Goal: Transaction & Acquisition: Register for event/course

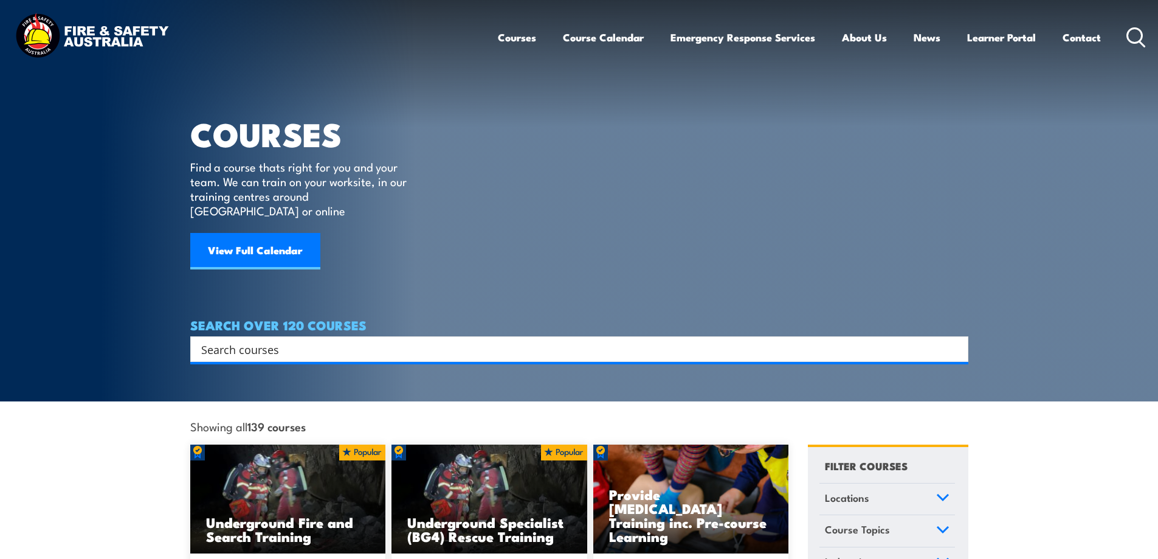
click at [283, 340] on input "Search input" at bounding box center [571, 349] width 740 height 18
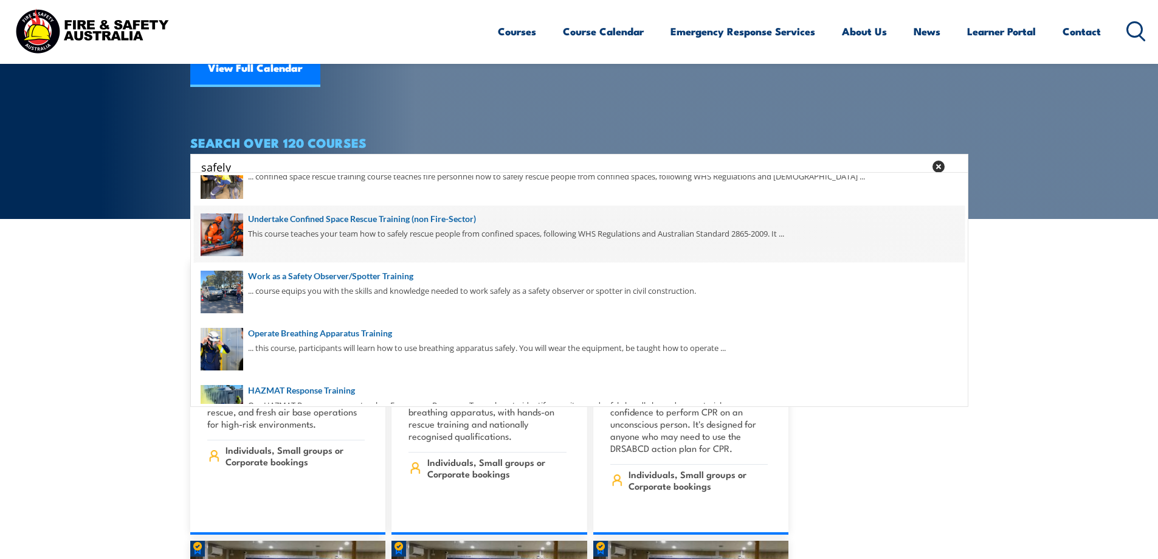
scroll to position [100, 0]
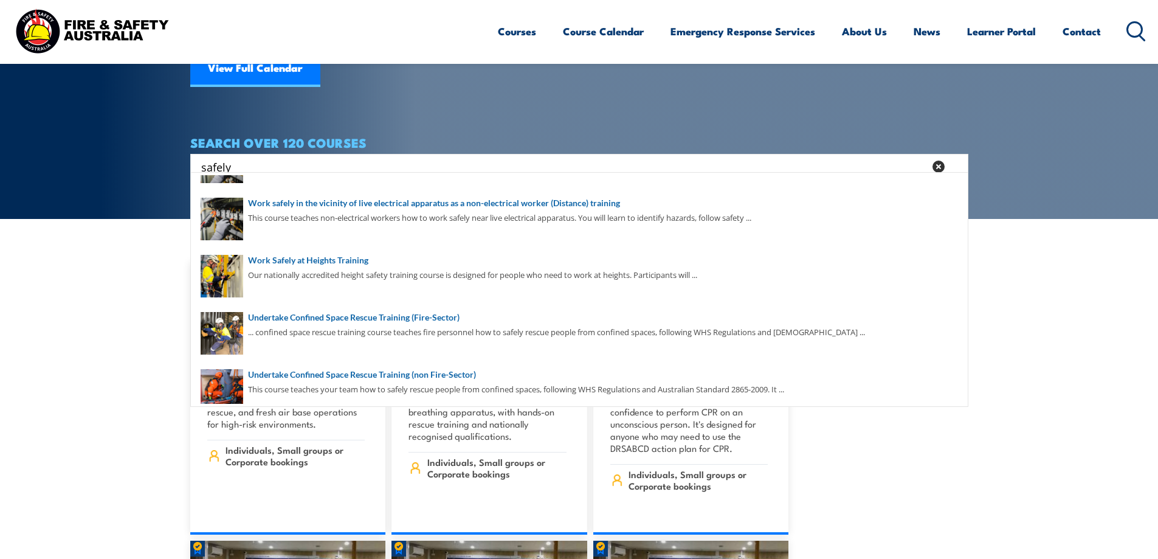
drag, startPoint x: 250, startPoint y: 154, endPoint x: 73, endPoint y: 129, distance: 178.6
click at [88, 134] on section "COURSES Find a course thats right for you and your team. We can train on your w…" at bounding box center [579, 18] width 1158 height 401
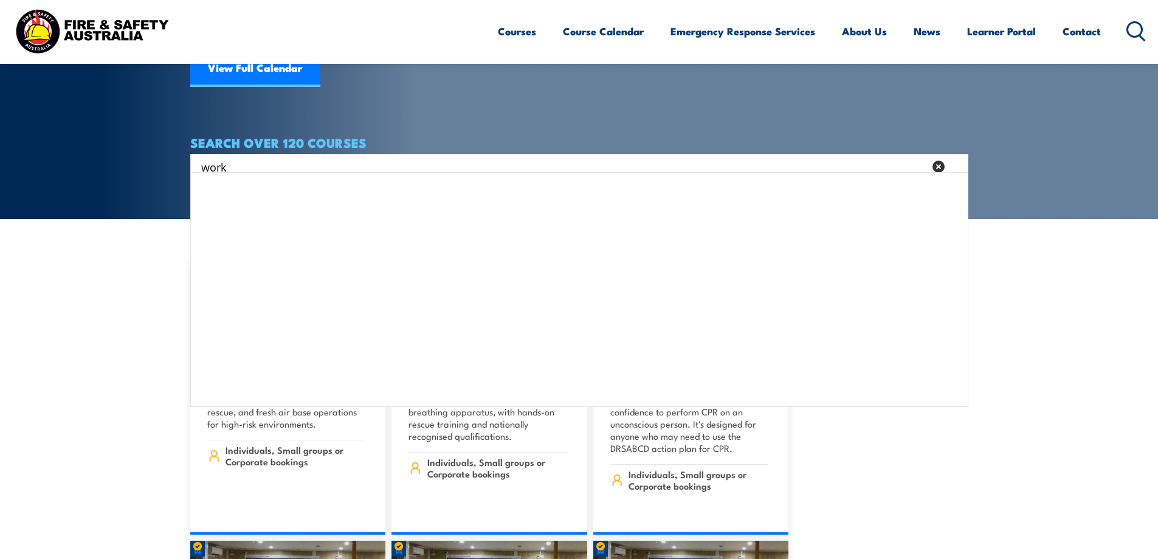
scroll to position [0, 0]
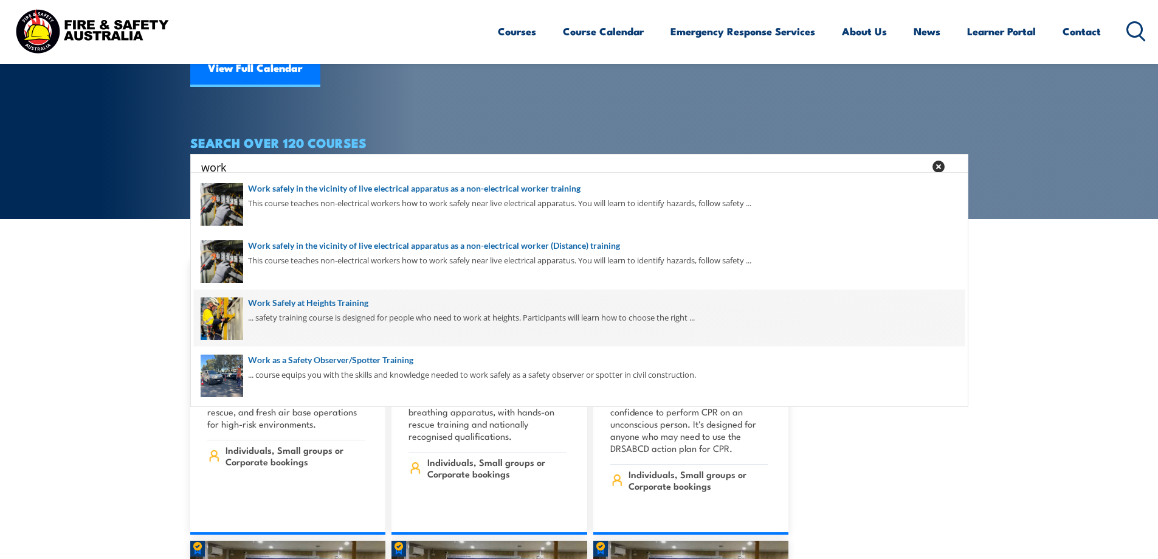
type input "work"
click at [346, 300] on span at bounding box center [579, 317] width 771 height 57
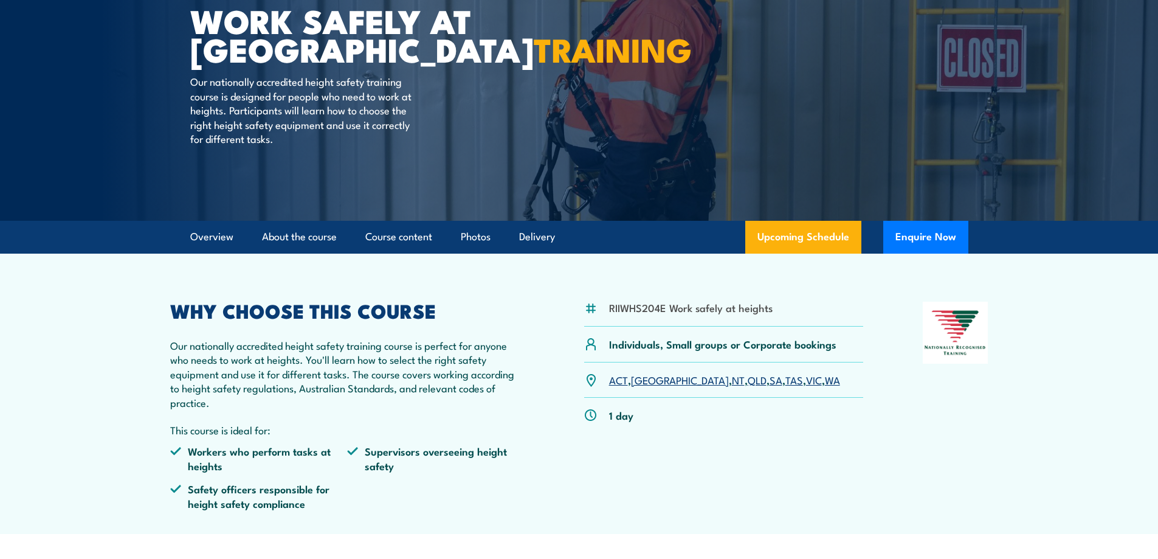
scroll to position [365, 0]
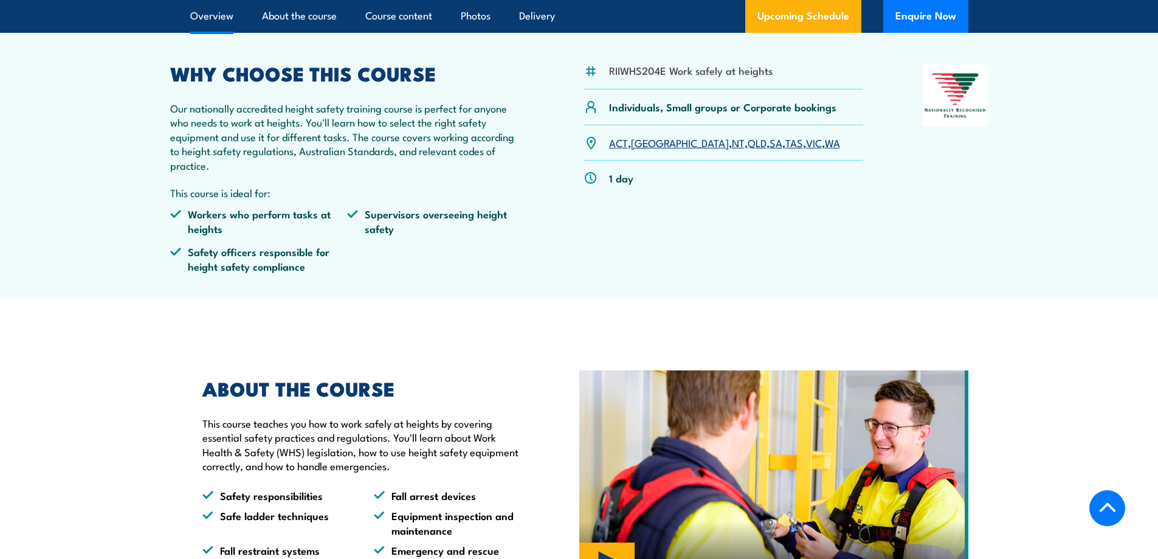
drag, startPoint x: 688, startPoint y: 141, endPoint x: 698, endPoint y: 142, distance: 9.8
click at [748, 141] on link "QLD" at bounding box center [757, 142] width 19 height 15
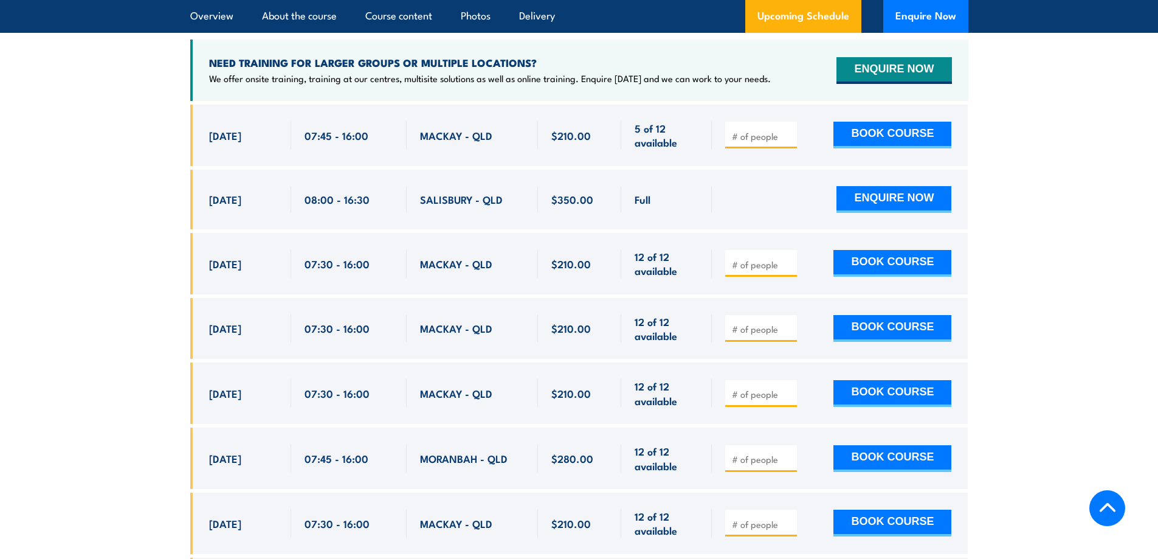
scroll to position [2055, 0]
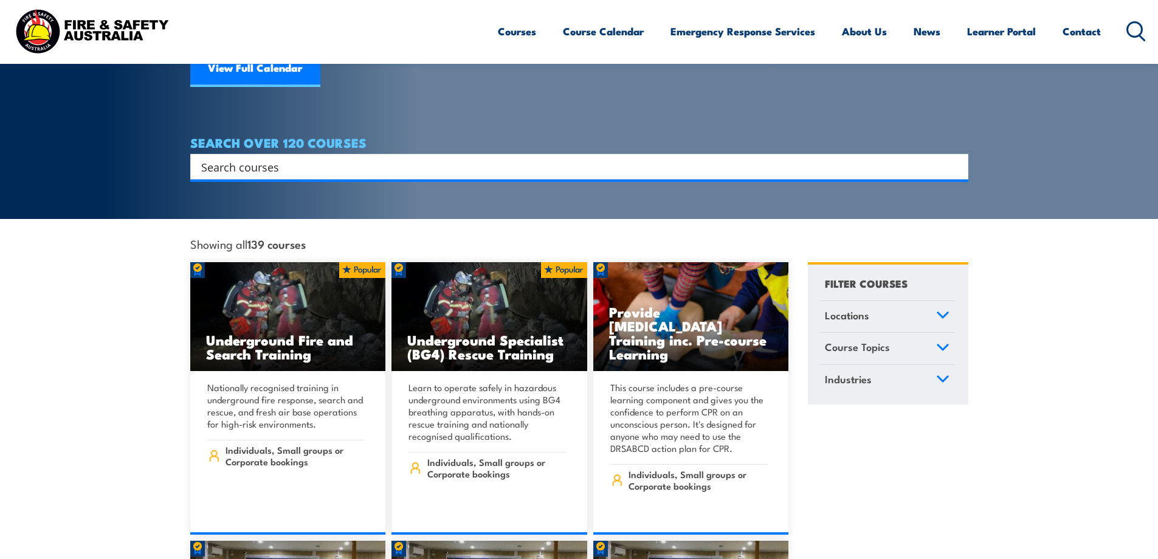
click at [317, 157] on input "Search input" at bounding box center [571, 166] width 740 height 18
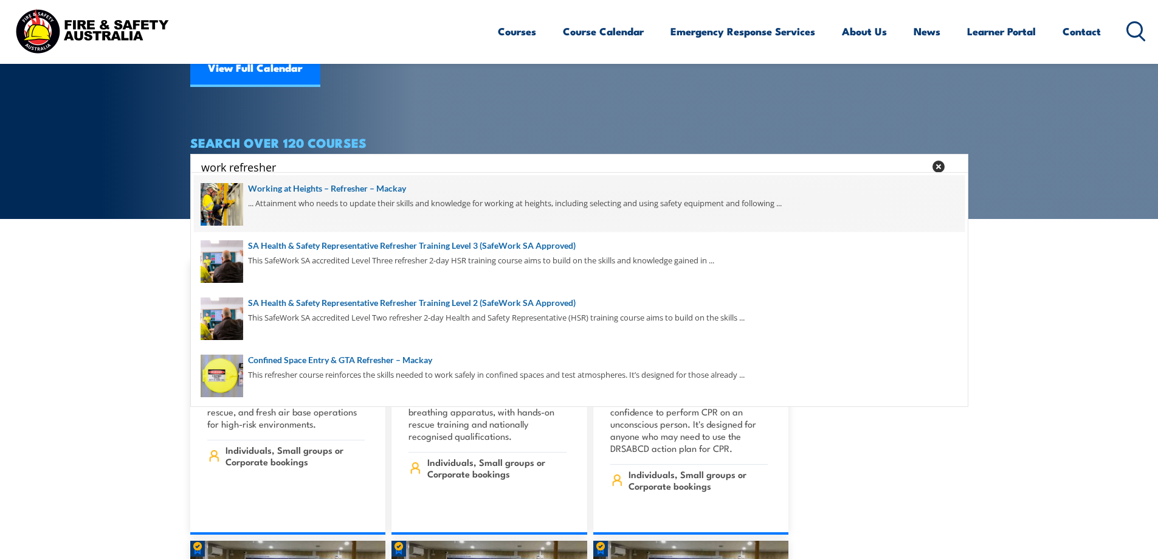
type input "work refresher"
click at [348, 185] on span at bounding box center [579, 203] width 771 height 57
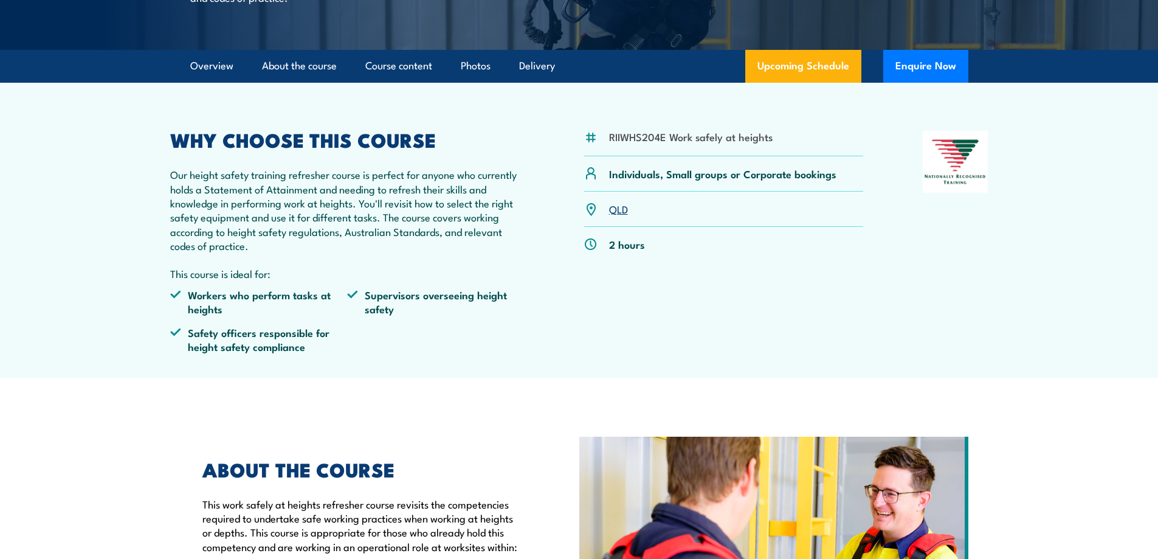
scroll to position [425, 0]
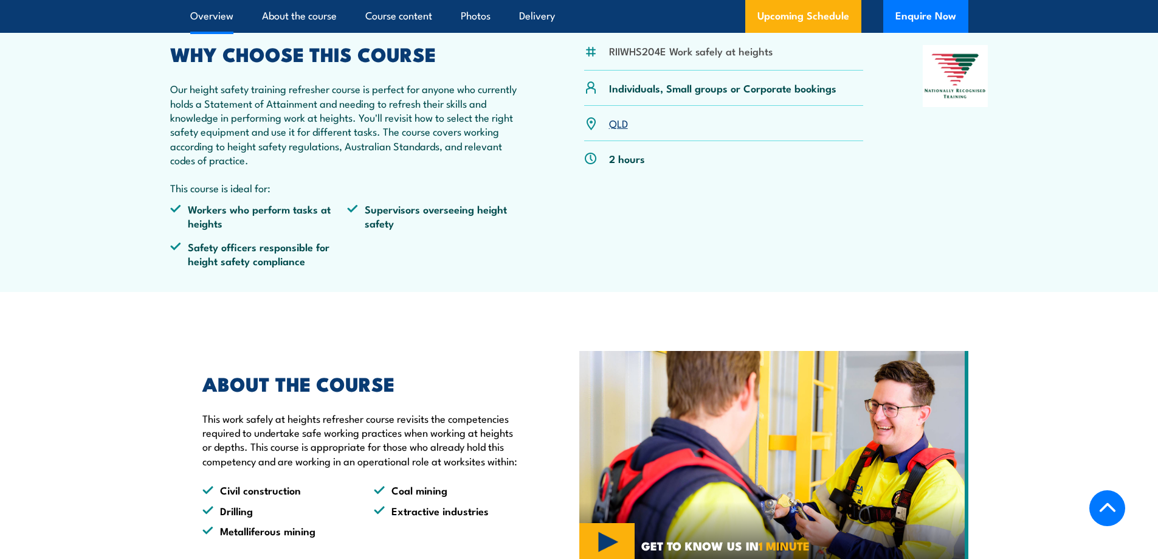
click at [618, 130] on link "QLD" at bounding box center [618, 122] width 19 height 15
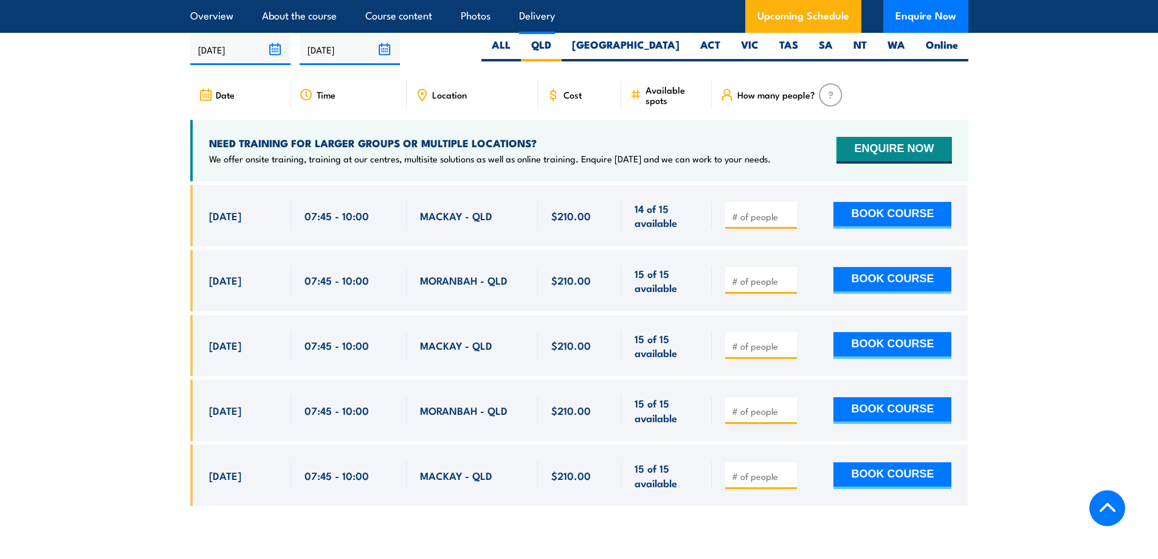
scroll to position [1890, 0]
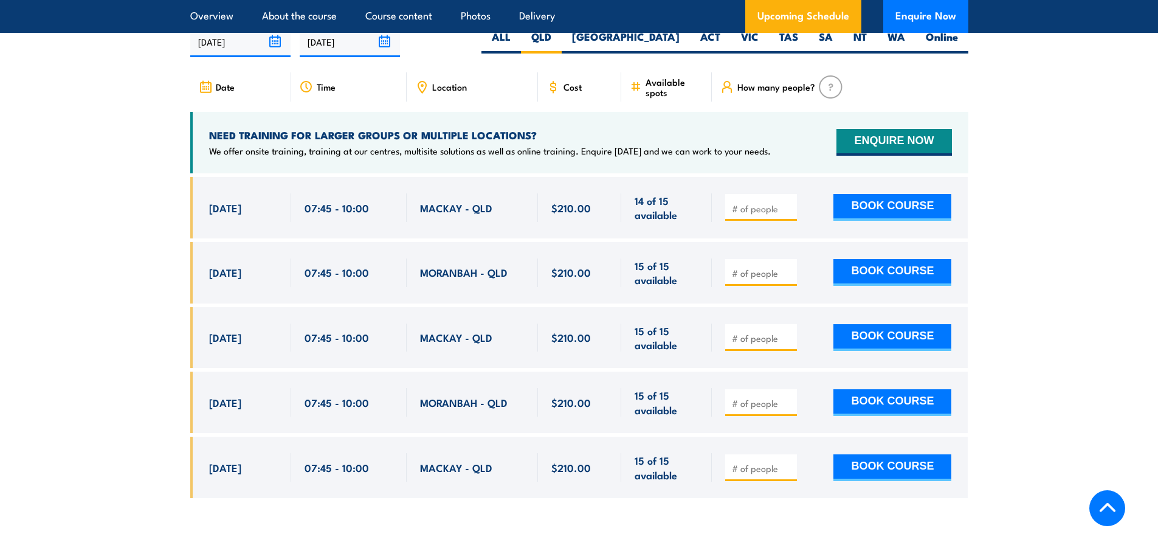
click at [760, 215] on input "number" at bounding box center [762, 208] width 61 height 12
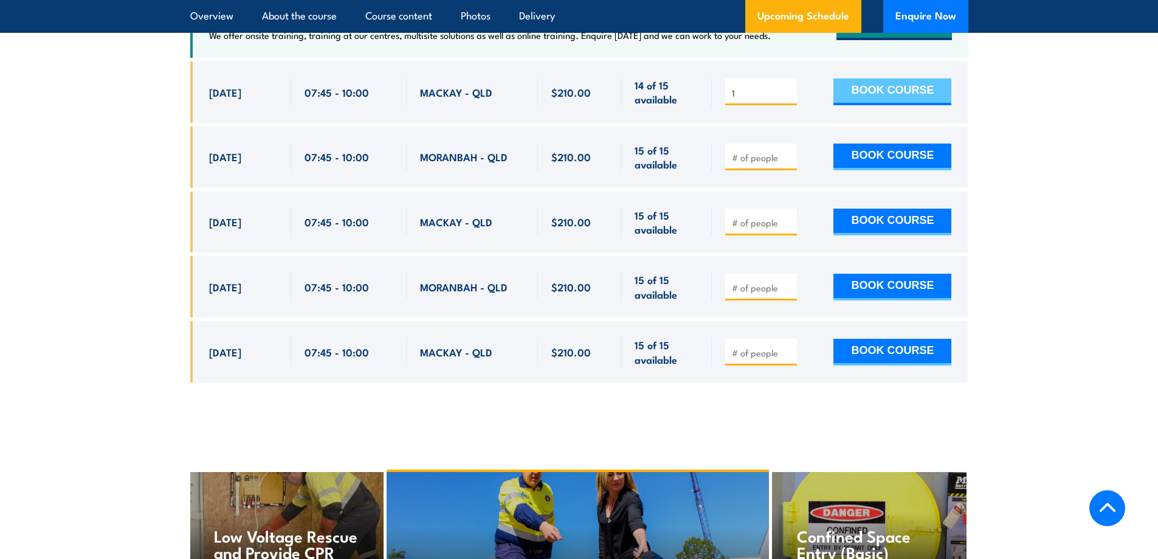
type input "1"
click at [893, 103] on button "BOOK COURSE" at bounding box center [892, 91] width 118 height 27
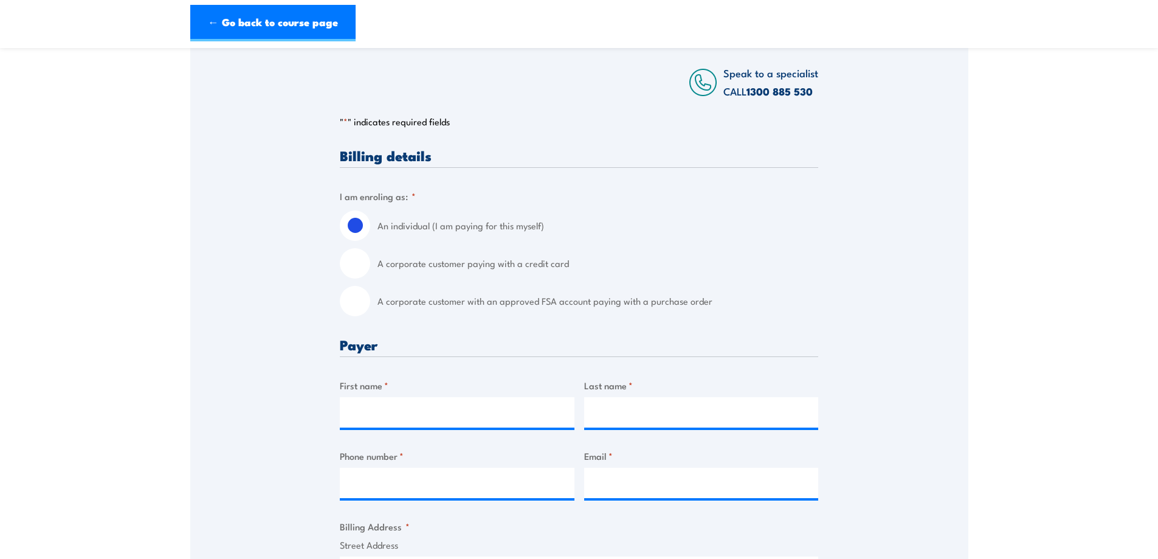
scroll to position [304, 0]
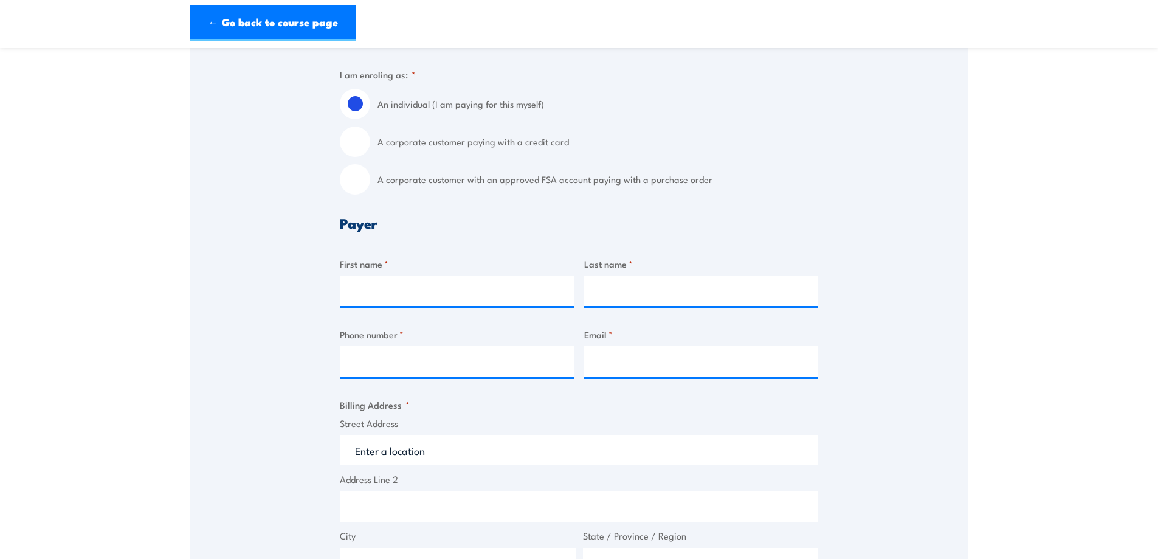
click at [416, 188] on label "A corporate customer with an approved FSA account paying with a purchase order" at bounding box center [597, 179] width 441 height 30
click at [370, 188] on input "A corporate customer with an approved FSA account paying with a purchase order" at bounding box center [355, 179] width 30 height 30
radio input "true"
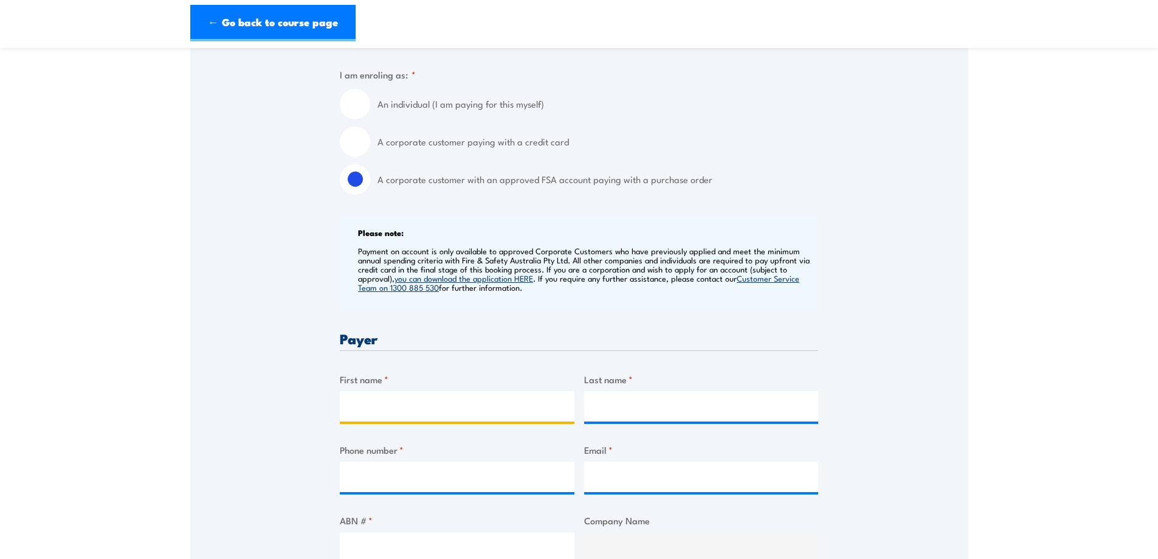
click at [408, 412] on input "First name *" at bounding box center [457, 406] width 235 height 30
type input "Tara"
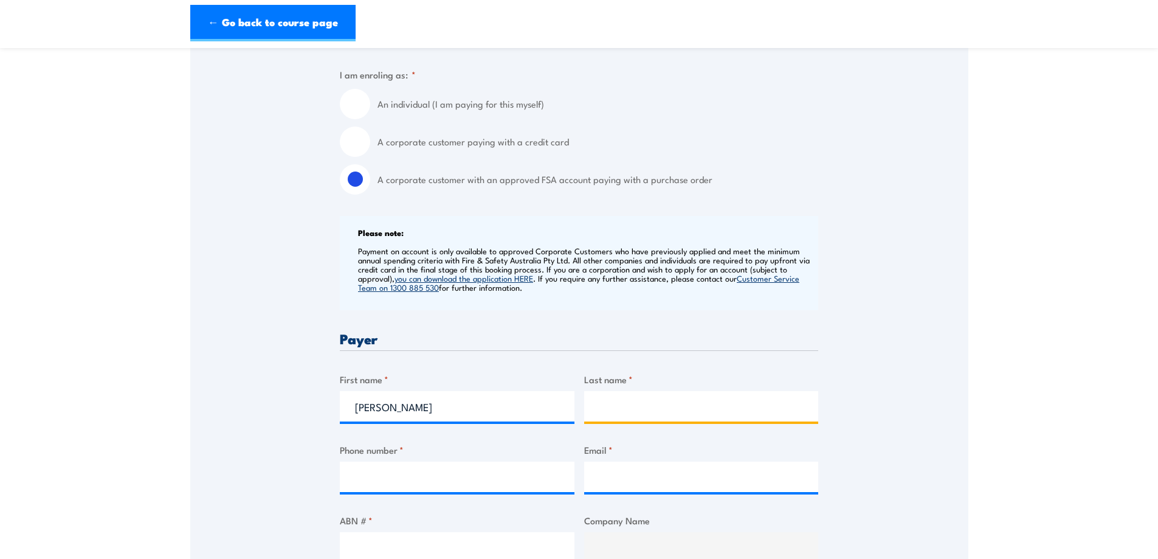
type input "Walker"
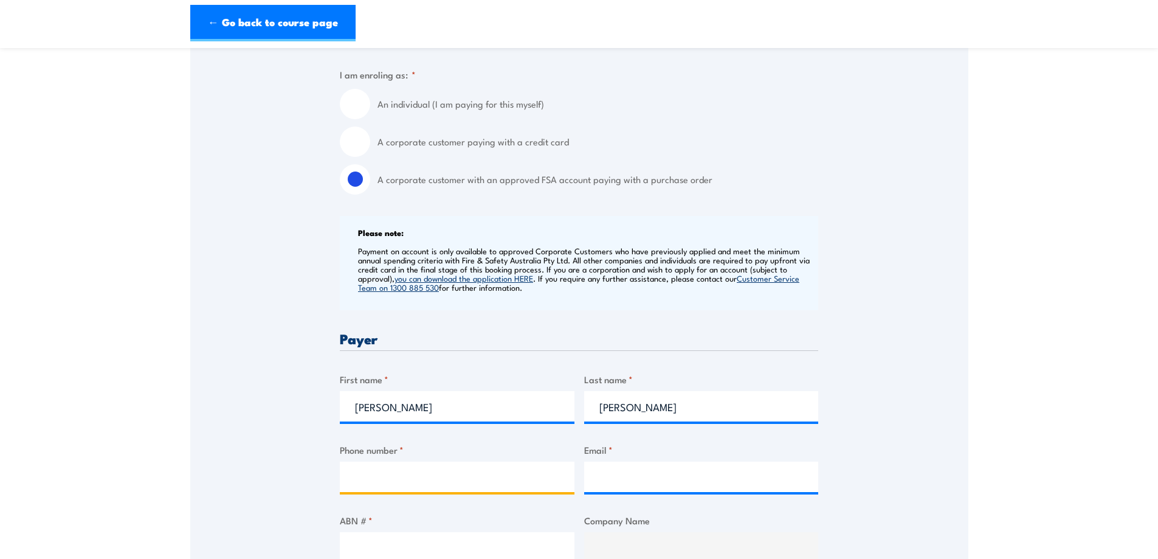
type input "0749404354"
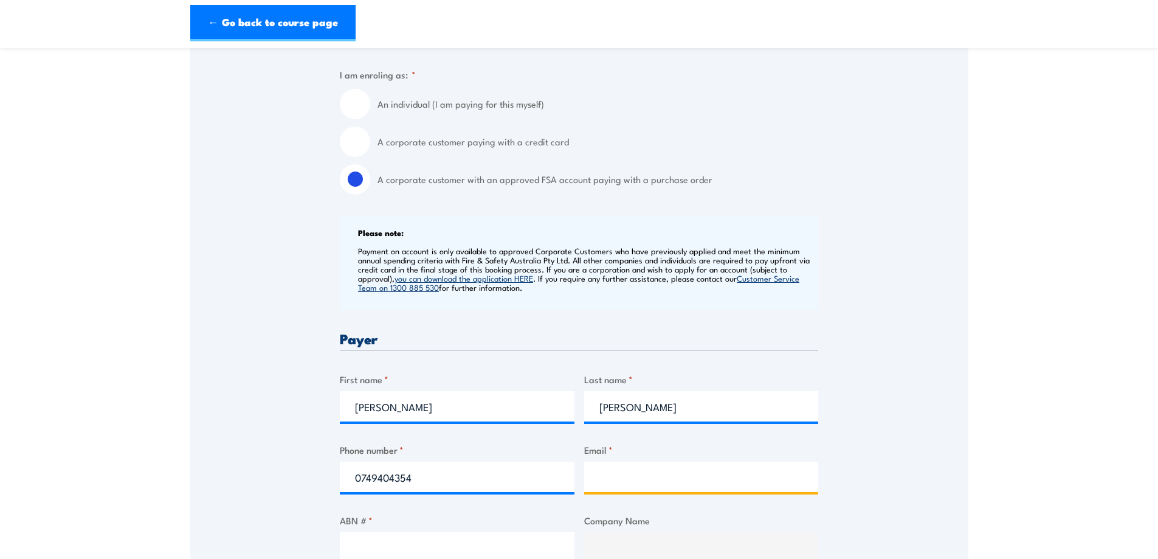
type input "BMATrainingBookingFormInbox@bhp.com"
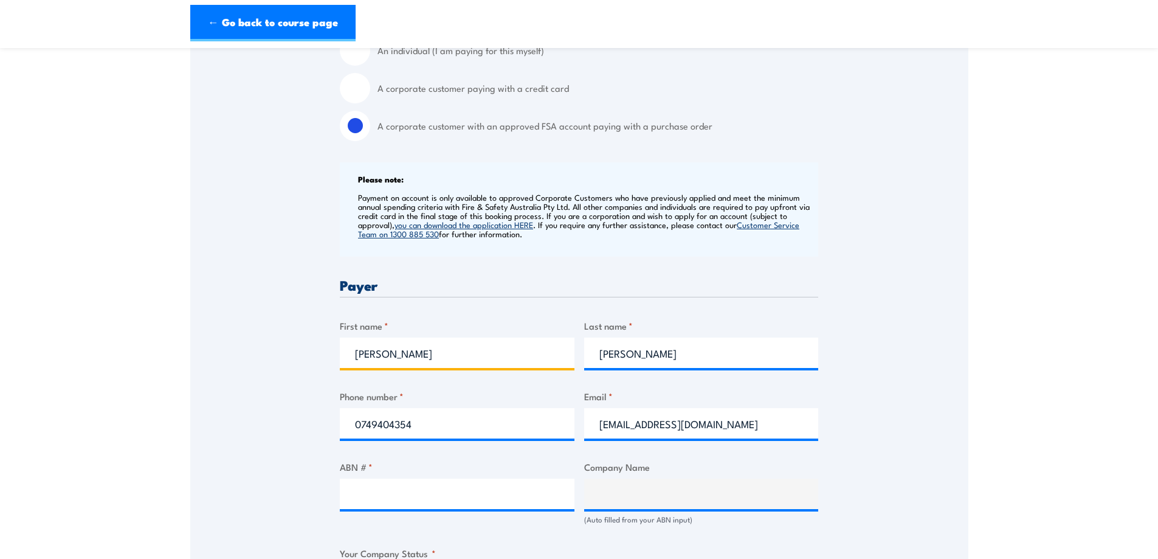
scroll to position [425, 0]
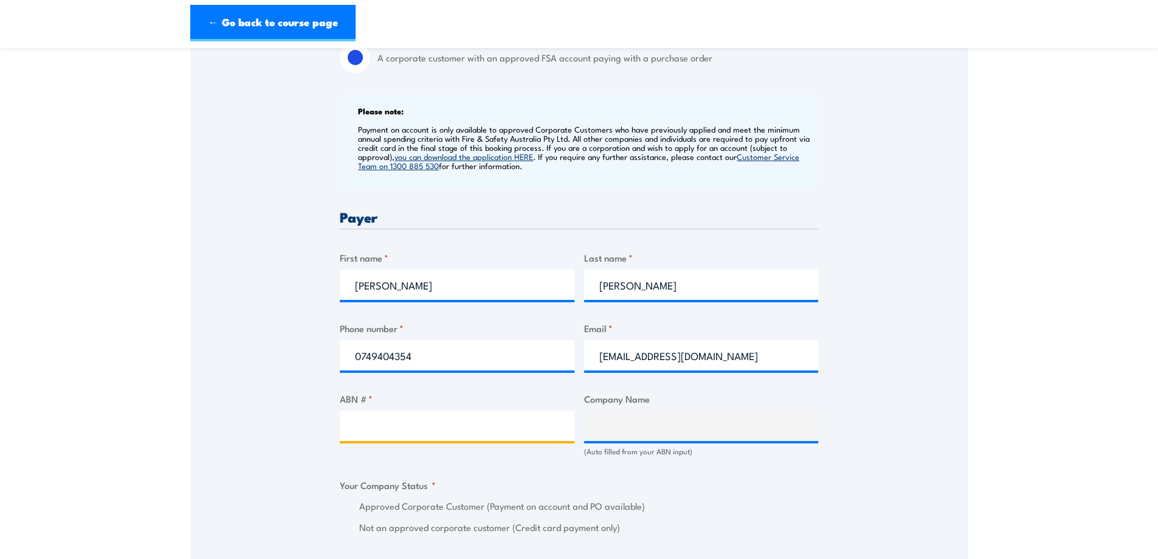
click at [398, 433] on input "ABN # *" at bounding box center [457, 425] width 235 height 30
type input "67096412752"
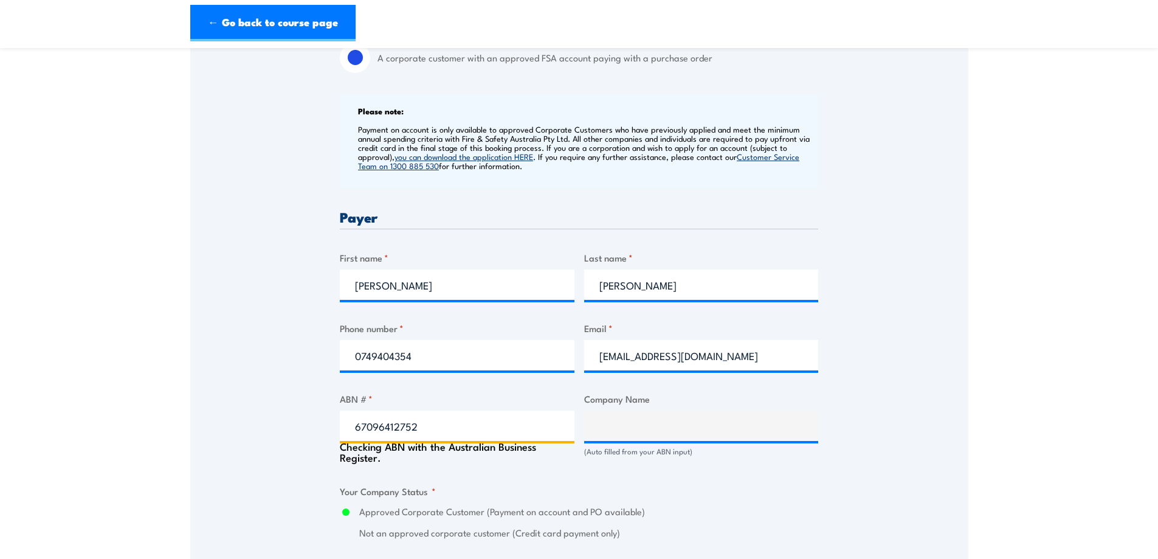
type input "BM ALLIANCE COAL OPERATIONS PTY LIMITED"
radio input "true"
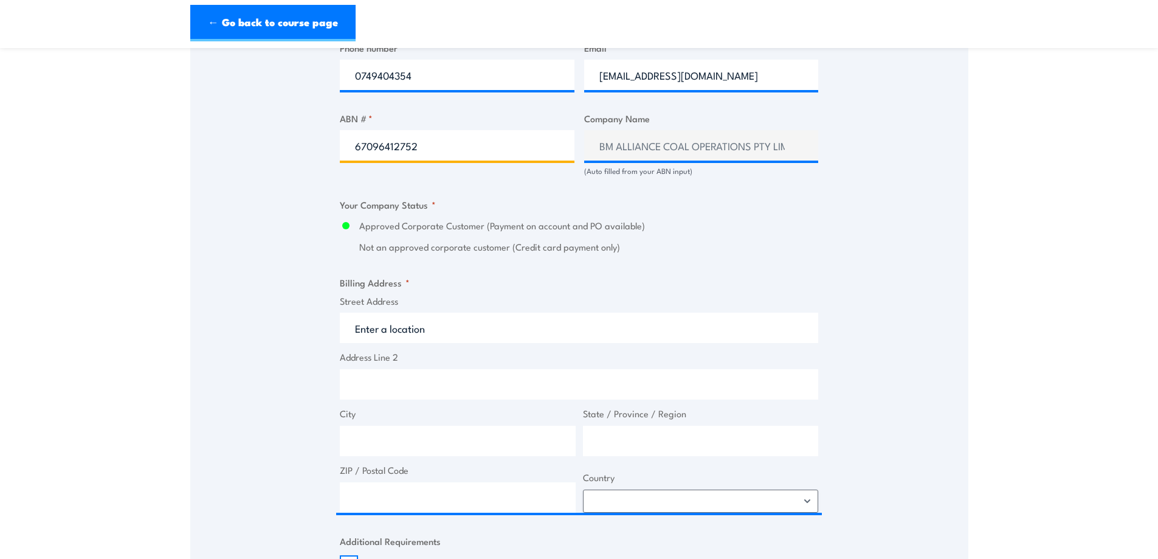
scroll to position [851, 0]
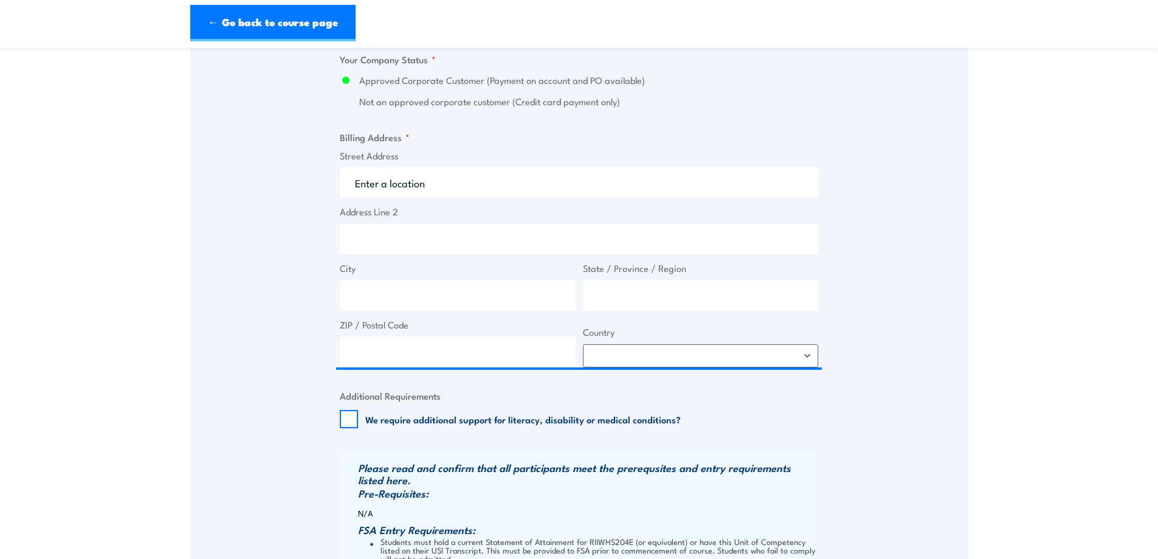
type input "67096412752"
click at [415, 198] on input "Street Address" at bounding box center [579, 182] width 478 height 30
type input "GPO Box 1389"
click at [369, 301] on input "City" at bounding box center [458, 295] width 236 height 30
type input "Brisbane"
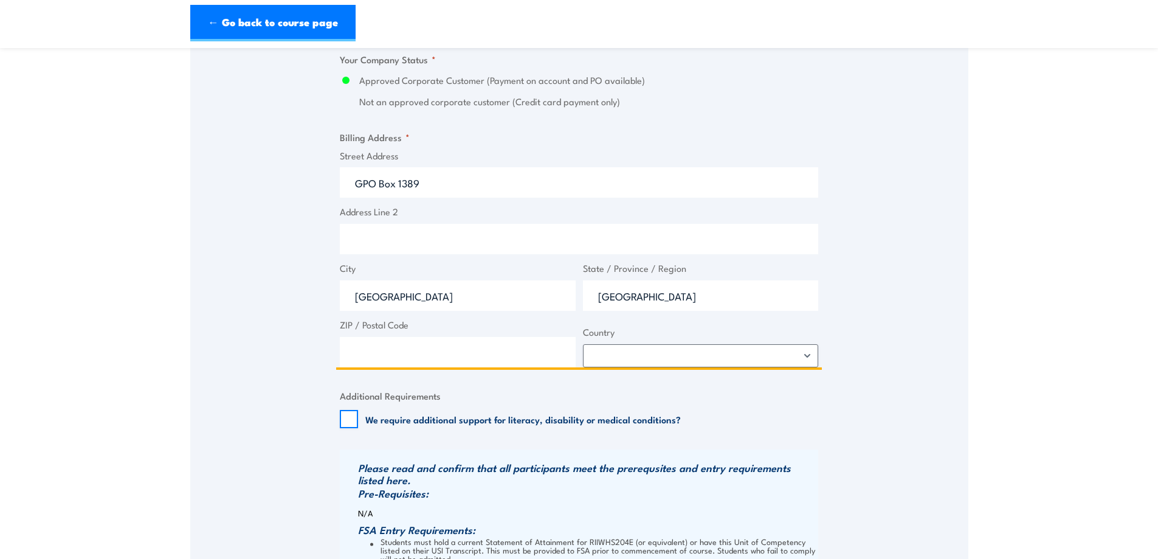
type input "Queensland"
type input "4001"
select select "Australia"
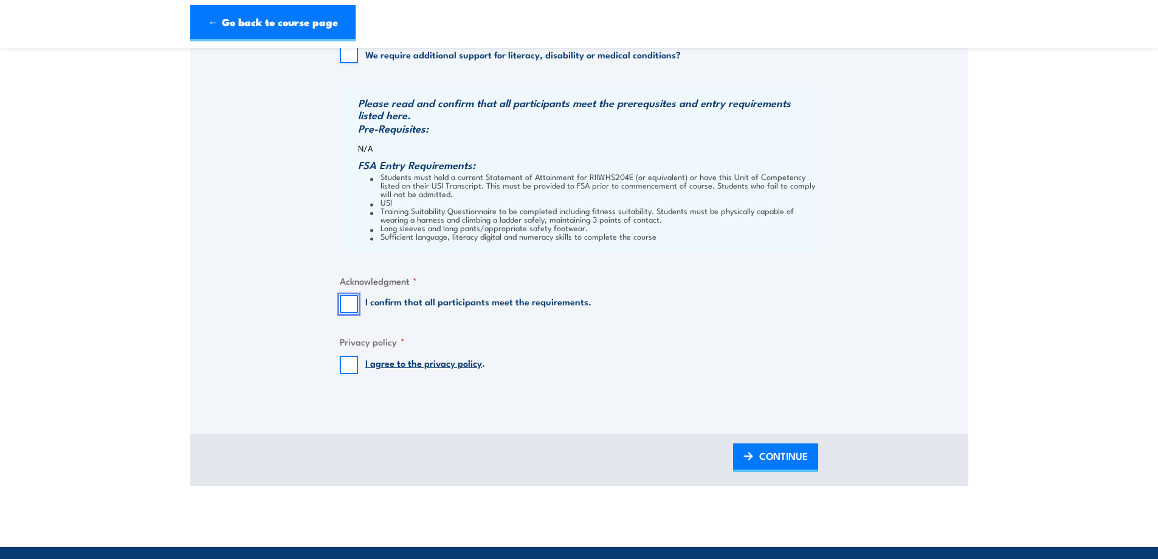
drag, startPoint x: 343, startPoint y: 305, endPoint x: 349, endPoint y: 335, distance: 30.4
click at [344, 306] on input "I confirm that all participants meet the requirements." at bounding box center [349, 304] width 18 height 18
checkbox input "true"
drag, startPoint x: 349, startPoint y: 367, endPoint x: 633, endPoint y: 422, distance: 289.2
click at [349, 368] on input "I agree to the privacy policy ." at bounding box center [349, 365] width 18 height 18
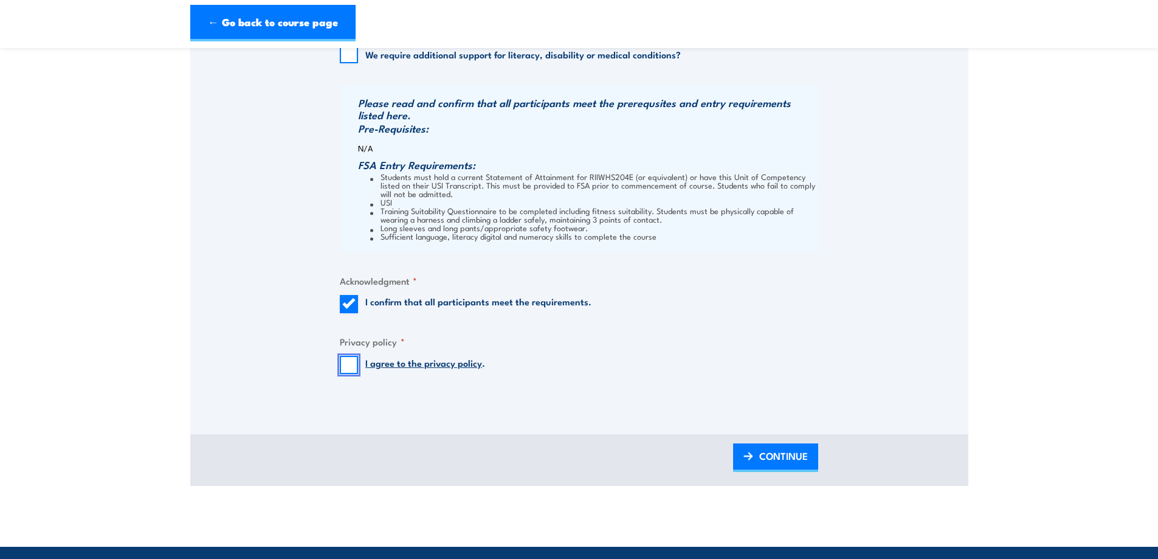
checkbox input "true"
click at [776, 456] on span "CONTINUE" at bounding box center [783, 455] width 49 height 32
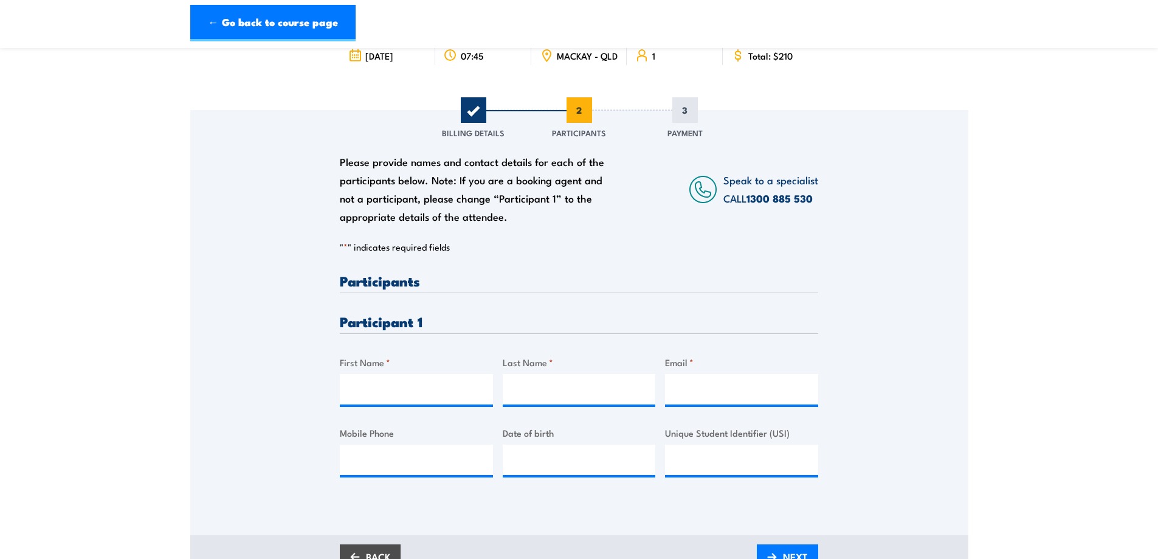
scroll to position [182, 0]
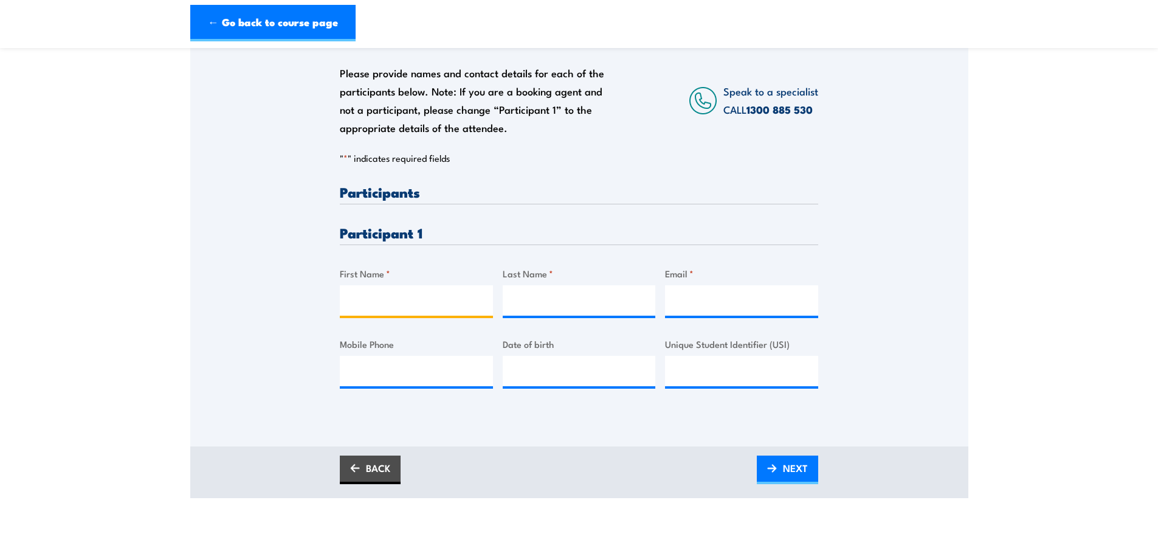
click at [398, 306] on input "First Name *" at bounding box center [416, 300] width 153 height 30
type input "Braden"
type input "Sauer"
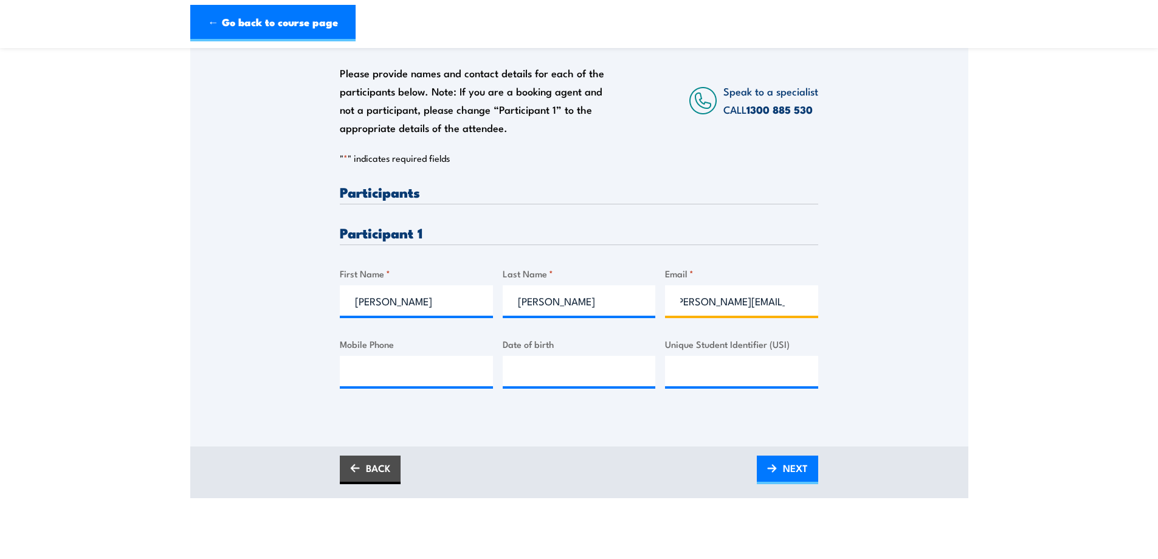
scroll to position [0, 3]
type input "braden.sauer@bhp.com"
click at [363, 377] on input "Mobile Phone" at bounding box center [416, 371] width 153 height 30
type input "0418 784 535"
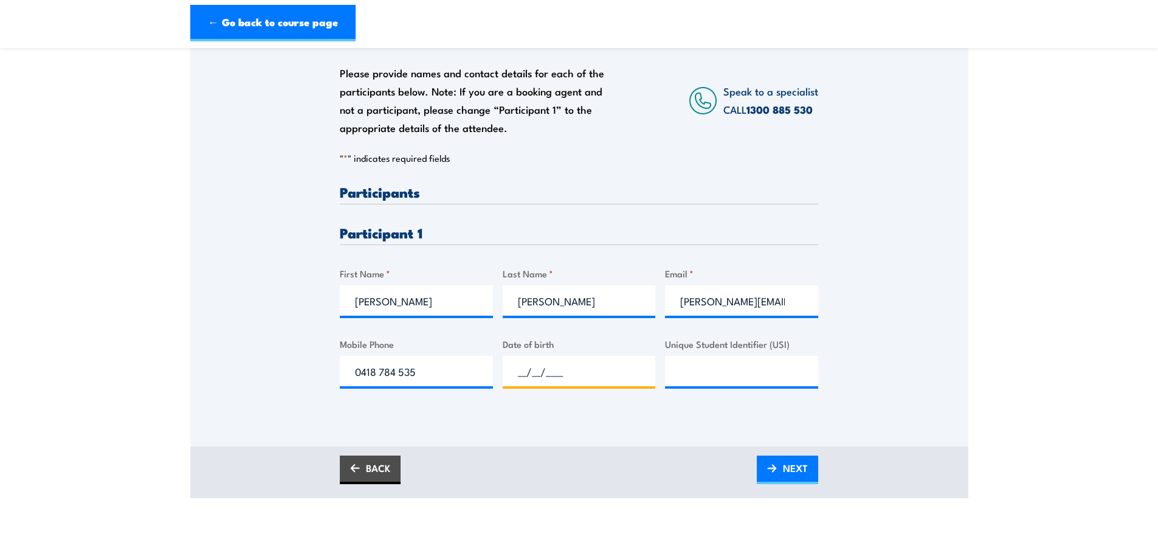
click at [544, 374] on input "__/__/____" at bounding box center [579, 371] width 153 height 30
type input "21/06/1987"
click at [739, 377] on input "Unique Student Identifier (USI)" at bounding box center [741, 371] width 153 height 30
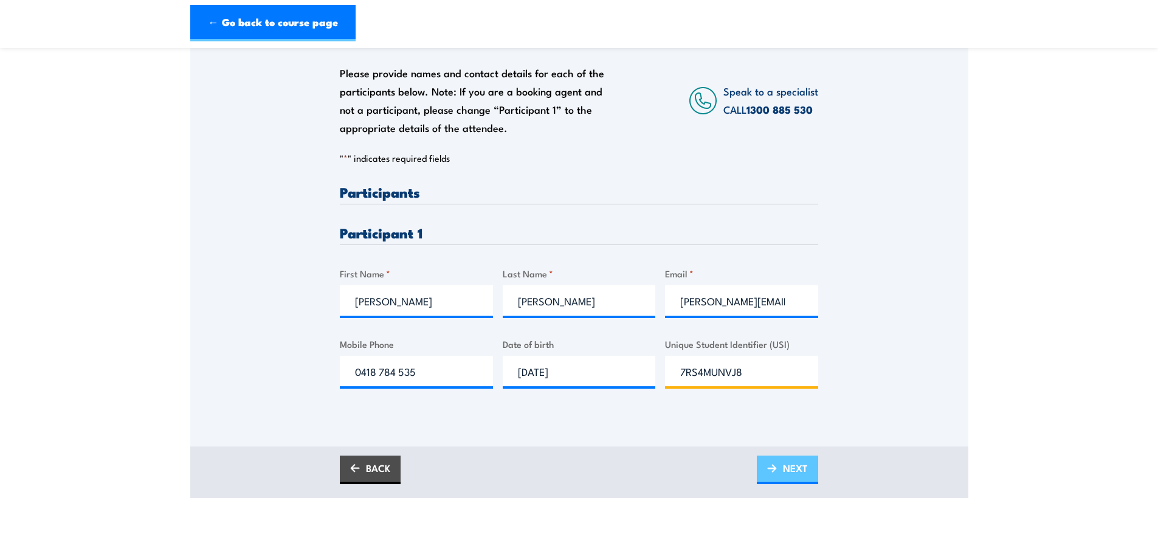
type input "7RS4MUNVJ8"
click at [778, 479] on link "NEXT" at bounding box center [787, 469] width 61 height 29
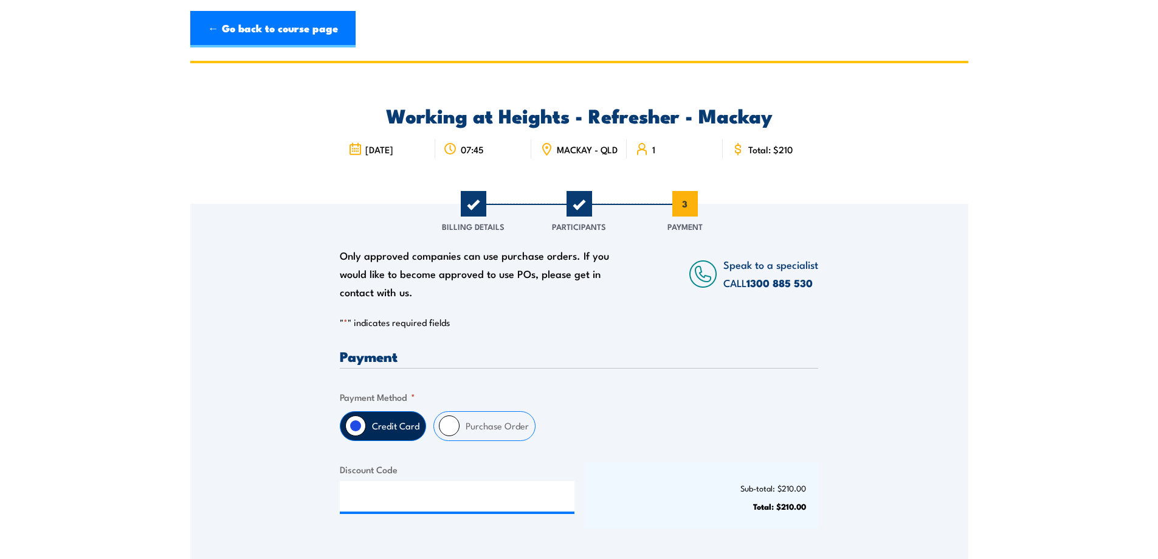
click at [499, 435] on label "Purchase Order" at bounding box center [496, 425] width 75 height 29
click at [459, 435] on input "Purchase Order" at bounding box center [449, 425] width 21 height 21
radio input "true"
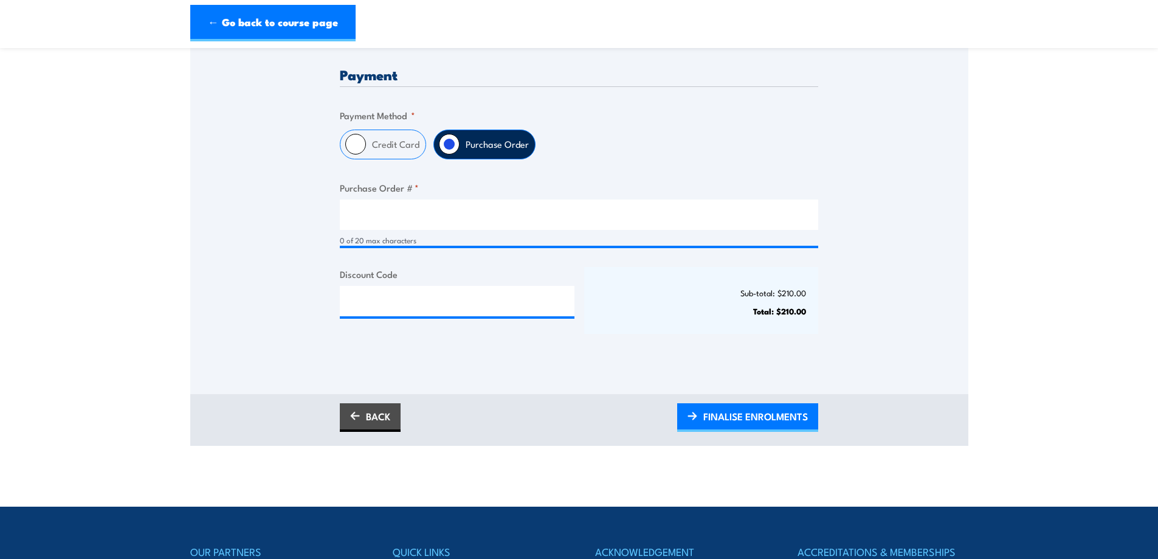
scroll to position [365, 0]
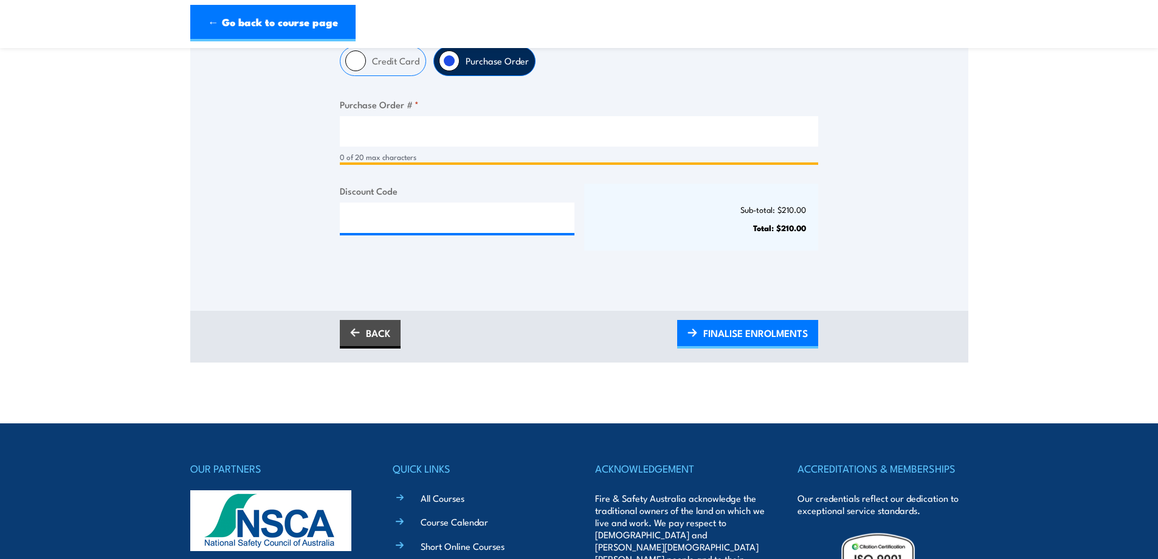
click at [373, 146] on input "Purchase Order # *" at bounding box center [579, 131] width 478 height 30
type input "4518265506"
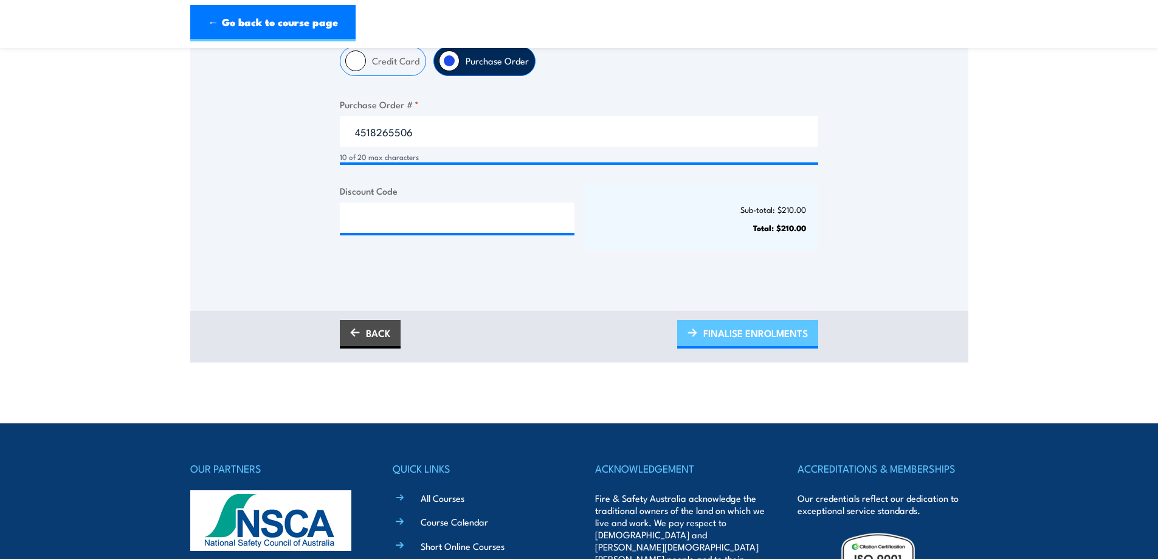
click at [735, 337] on span "FINALISE ENROLMENTS" at bounding box center [755, 333] width 105 height 32
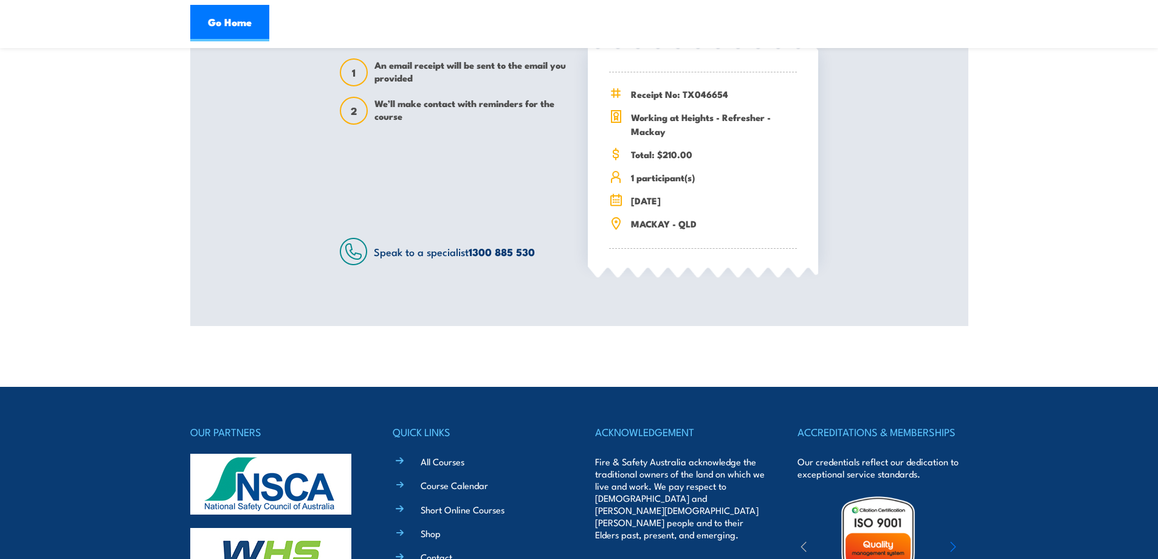
scroll to position [61, 0]
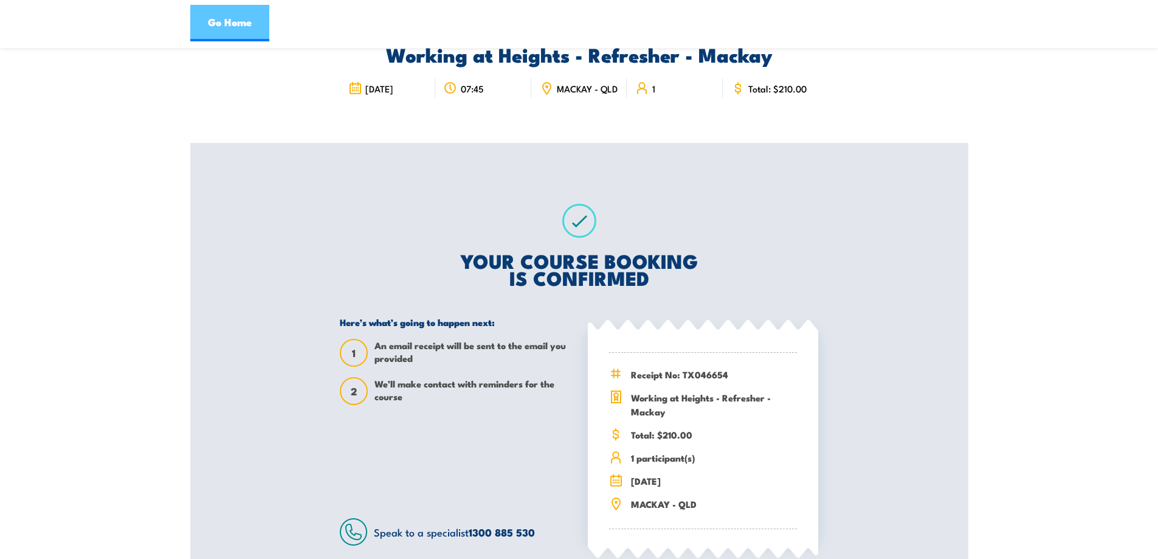
click at [234, 17] on link "Go Home" at bounding box center [229, 23] width 79 height 36
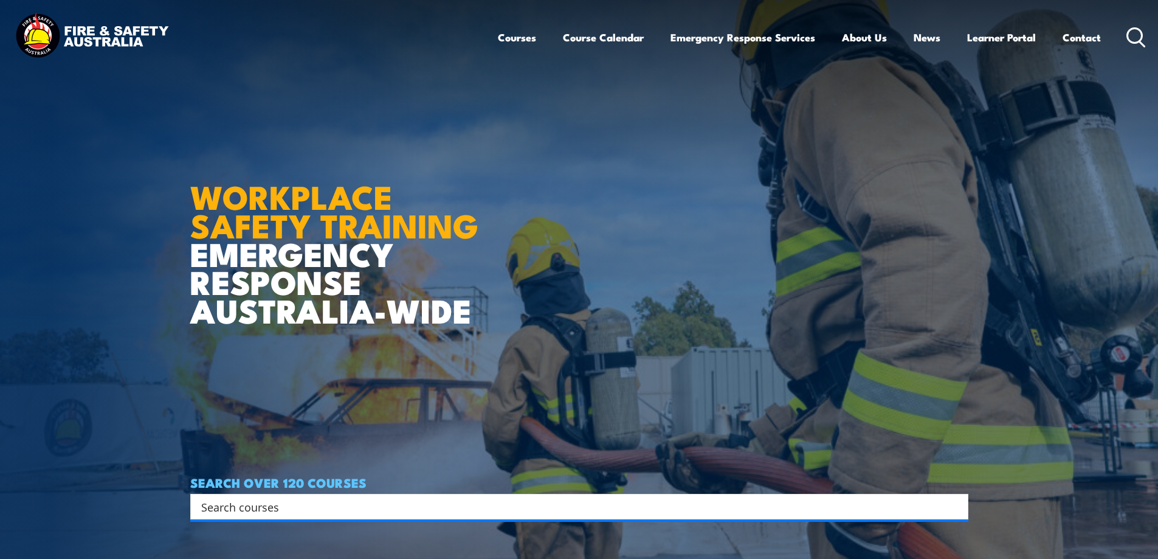
click at [309, 505] on input "Search input" at bounding box center [571, 506] width 740 height 18
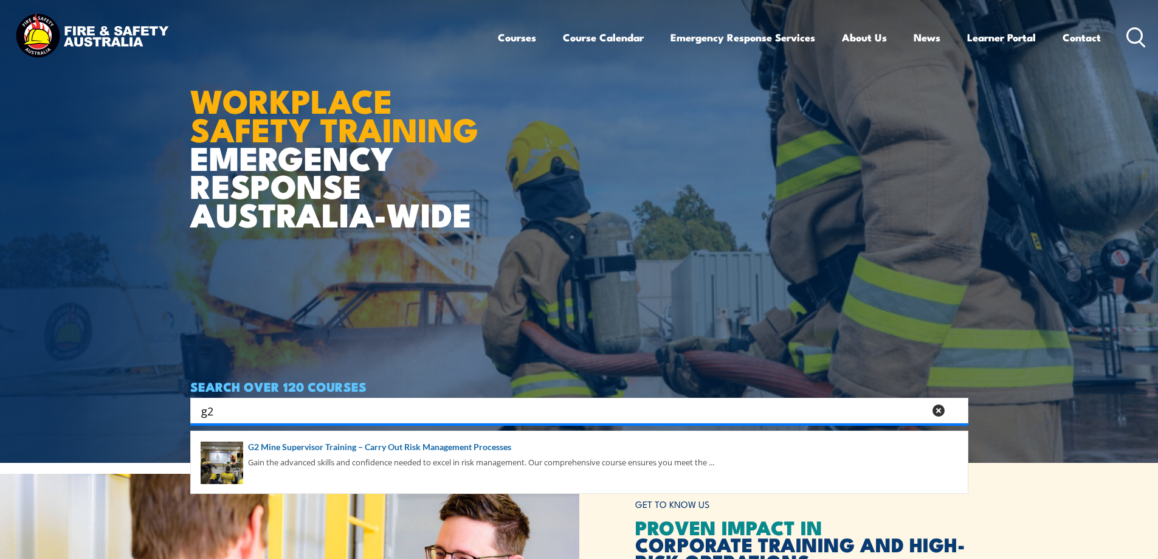
scroll to position [243, 0]
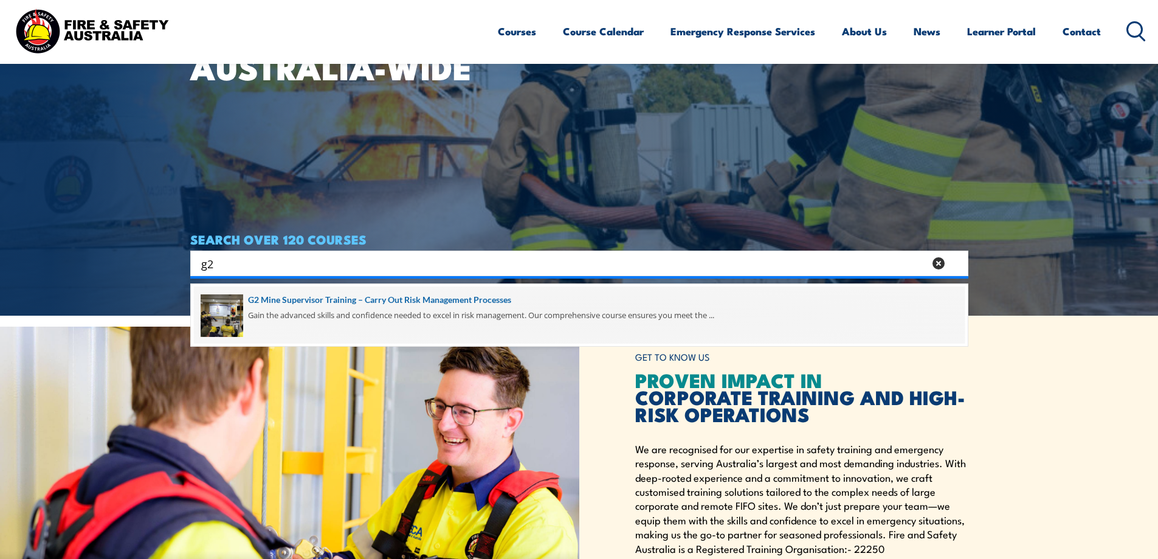
type input "g2"
click at [452, 298] on span at bounding box center [579, 314] width 771 height 57
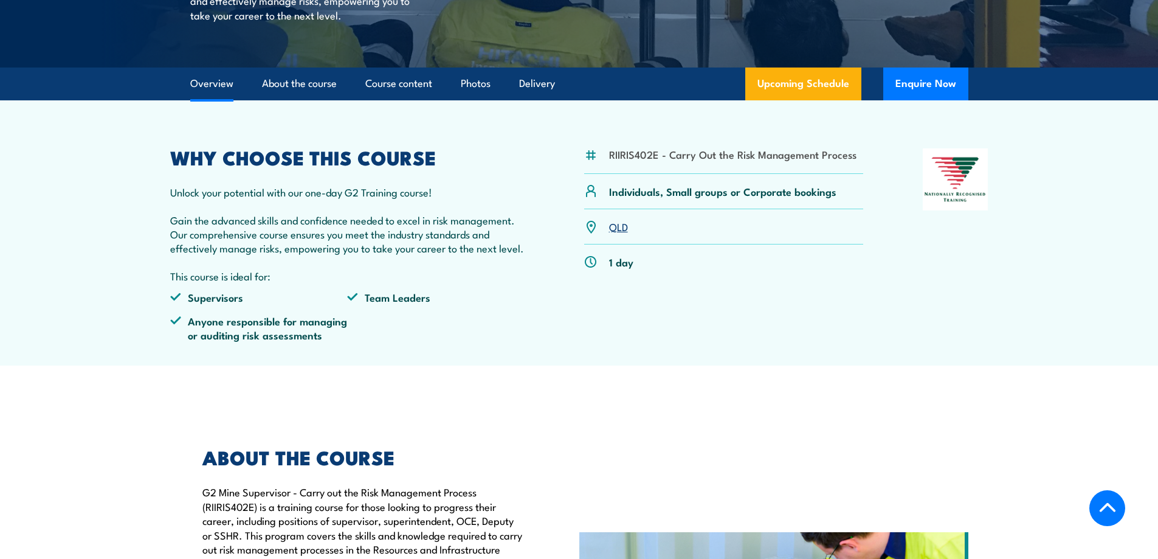
scroll to position [365, 0]
click at [618, 233] on link "QLD" at bounding box center [618, 226] width 19 height 15
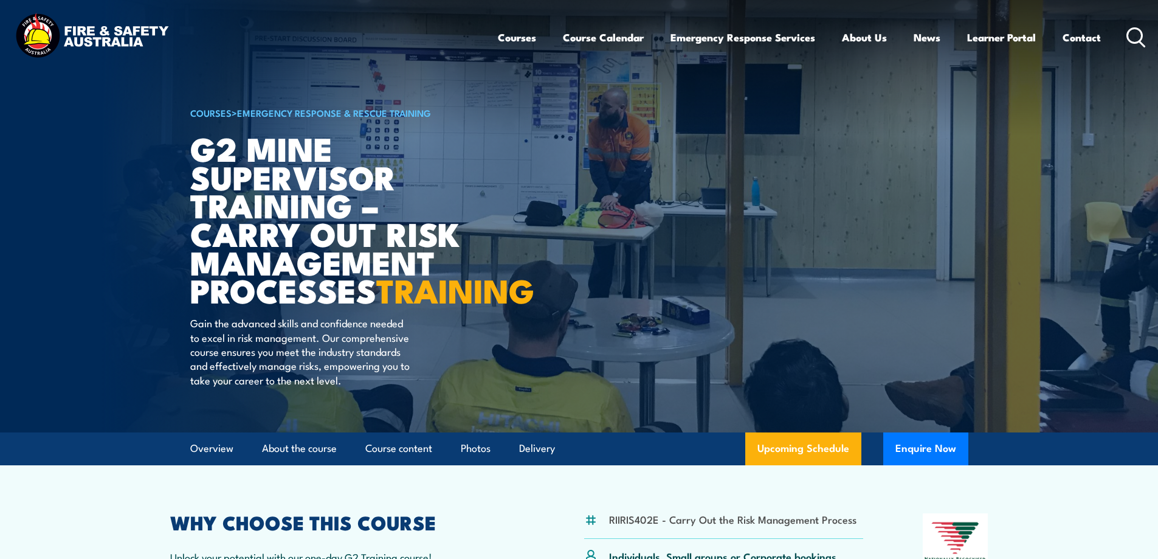
click at [1142, 32] on circle at bounding box center [1134, 35] width 15 height 15
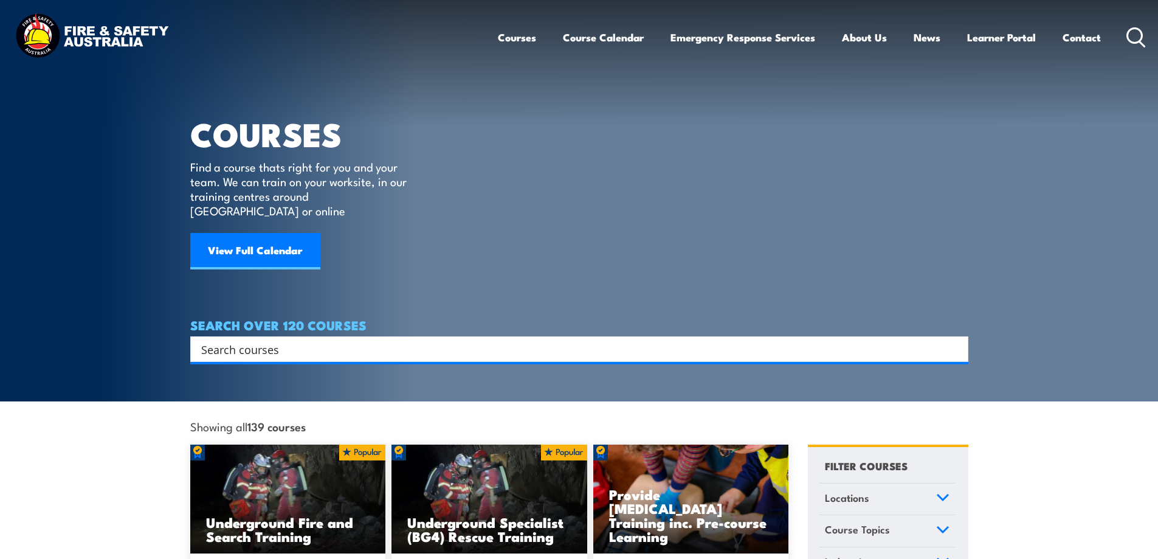
click at [238, 342] on input "Search input" at bounding box center [571, 349] width 740 height 18
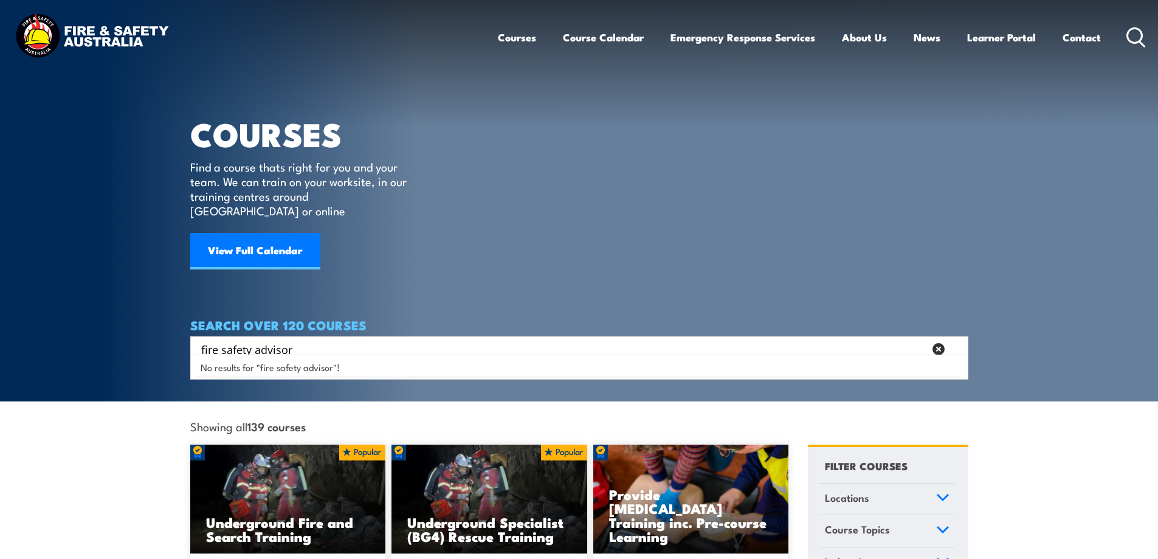
drag, startPoint x: 308, startPoint y: 335, endPoint x: 0, endPoint y: 333, distance: 308.2
click at [0, 333] on section "COURSES Find a course thats right for you and your team. We can train on your w…" at bounding box center [579, 200] width 1158 height 401
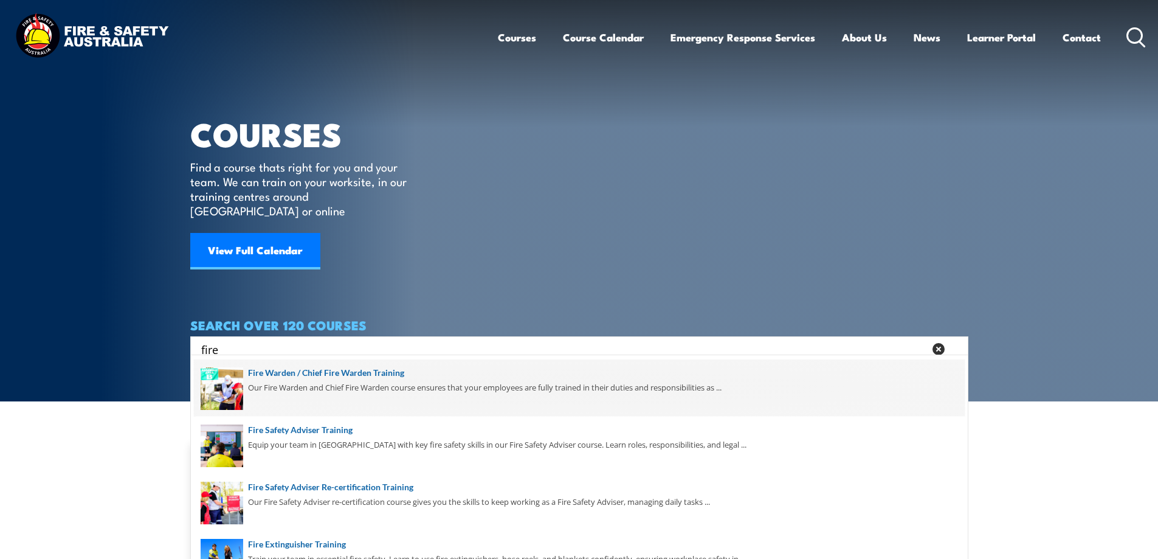
scroll to position [122, 0]
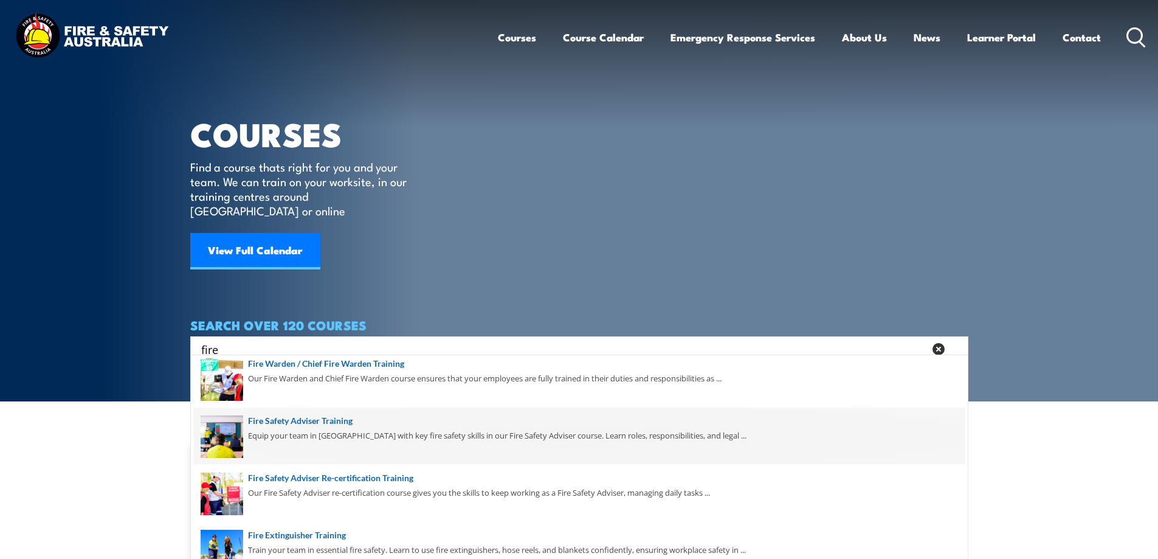
type input "fire"
click at [338, 421] on span at bounding box center [579, 435] width 771 height 57
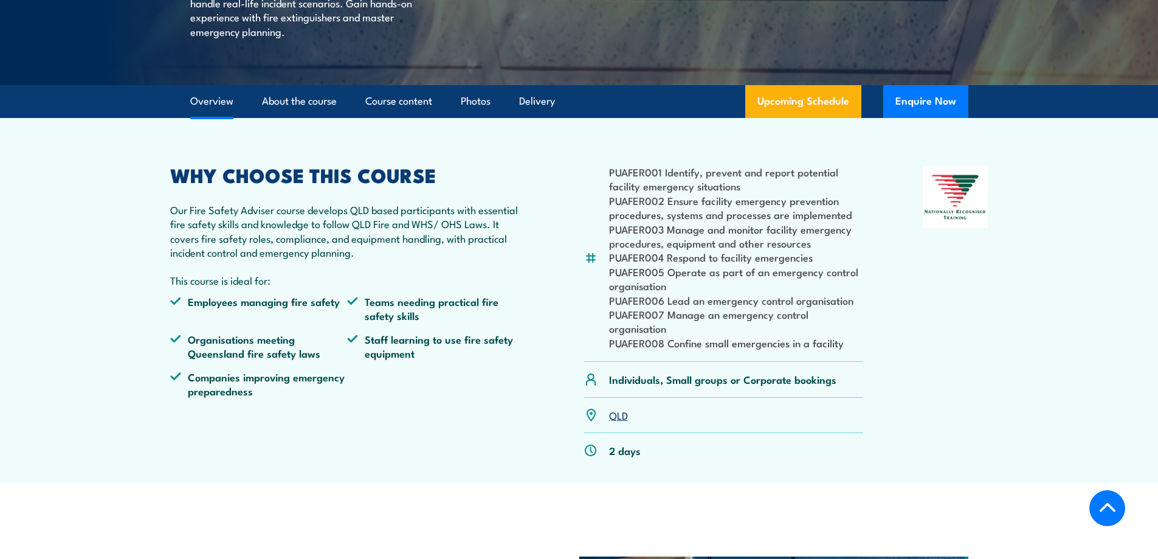
scroll to position [304, 0]
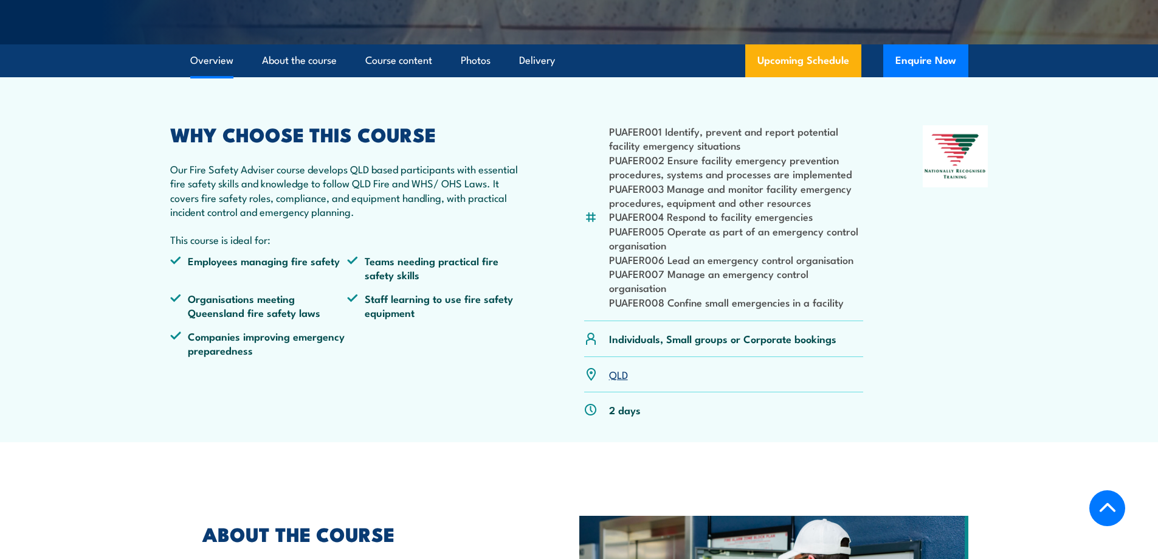
click at [611, 381] on link "QLD" at bounding box center [618, 373] width 19 height 15
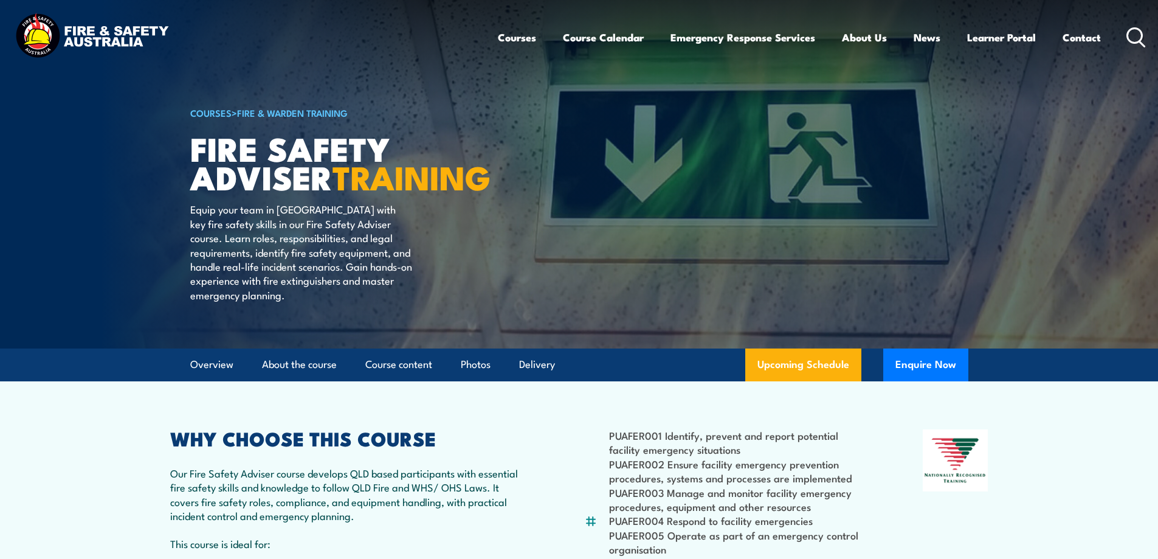
click at [1132, 34] on icon at bounding box center [1135, 37] width 19 height 20
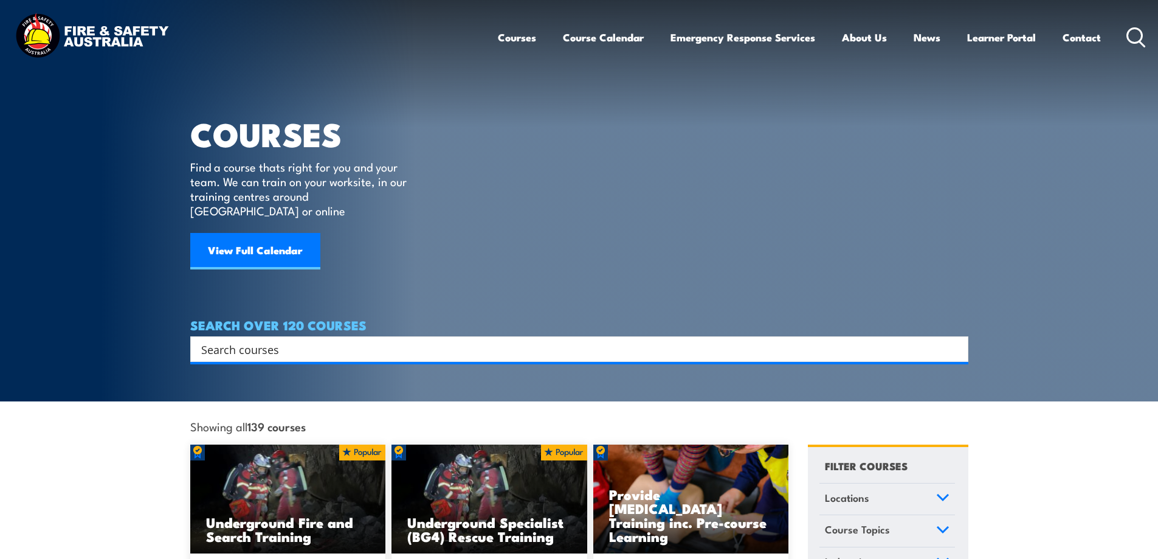
click at [281, 340] on input "Search input" at bounding box center [571, 349] width 740 height 18
type input "confined refresher"
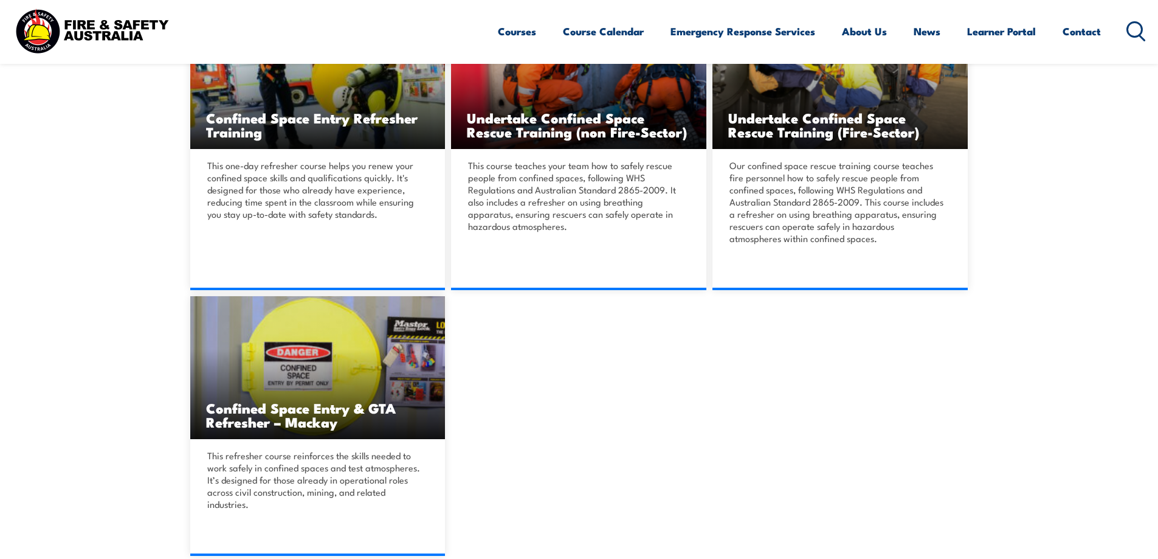
scroll to position [486, 0]
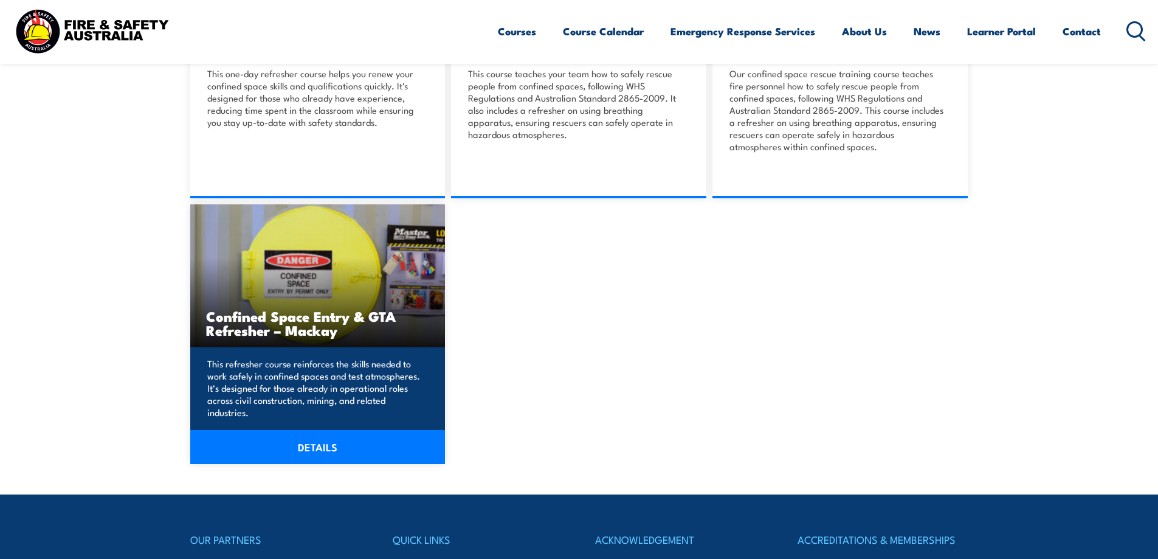
click at [317, 445] on link "DETAILS" at bounding box center [317, 447] width 255 height 34
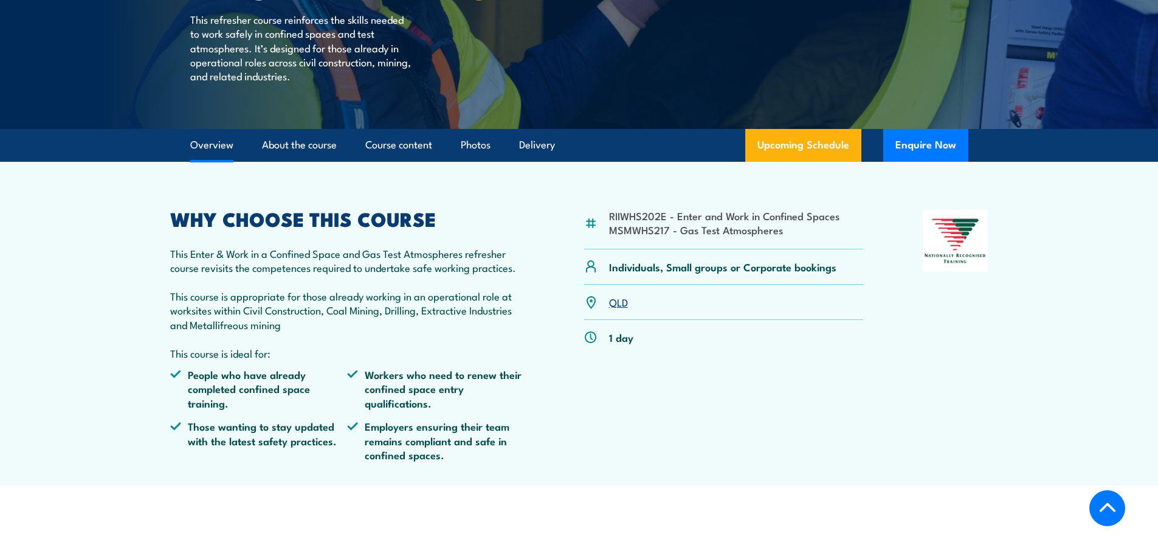
scroll to position [304, 0]
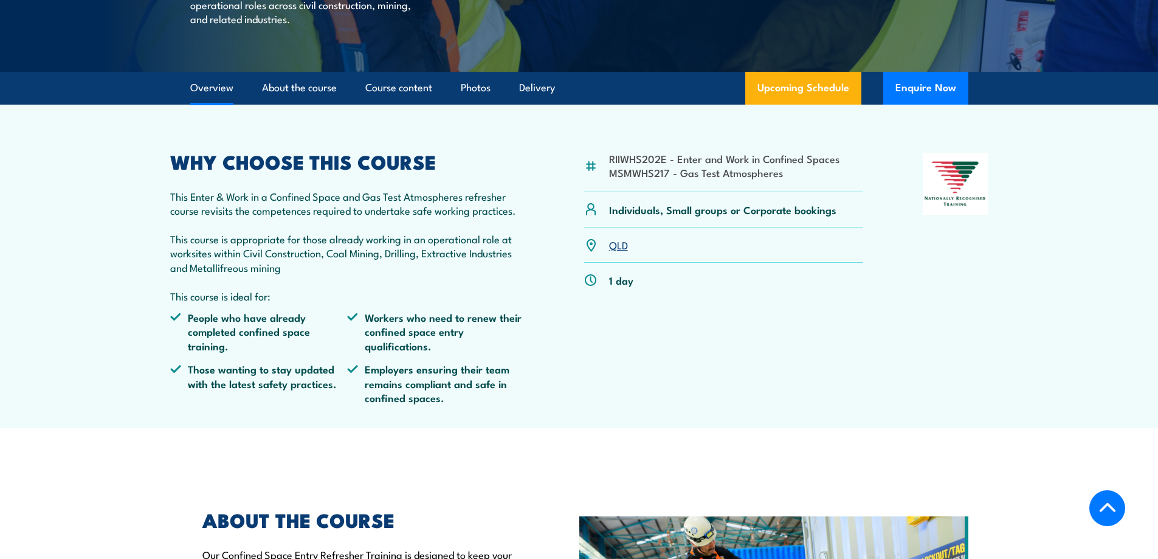
click at [617, 252] on link "QLD" at bounding box center [618, 244] width 19 height 15
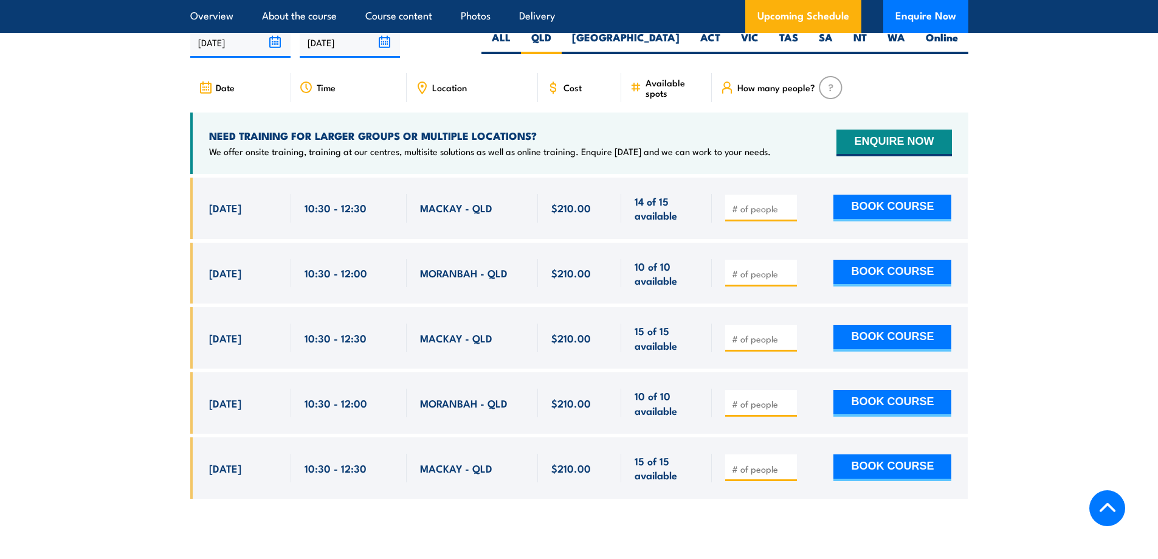
click at [768, 215] on input "number" at bounding box center [762, 208] width 61 height 12
type input "1"
click at [904, 212] on button "BOOK COURSE" at bounding box center [892, 207] width 118 height 27
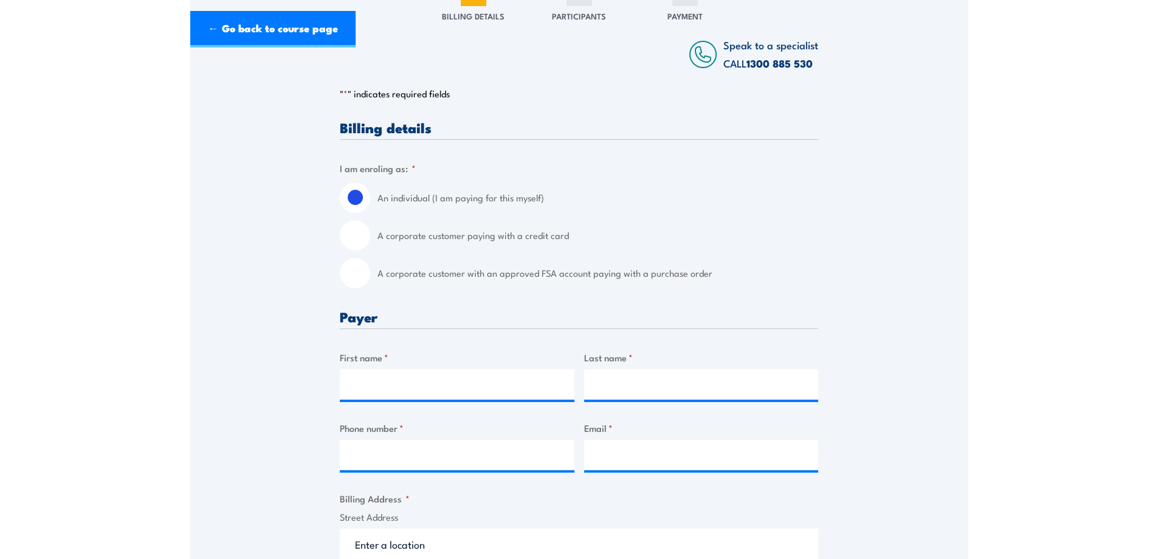
scroll to position [365, 0]
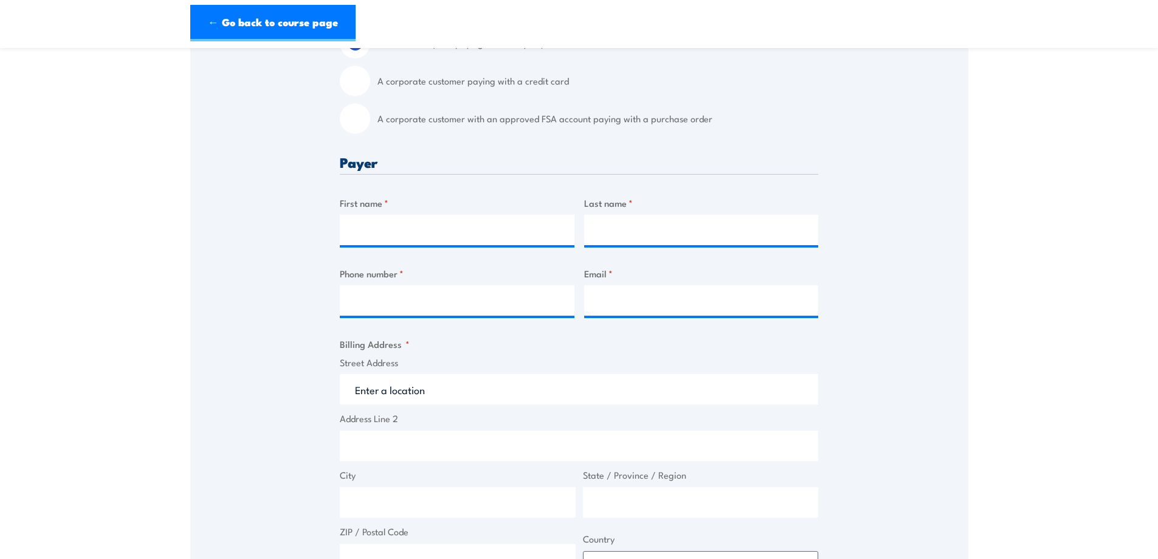
click at [371, 125] on div "A corporate customer with an approved FSA account paying with a purchase order" at bounding box center [579, 118] width 478 height 30
click at [436, 131] on label "A corporate customer with an approved FSA account paying with a purchase order" at bounding box center [597, 118] width 441 height 30
click at [370, 131] on input "A corporate customer with an approved FSA account paying with a purchase order" at bounding box center [355, 118] width 30 height 30
radio input "true"
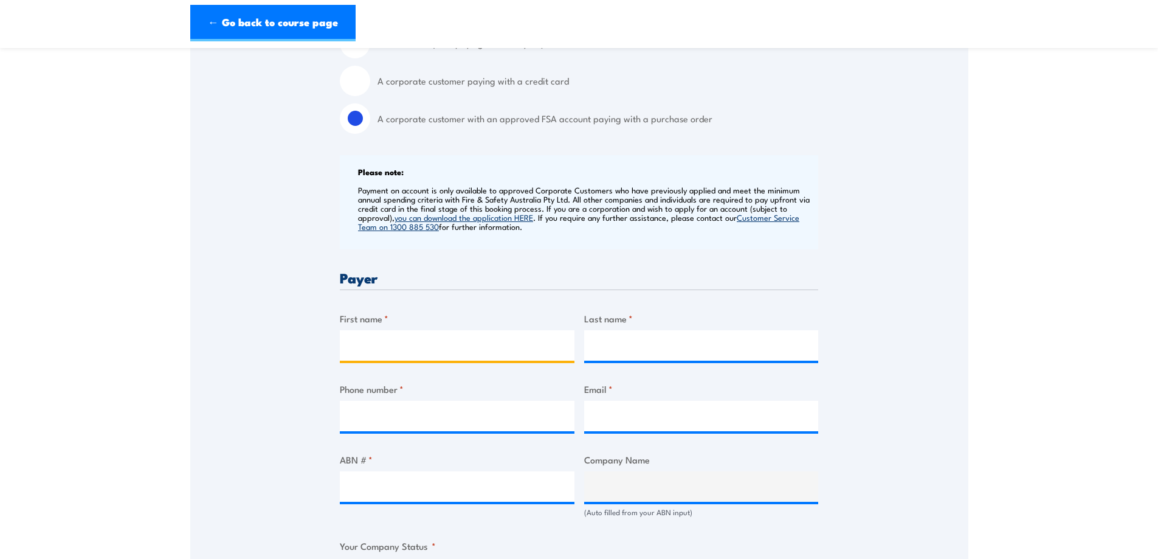
click at [379, 354] on input "First name *" at bounding box center [457, 345] width 235 height 30
type input "Tara"
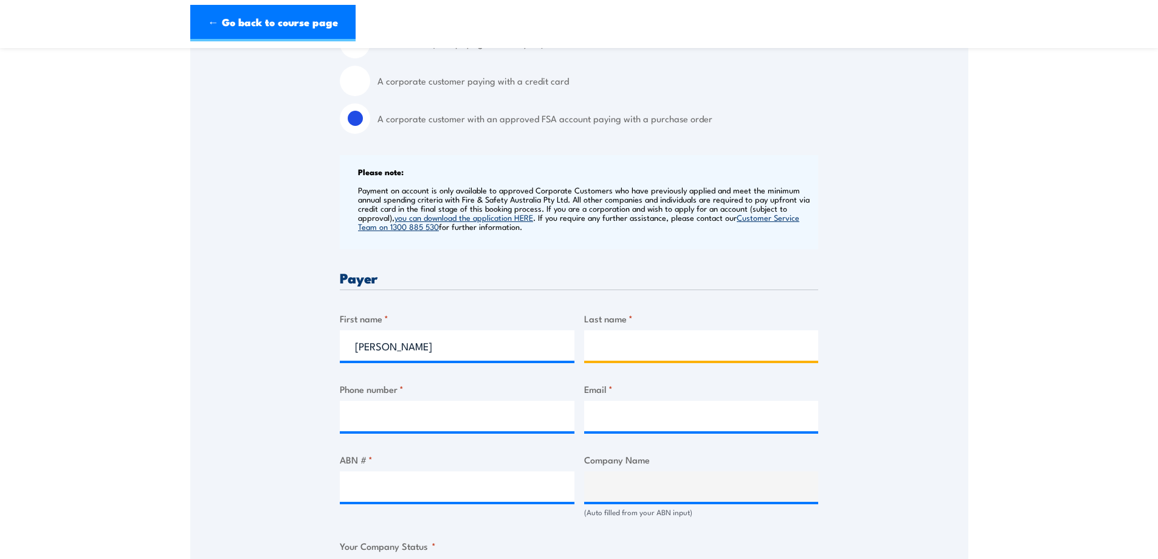
type input "Walker"
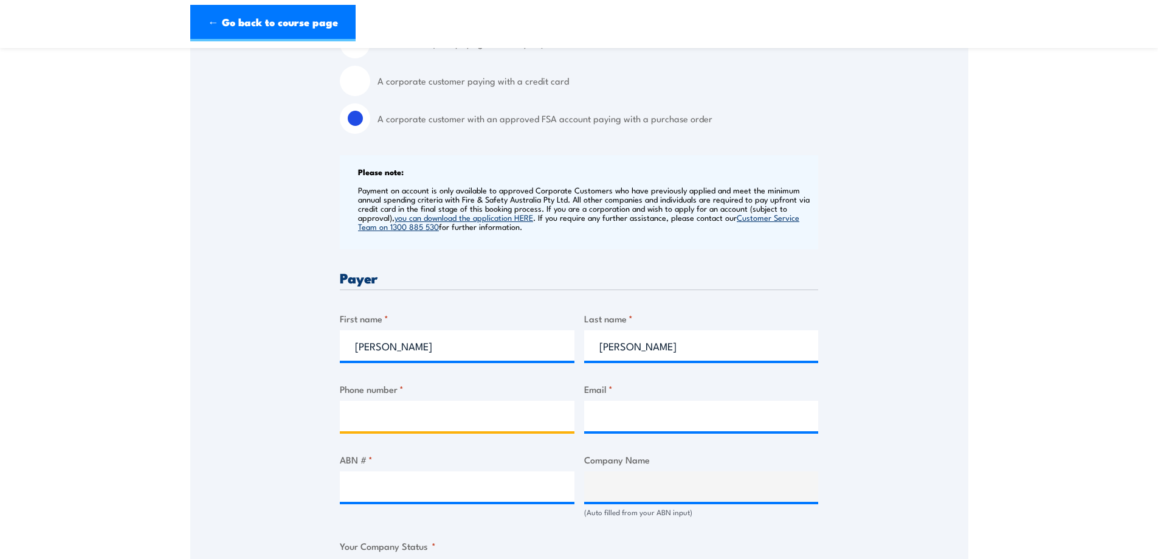
type input "0749404354"
type input "BMATrainingBookingFormInbox@bhp.com"
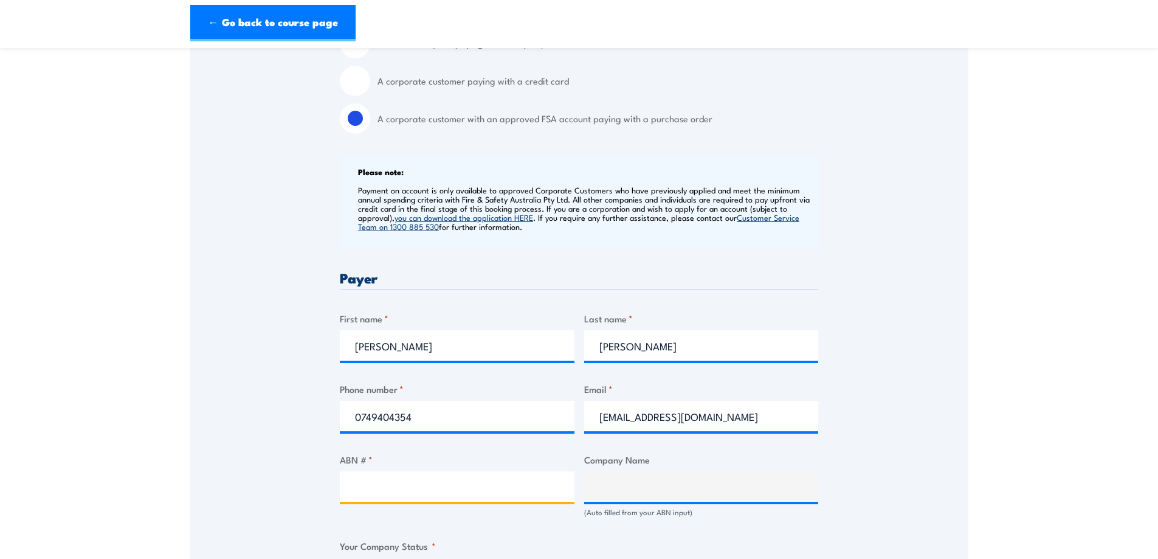
click at [413, 494] on input "ABN # *" at bounding box center [457, 486] width 235 height 30
type input "67096412752"
type input "BM ALLIANCE COAL OPERATIONS PTY LIMITED"
radio input "true"
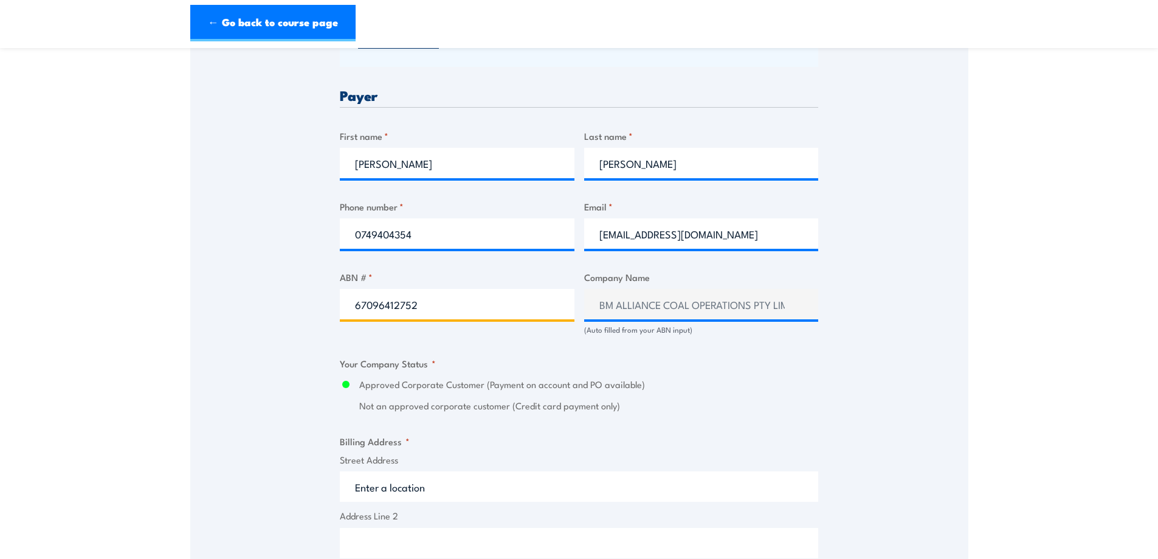
scroll to position [729, 0]
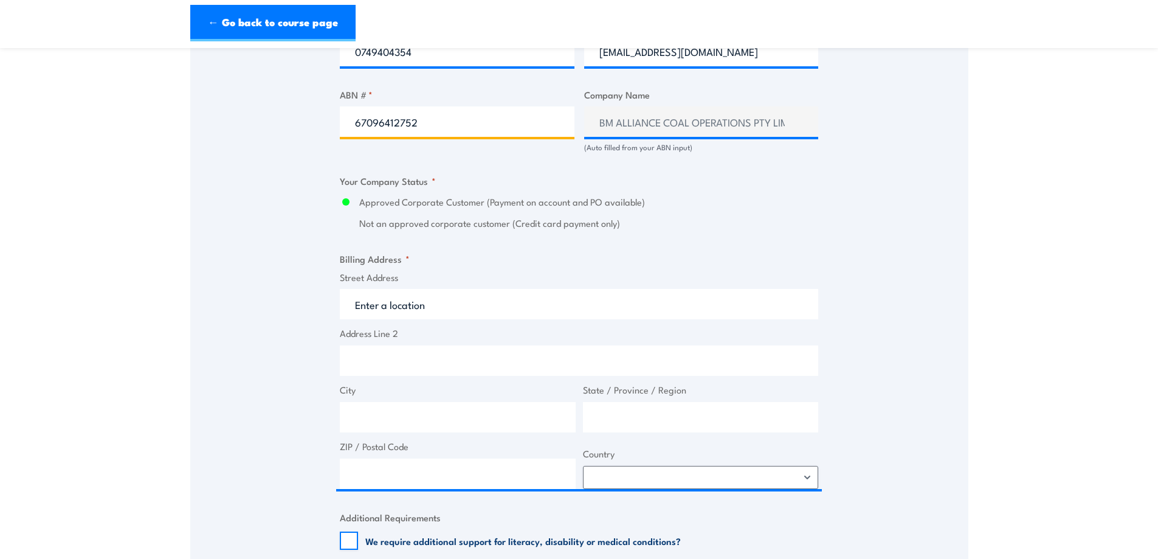
type input "67096412752"
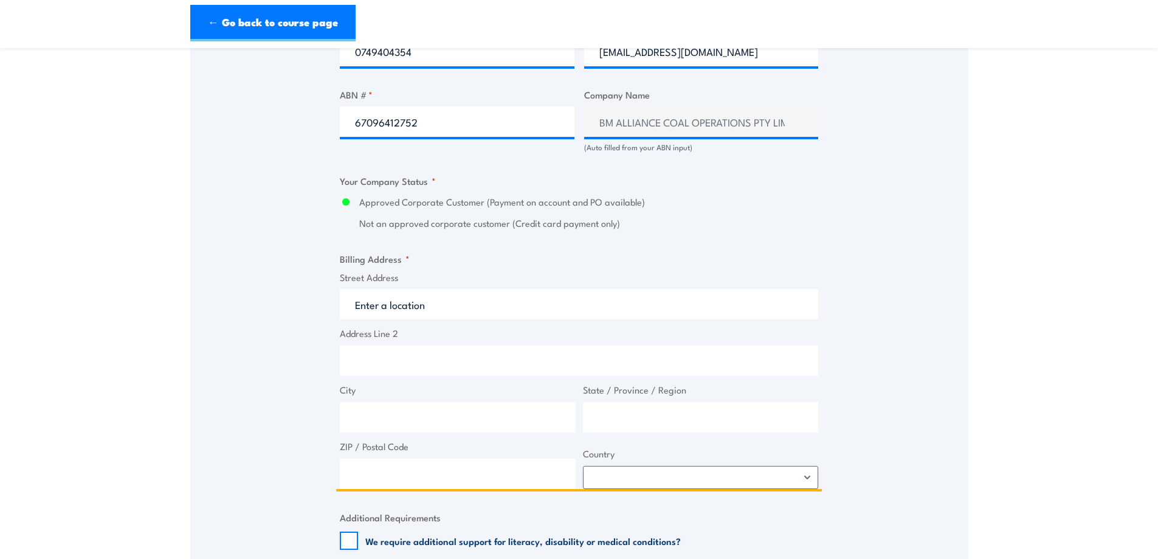
click at [401, 310] on input "Street Address" at bounding box center [579, 304] width 478 height 30
type input "GPO Box 1389"
type input "Brisbane"
type input "Queensland"
type input "4001"
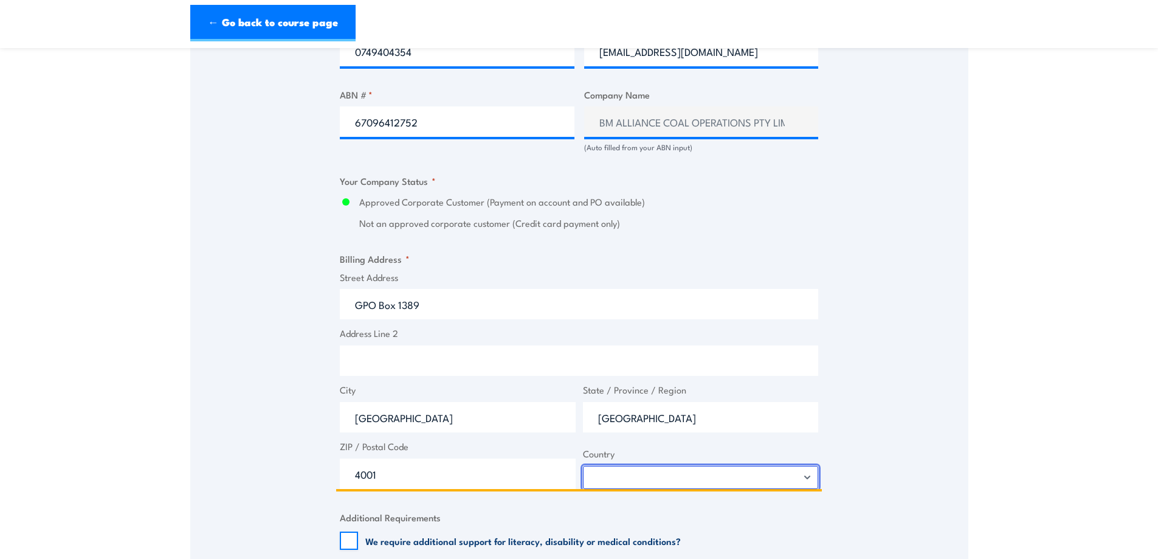
select select "Australia"
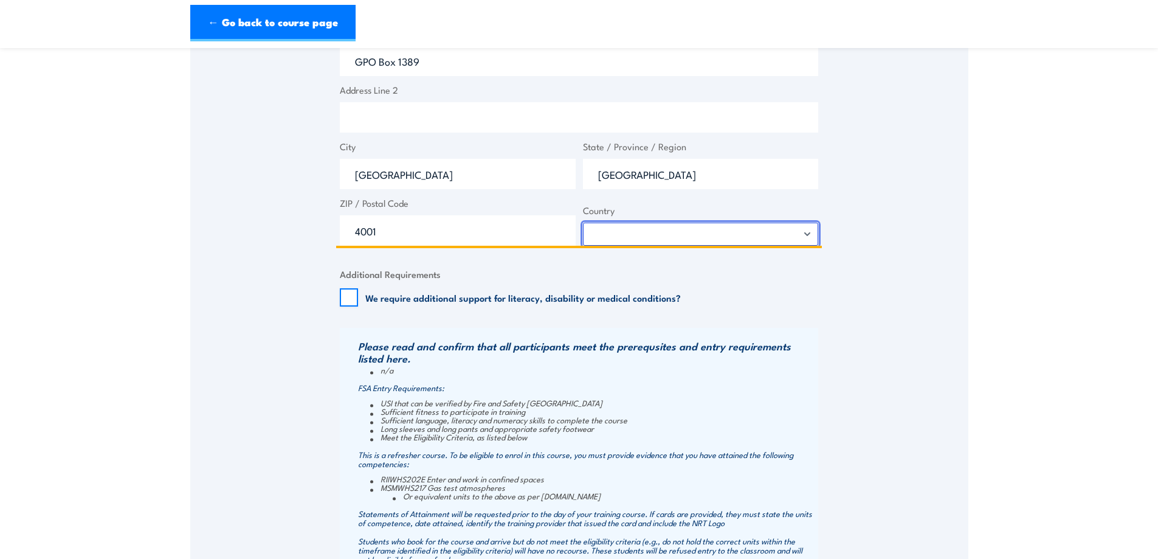
scroll to position [1216, 0]
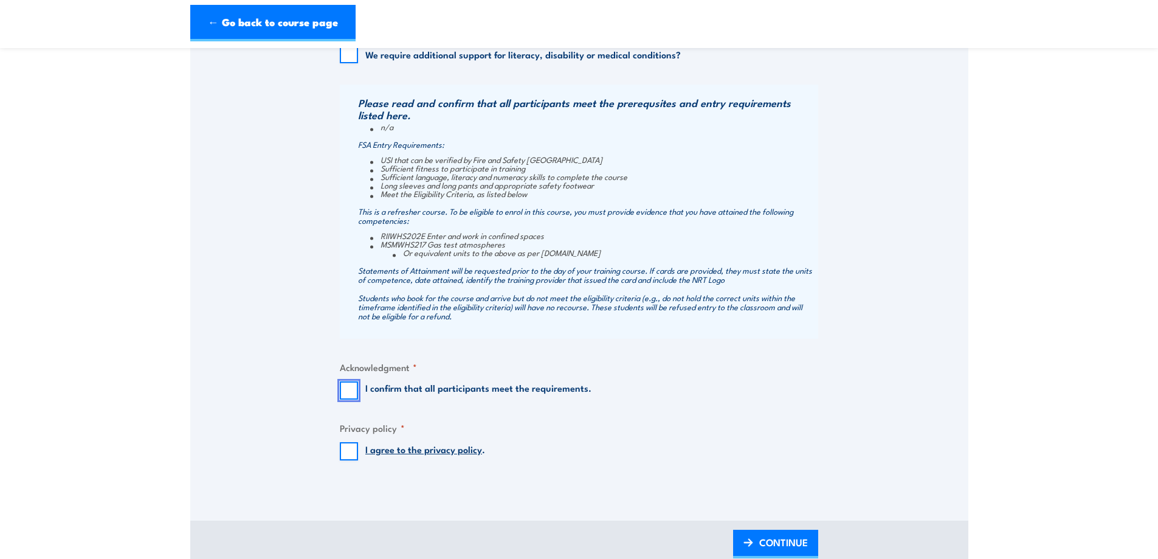
drag, startPoint x: 353, startPoint y: 400, endPoint x: 353, endPoint y: 449, distance: 48.6
click at [353, 399] on input "I confirm that all participants meet the requirements." at bounding box center [349, 390] width 18 height 18
checkbox input "true"
click at [348, 458] on input "I agree to the privacy policy ." at bounding box center [349, 451] width 18 height 18
checkbox input "true"
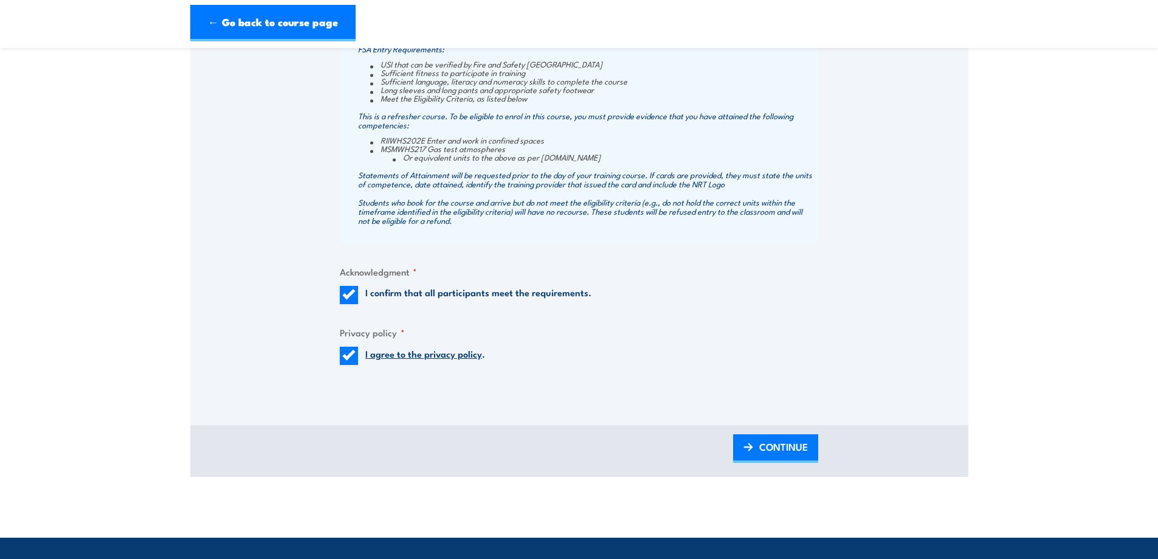
scroll to position [1398, 0]
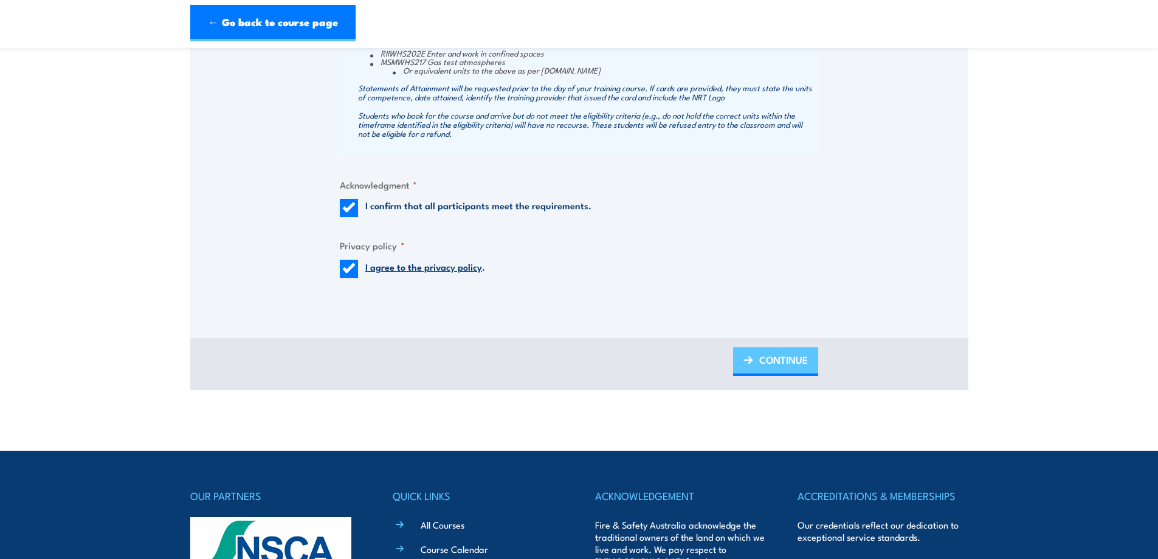
click at [775, 368] on span "CONTINUE" at bounding box center [783, 359] width 49 height 32
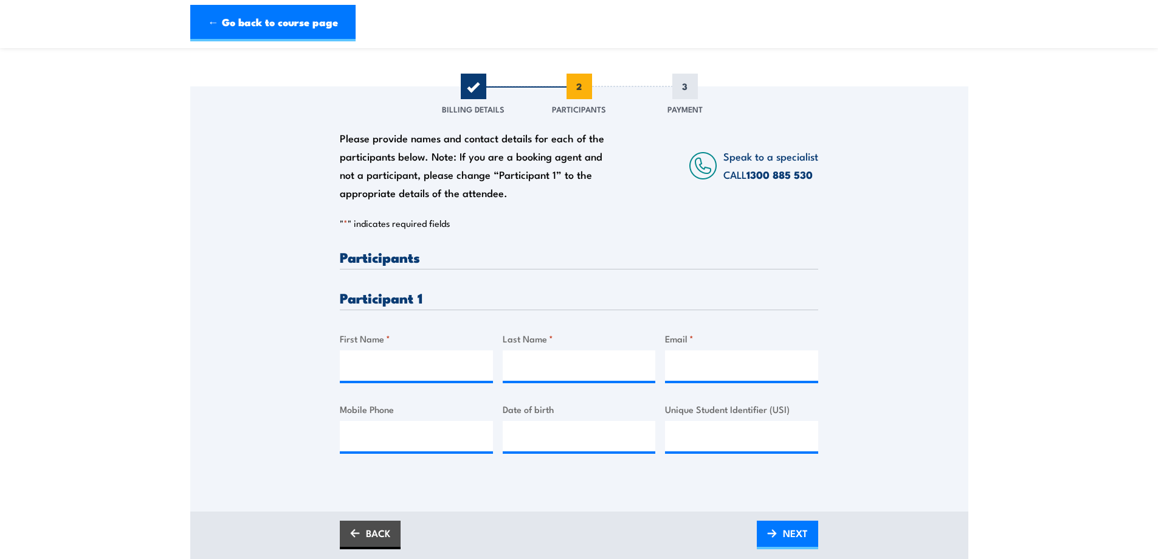
scroll to position [182, 0]
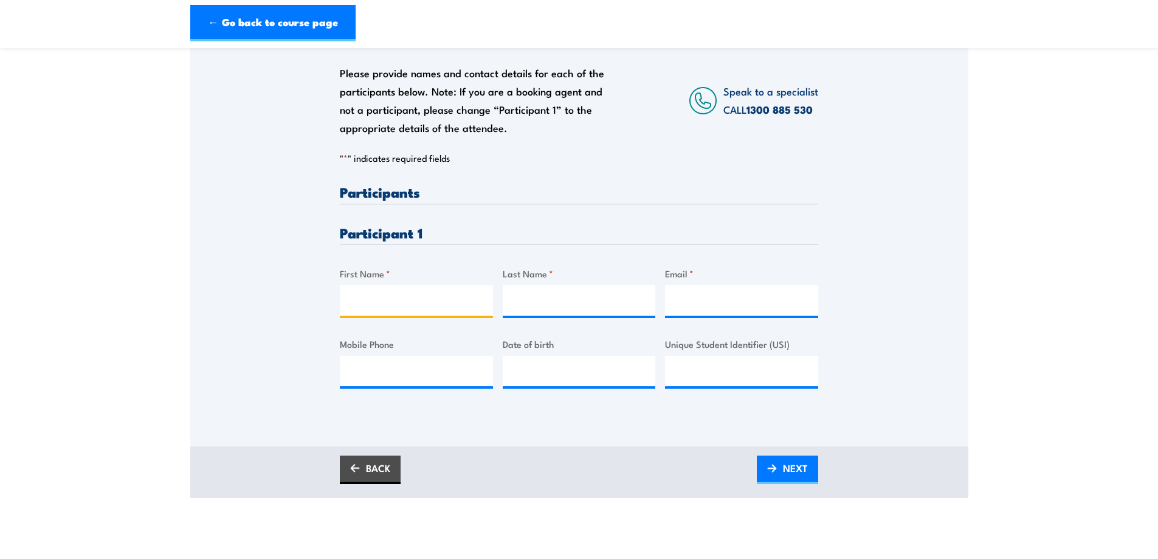
click at [419, 307] on input "First Name *" at bounding box center [416, 300] width 153 height 30
type input "Braden"
type input "Sauer"
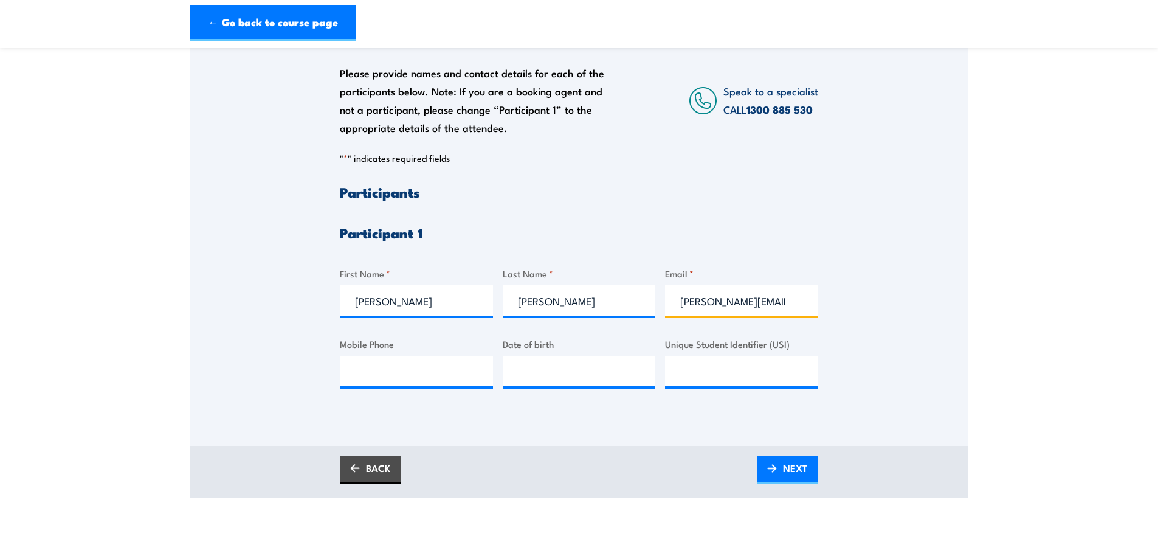
scroll to position [0, 3]
type input "braden.sauer@bhp.com"
click at [360, 377] on input "Mobile Phone" at bounding box center [416, 371] width 153 height 30
type input "0418 784 535"
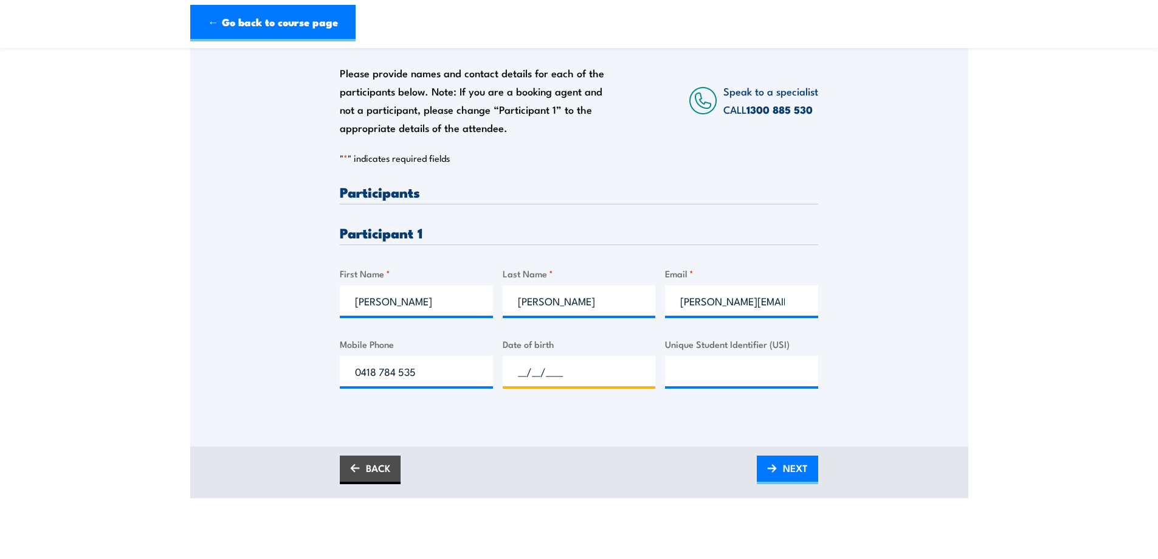
click at [582, 377] on input "__/__/____" at bounding box center [579, 371] width 153 height 30
type input "21/06/1987"
click at [704, 377] on input "Unique Student Identifier (USI)" at bounding box center [741, 371] width 153 height 30
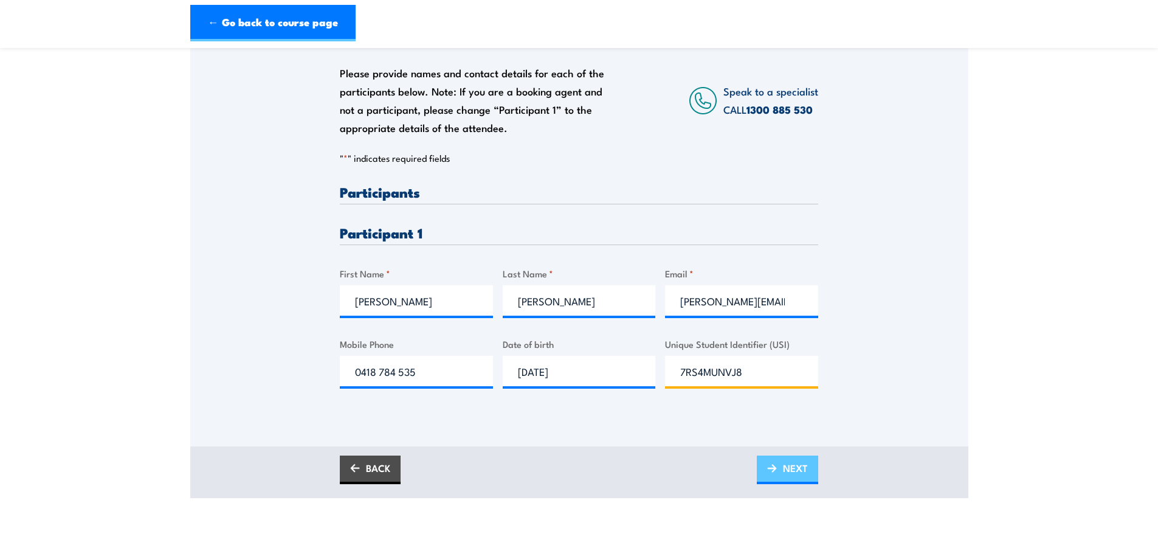
type input "7RS4MUNVJ8"
drag, startPoint x: 788, startPoint y: 476, endPoint x: 937, endPoint y: 277, distance: 248.9
click at [788, 475] on span "NEXT" at bounding box center [795, 468] width 25 height 32
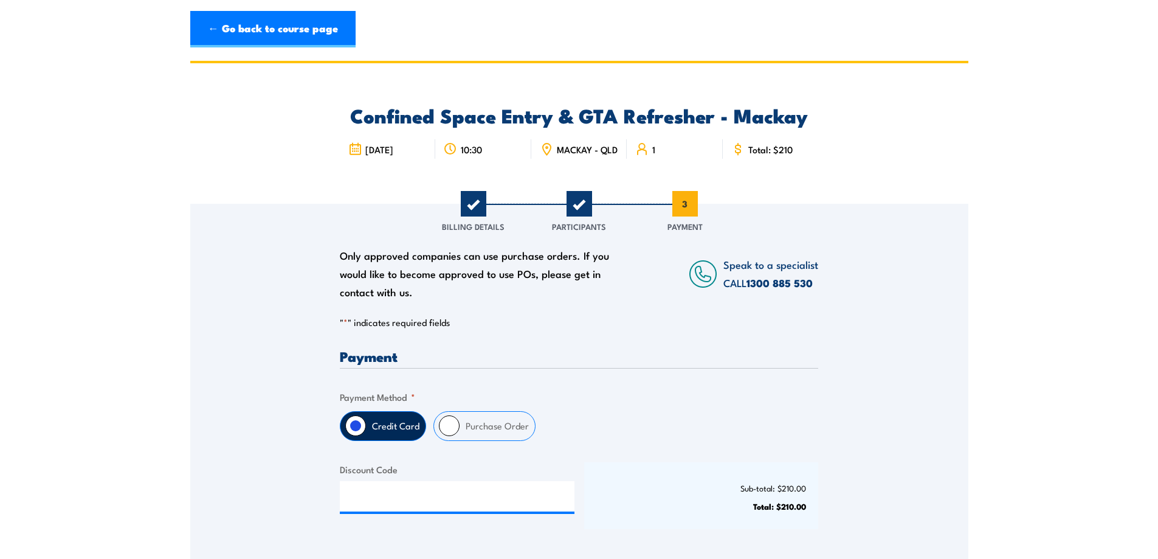
click at [493, 426] on label "Purchase Order" at bounding box center [496, 425] width 75 height 29
click at [459, 426] on input "Purchase Order" at bounding box center [449, 425] width 21 height 21
radio input "true"
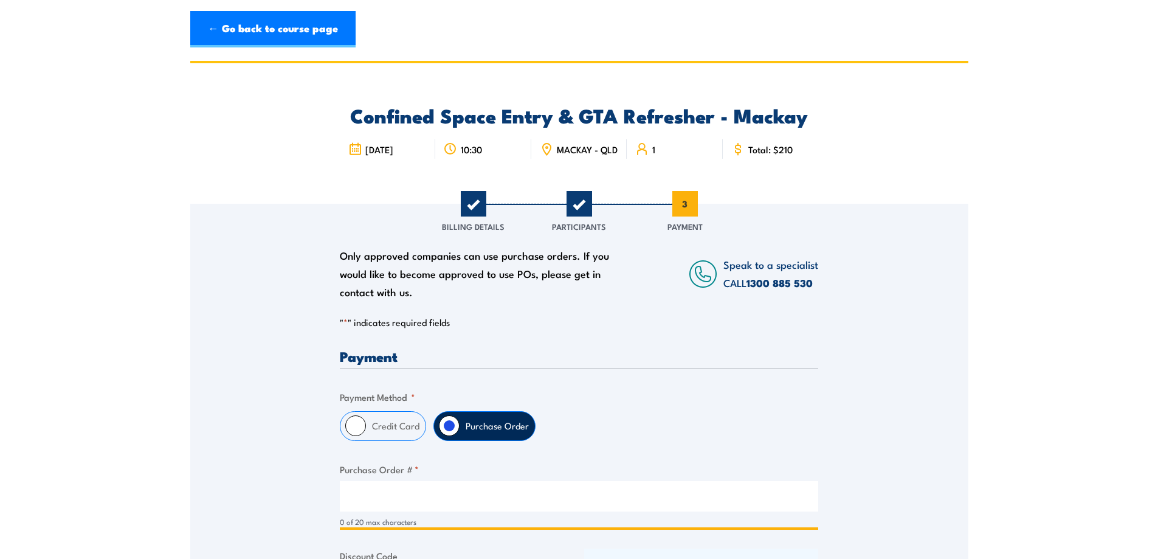
click at [404, 505] on input "Purchase Order # *" at bounding box center [579, 496] width 478 height 30
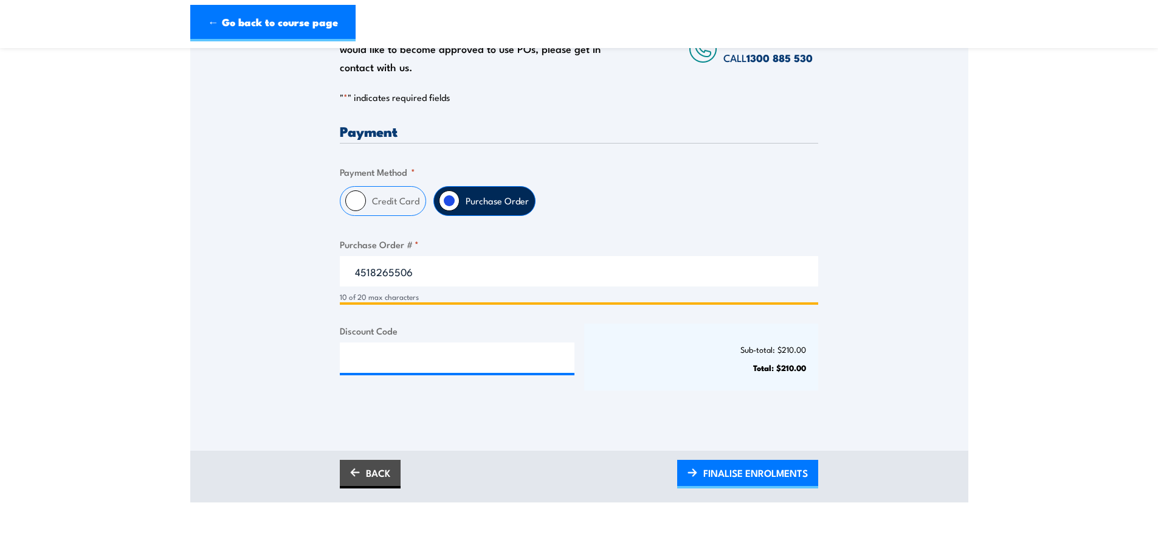
scroll to position [304, 0]
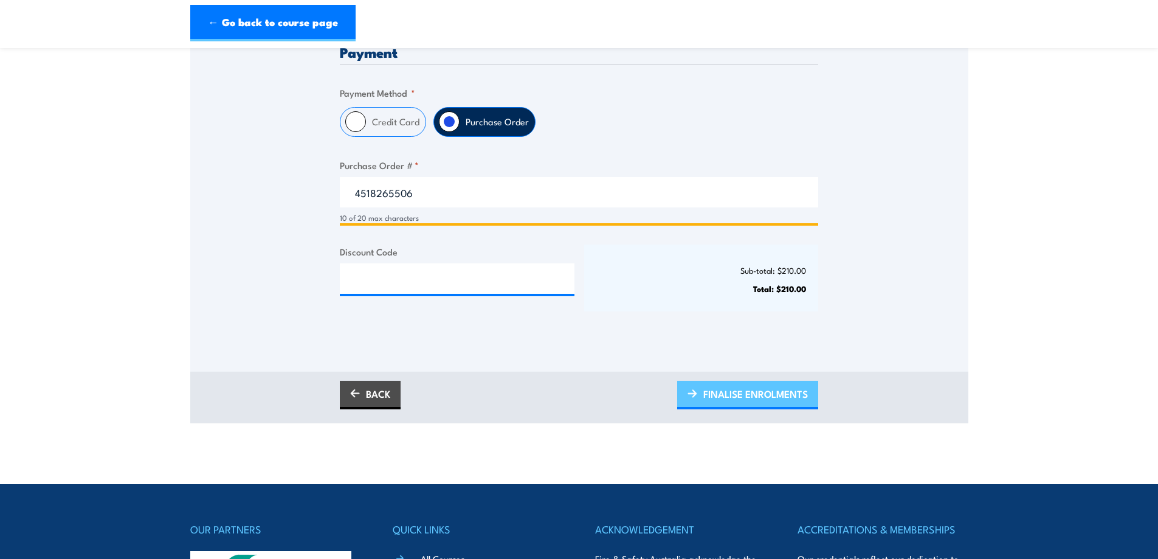
type input "4518265506"
click at [720, 401] on span "FINALISE ENROLMENTS" at bounding box center [755, 393] width 105 height 32
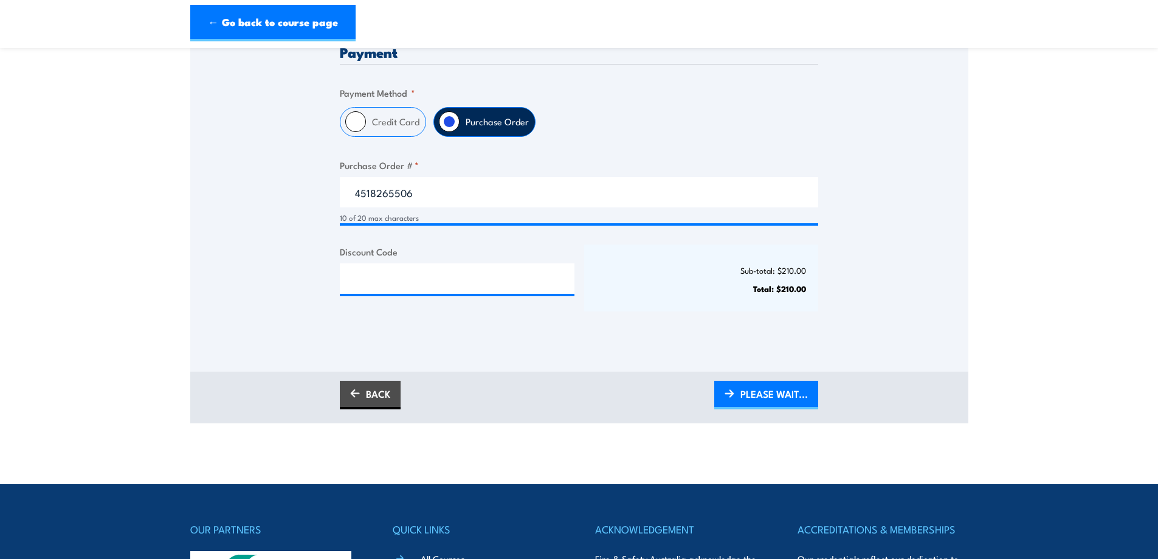
scroll to position [0, 0]
drag, startPoint x: 769, startPoint y: 401, endPoint x: 873, endPoint y: 296, distance: 147.4
click at [769, 401] on span "PLEASE WAIT..." at bounding box center [773, 393] width 67 height 32
drag, startPoint x: 761, startPoint y: 397, endPoint x: 781, endPoint y: 360, distance: 42.7
click at [761, 397] on span "PLEASE WAIT..." at bounding box center [773, 393] width 67 height 32
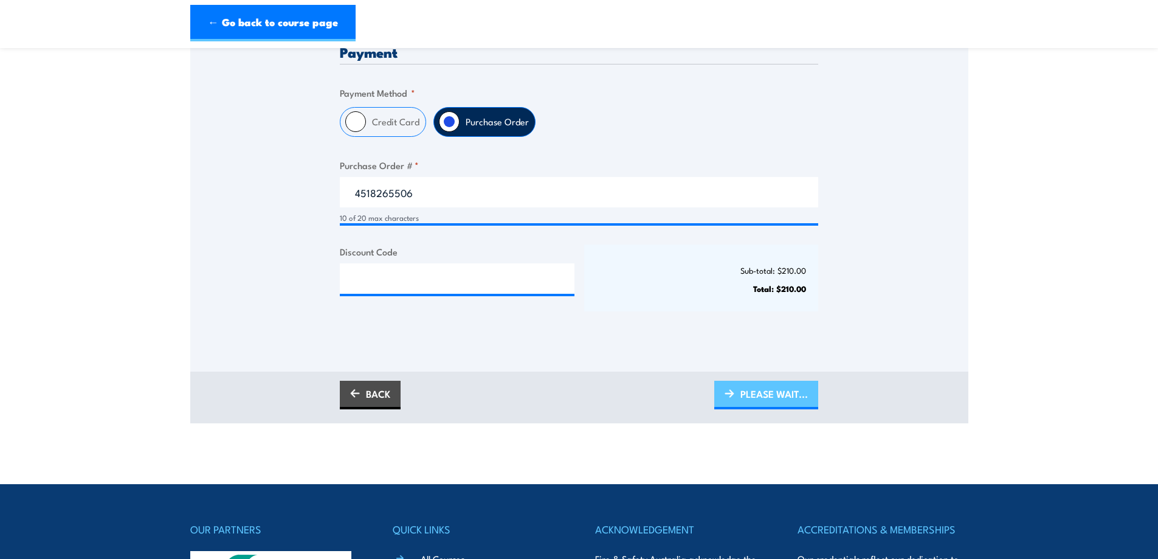
click at [744, 395] on span "PLEASE WAIT..." at bounding box center [773, 393] width 67 height 32
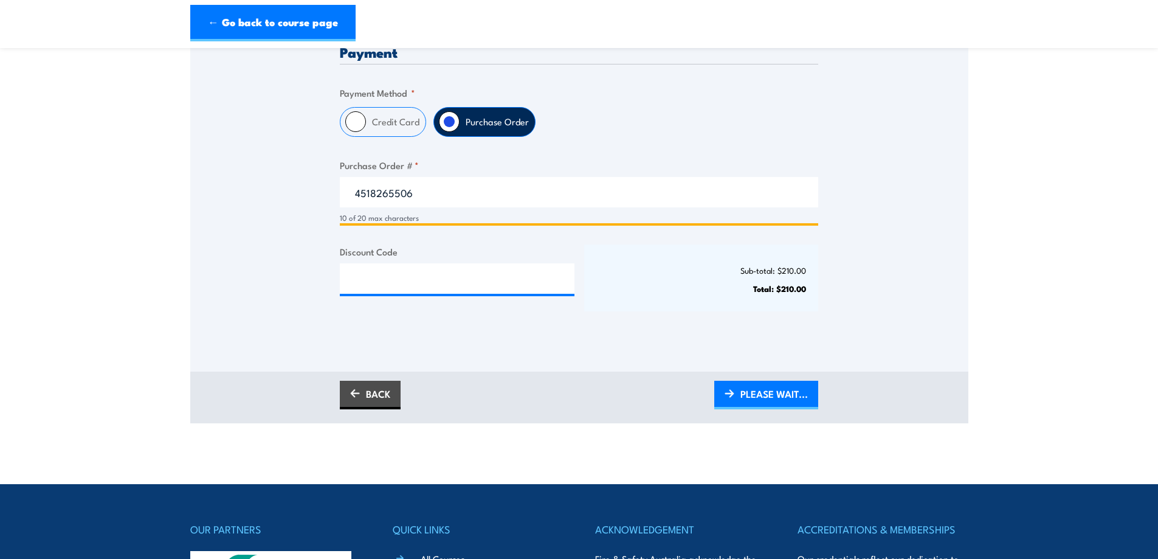
click at [427, 198] on input "4518265506" at bounding box center [579, 192] width 478 height 30
drag, startPoint x: 743, startPoint y: 391, endPoint x: 781, endPoint y: 370, distance: 43.6
click at [743, 391] on span "PLEASE WAIT..." at bounding box center [773, 393] width 67 height 32
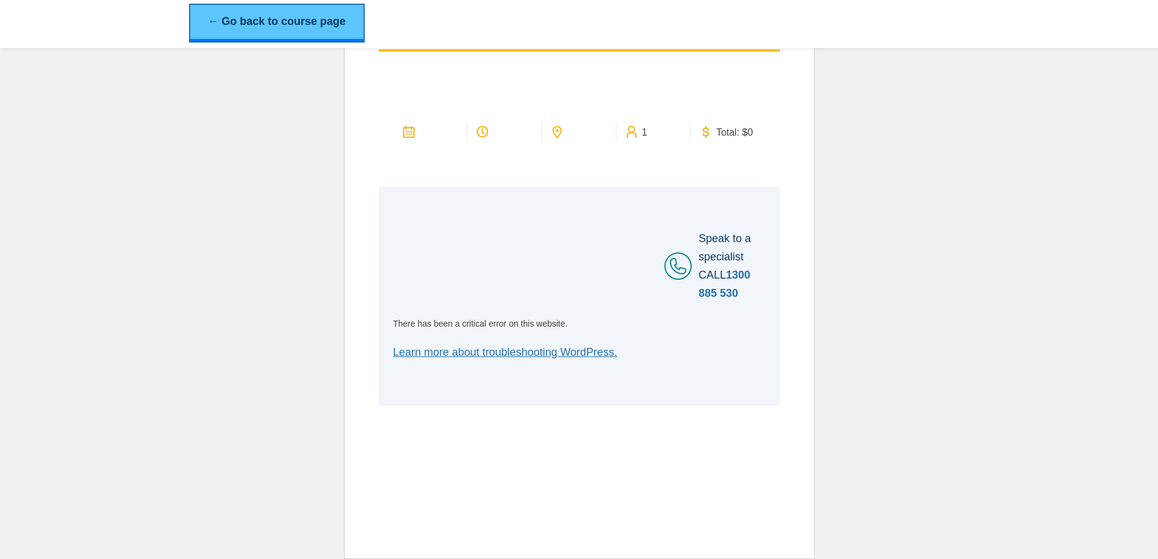
drag, startPoint x: 267, startPoint y: 25, endPoint x: 283, endPoint y: 27, distance: 15.9
click at [268, 25] on link "← Go back to course page" at bounding box center [276, 23] width 173 height 36
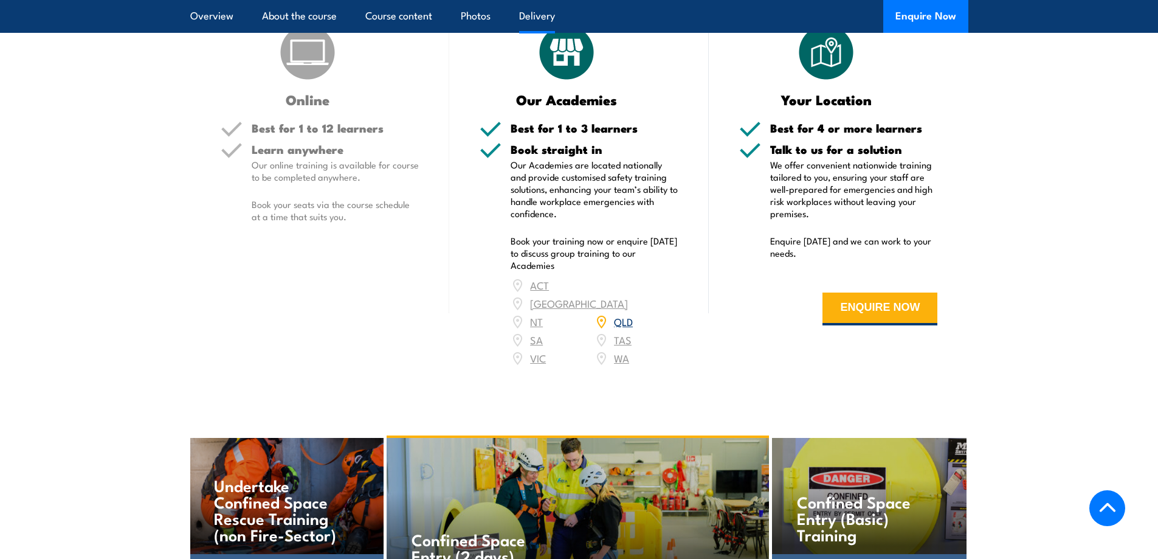
scroll to position [1033, 0]
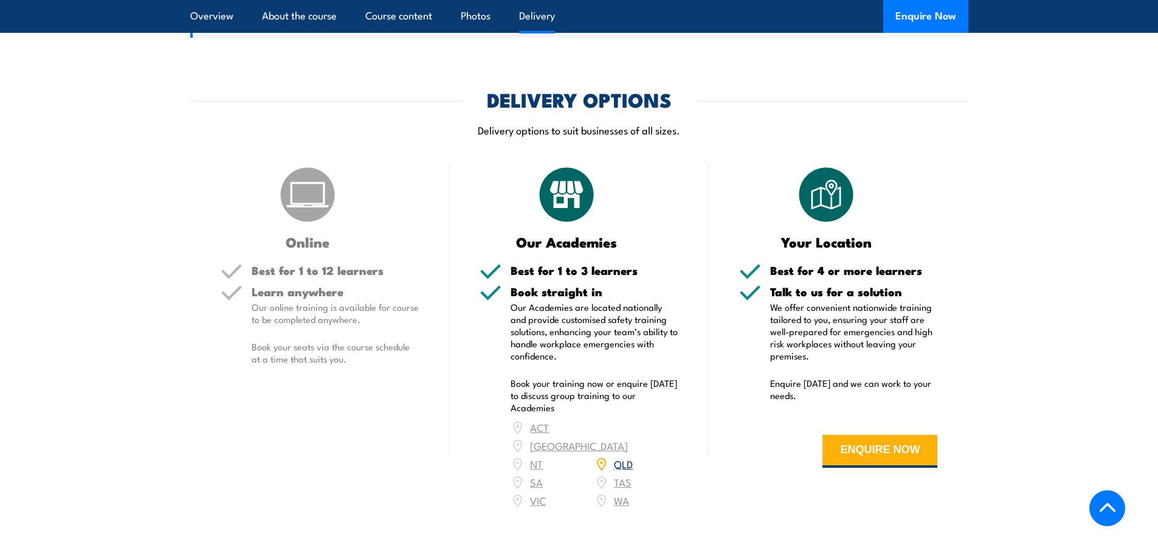
click at [629, 470] on link "QLD" at bounding box center [623, 463] width 19 height 15
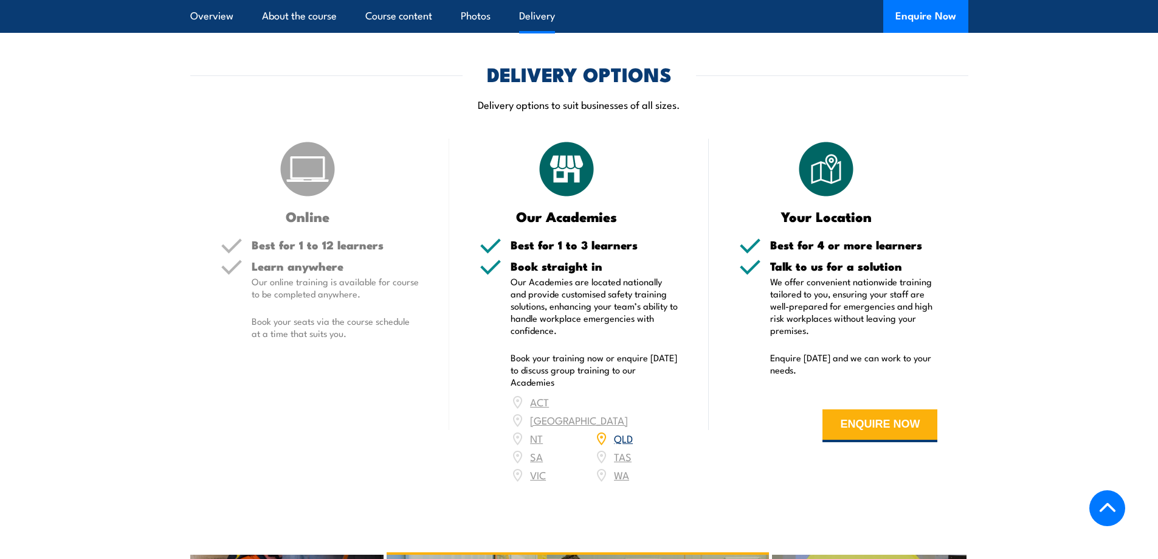
scroll to position [1216, 0]
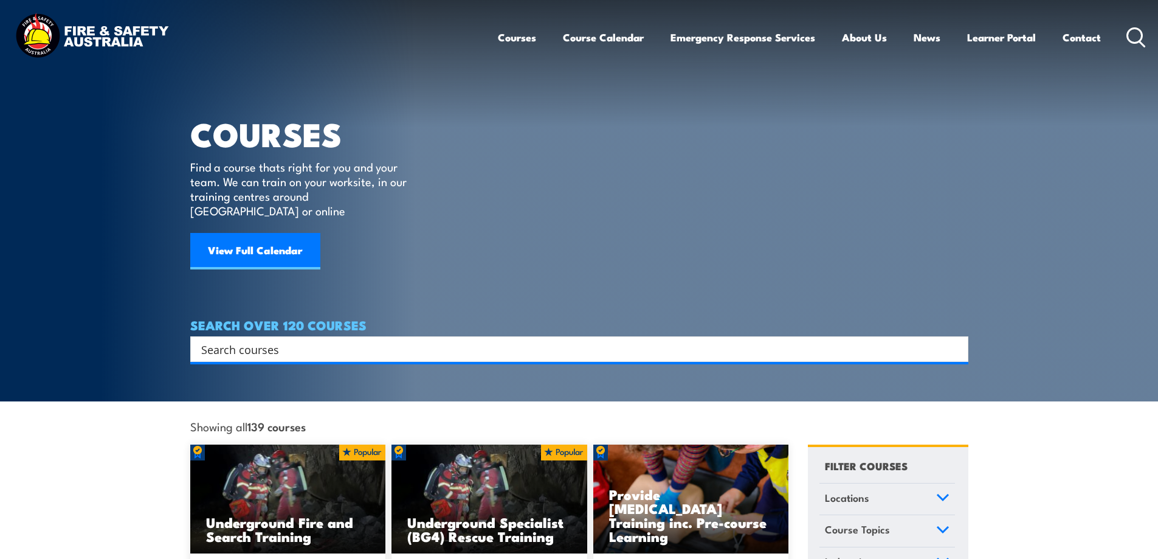
click at [245, 340] on input "Search input" at bounding box center [571, 349] width 740 height 18
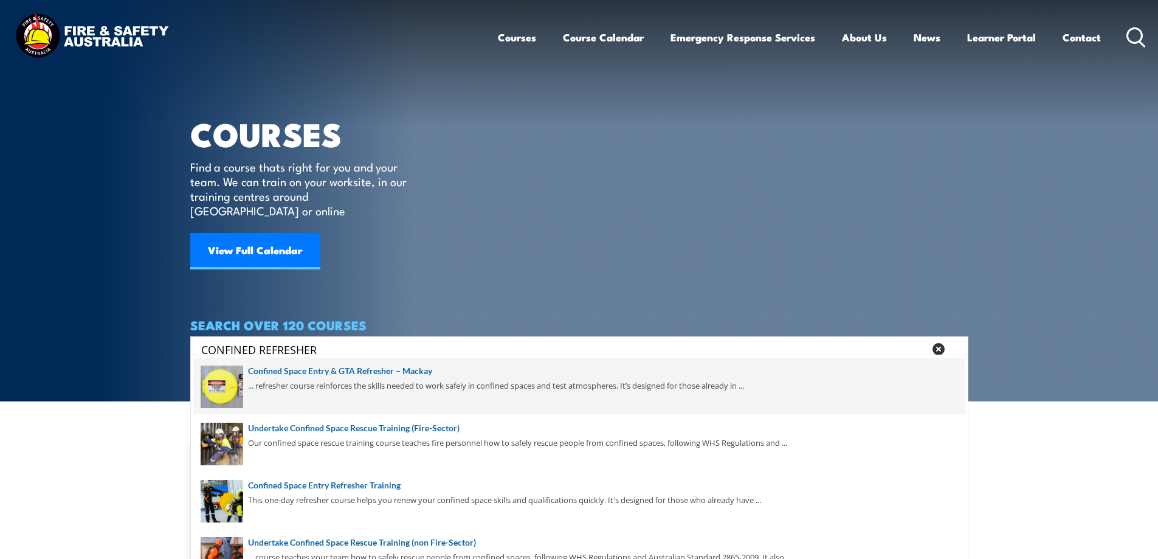
type input "CONFINED REFRESHER"
click at [375, 366] on span at bounding box center [579, 385] width 771 height 57
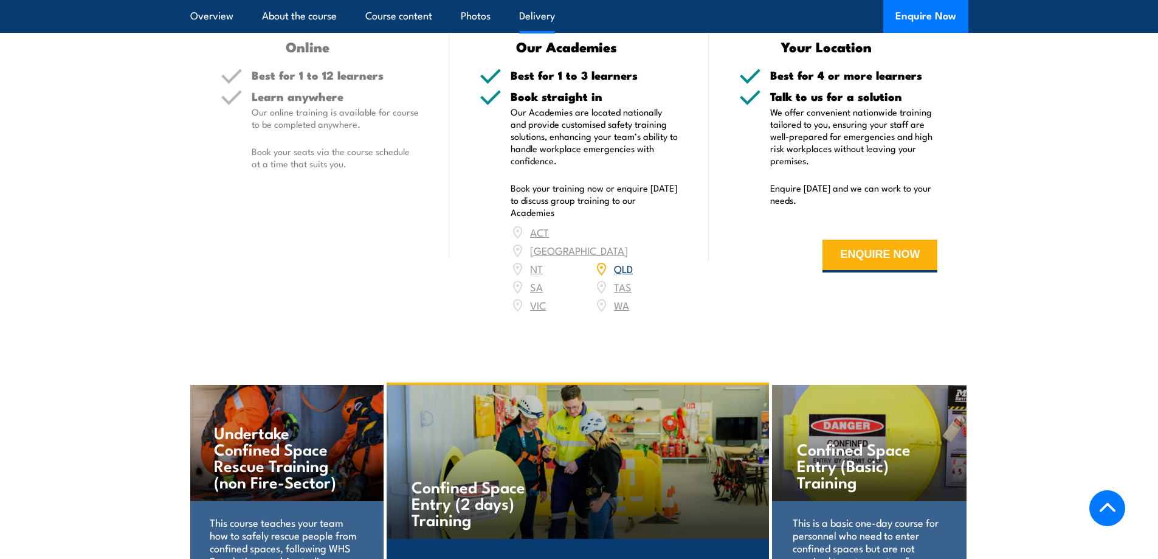
scroll to position [1398, 0]
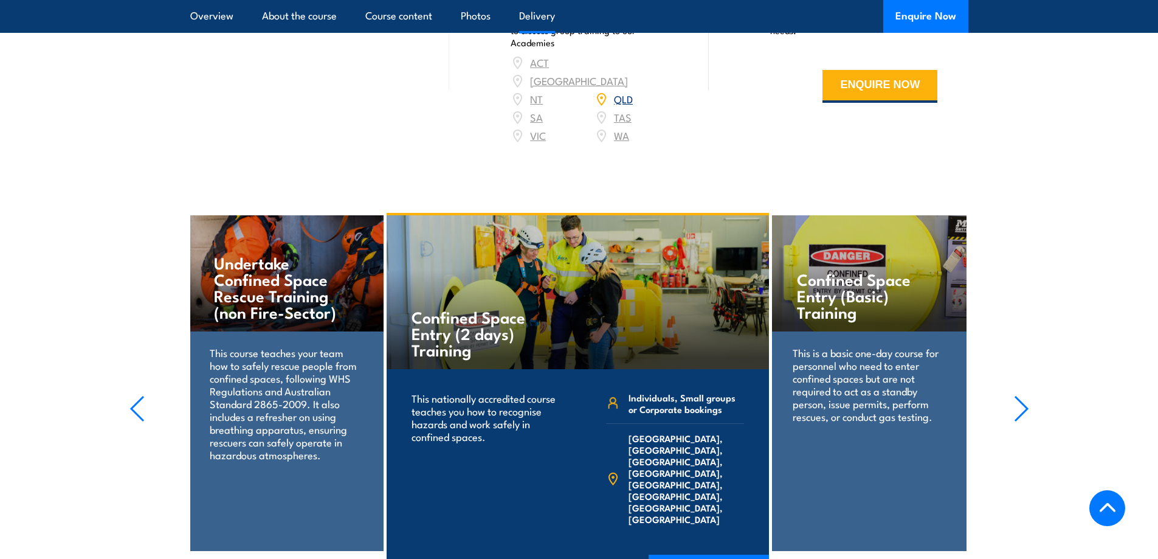
click at [621, 106] on link "QLD" at bounding box center [623, 98] width 19 height 15
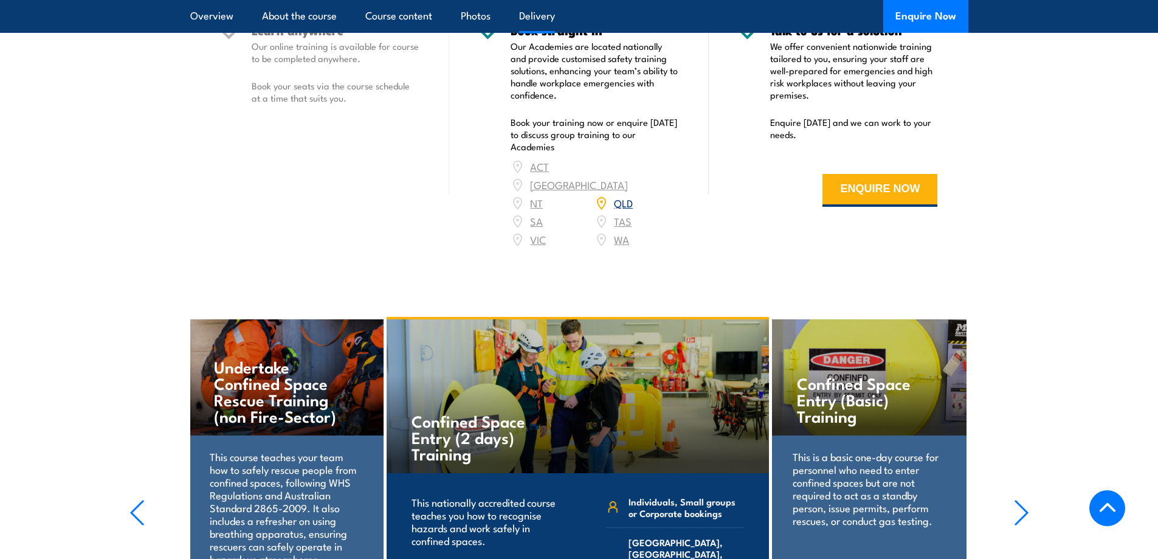
scroll to position [1398, 0]
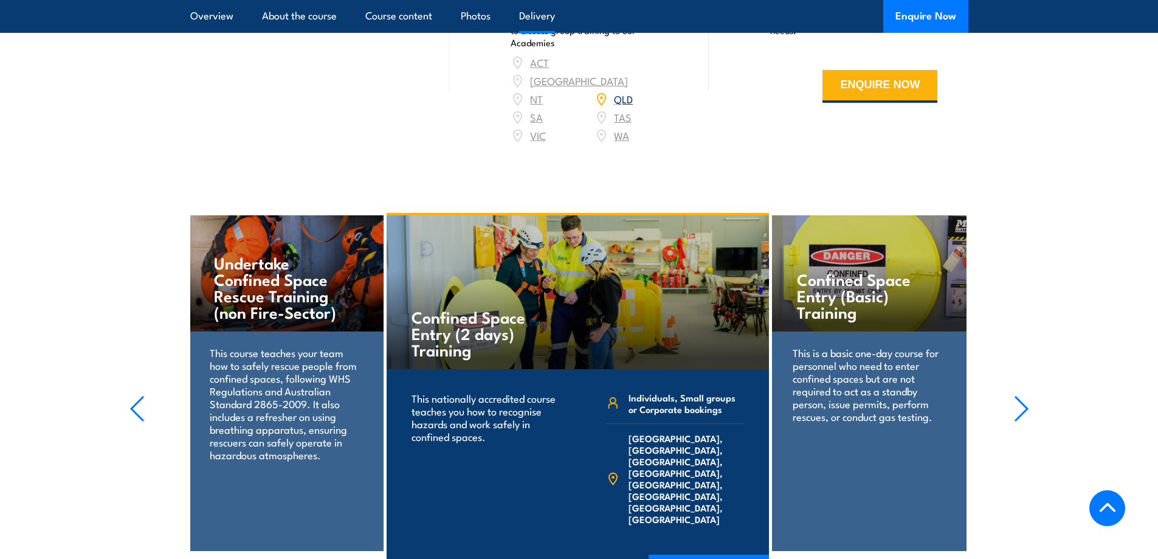
click at [622, 106] on link "QLD" at bounding box center [623, 98] width 19 height 15
click at [621, 106] on link "QLD" at bounding box center [623, 98] width 19 height 15
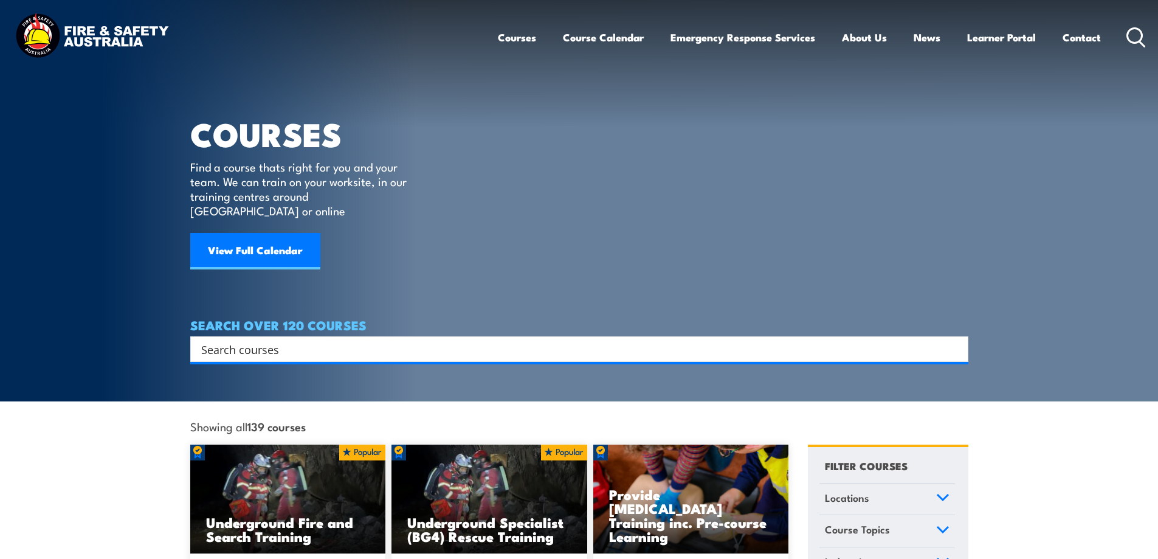
click at [317, 340] on input "Search input" at bounding box center [571, 349] width 740 height 18
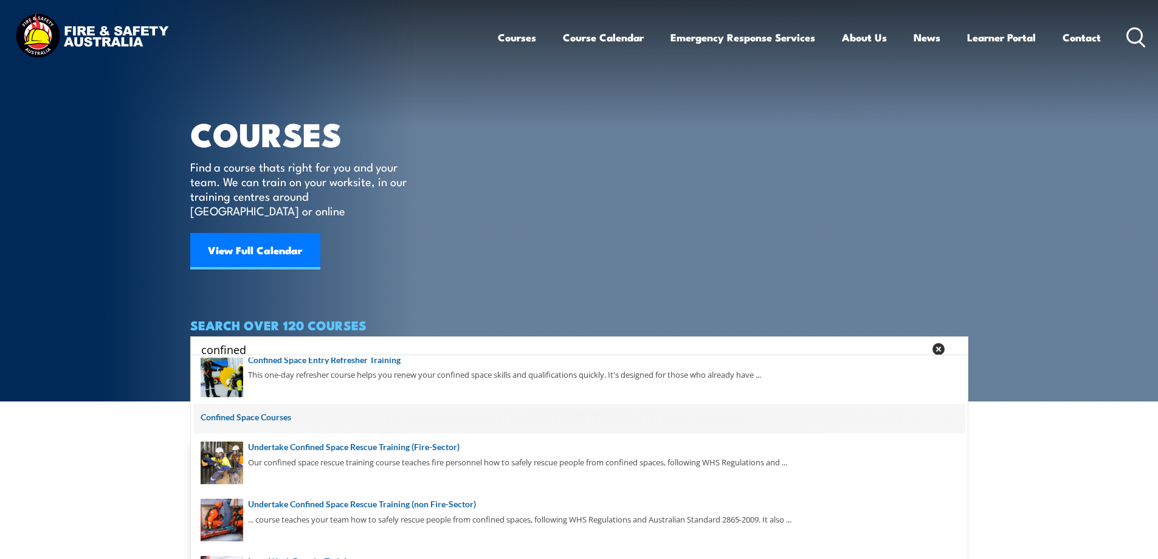
scroll to position [122, 0]
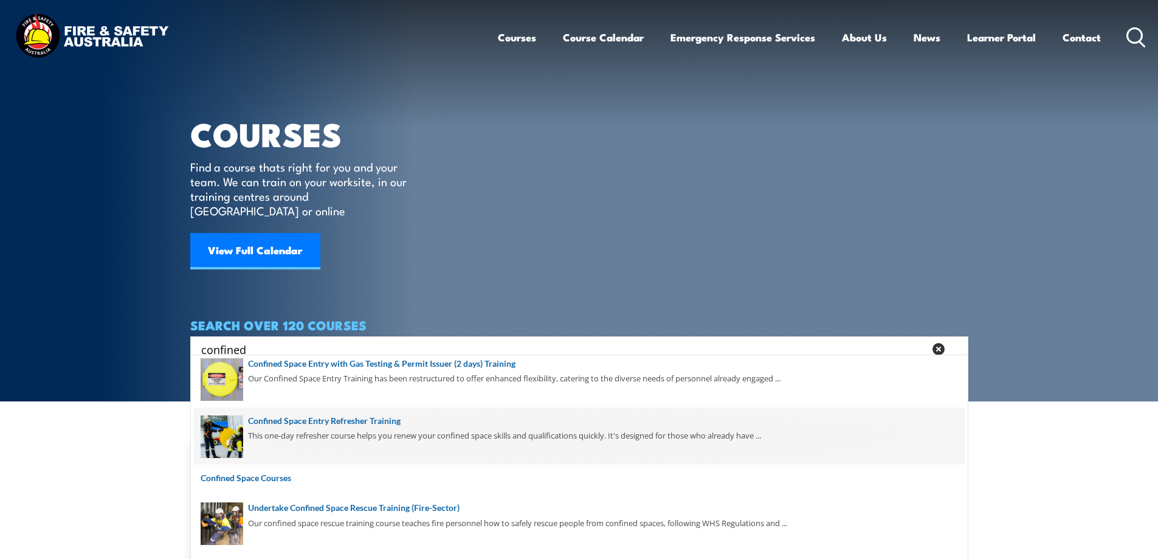
type input "confined"
click at [347, 417] on span at bounding box center [579, 435] width 771 height 57
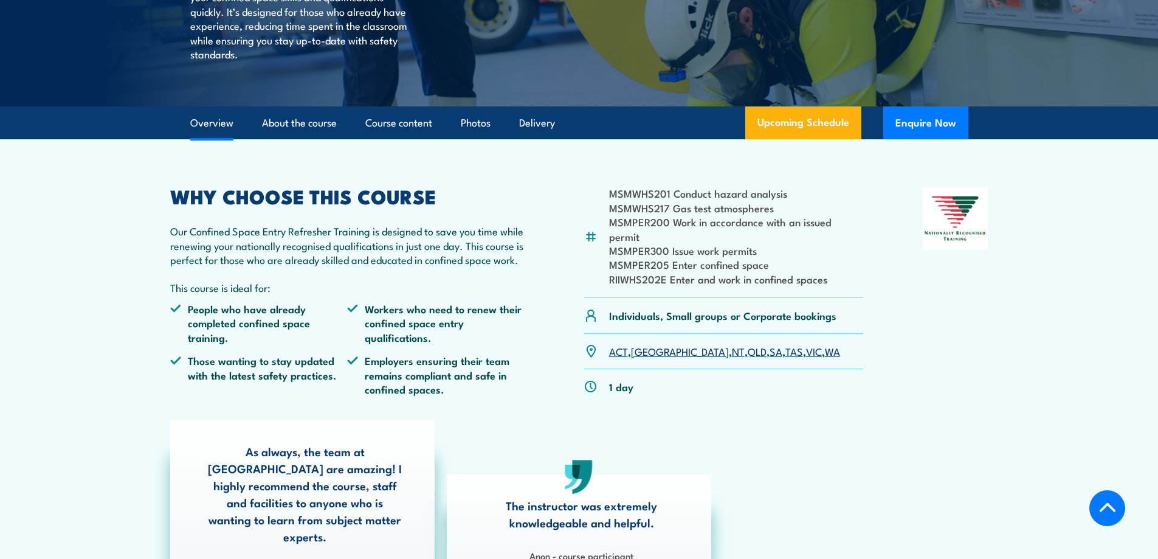
scroll to position [304, 0]
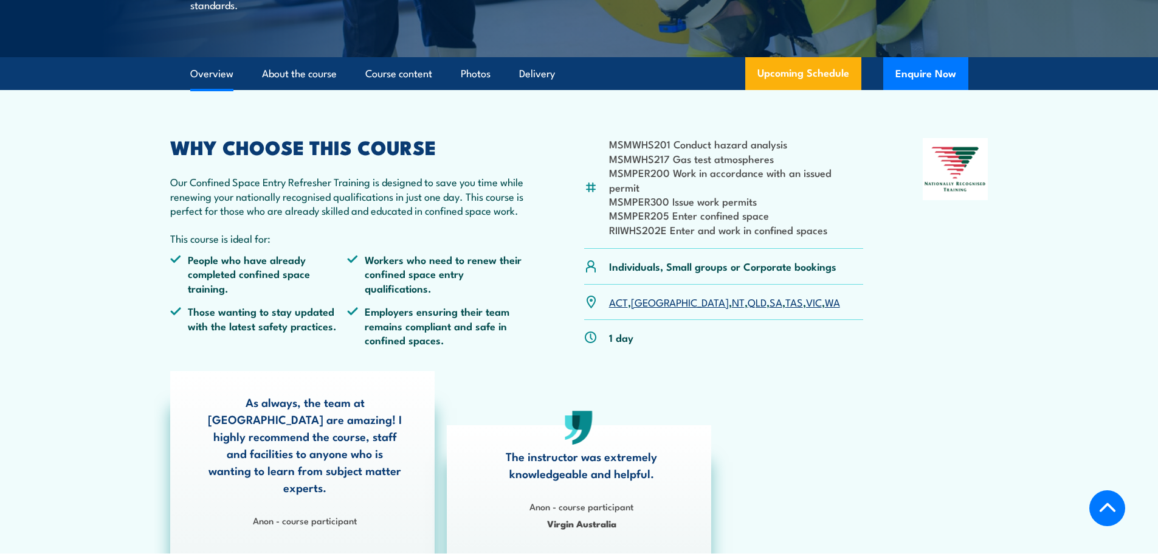
click at [748, 294] on link "QLD" at bounding box center [757, 301] width 19 height 15
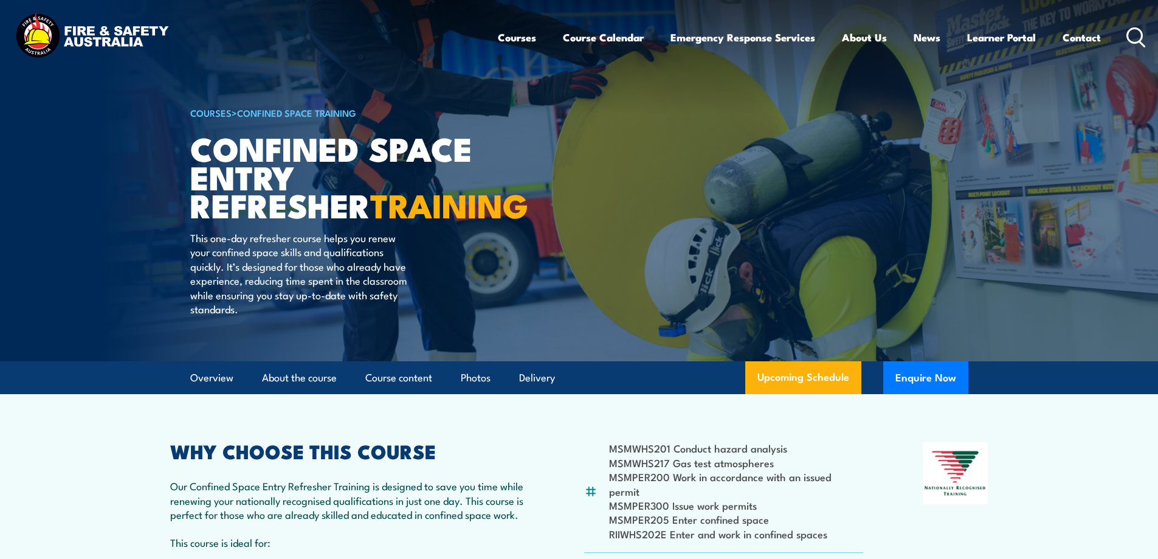
click at [1132, 32] on icon at bounding box center [1135, 37] width 19 height 20
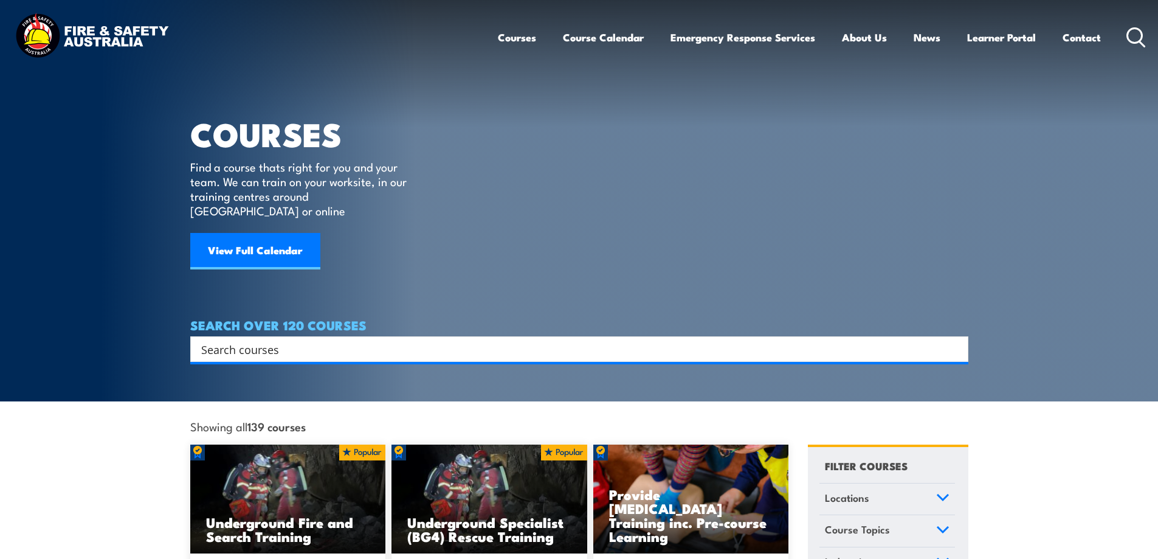
click at [251, 340] on input "Search input" at bounding box center [571, 349] width 740 height 18
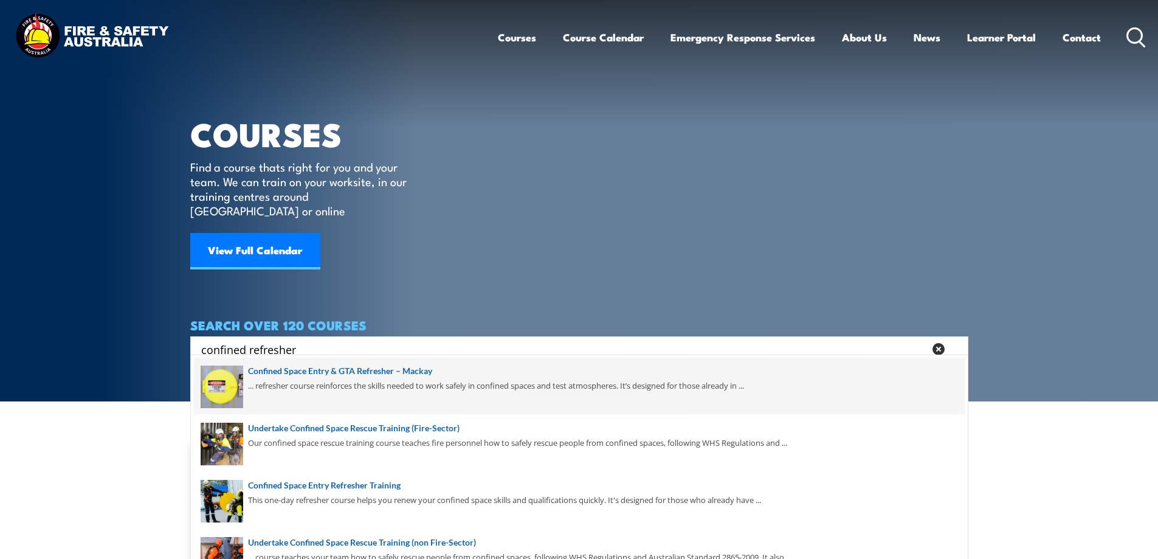
type input "confined refresher"
click at [377, 370] on span at bounding box center [579, 385] width 771 height 57
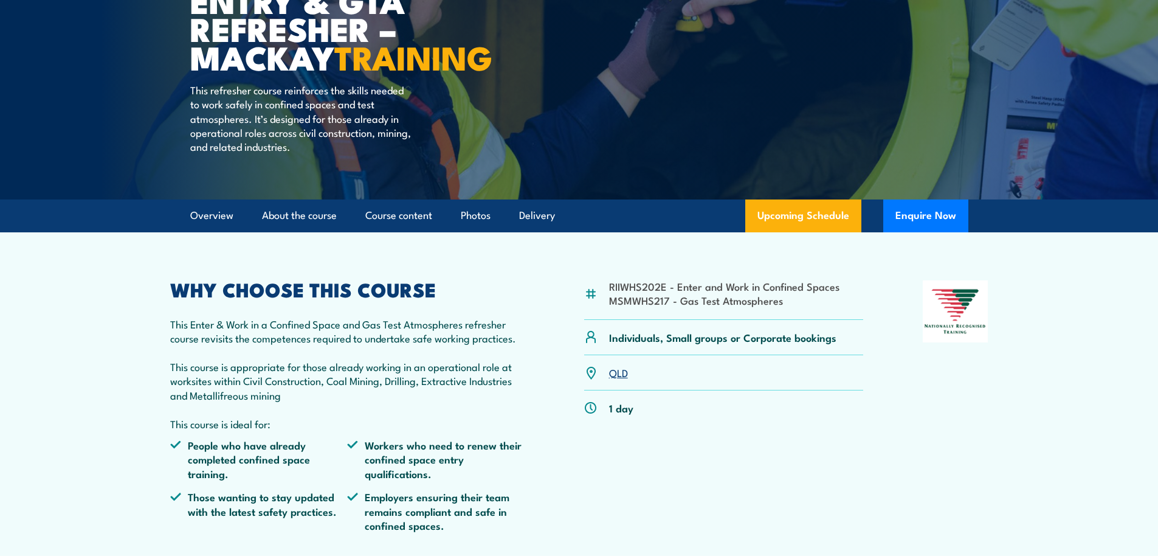
scroll to position [304, 0]
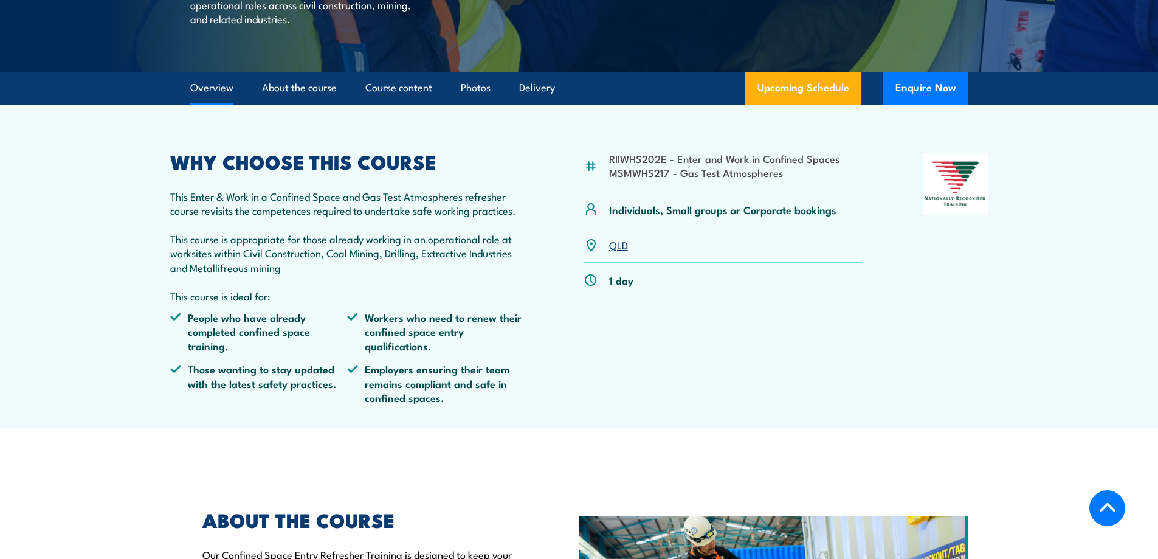
click at [619, 252] on link "QLD" at bounding box center [618, 244] width 19 height 15
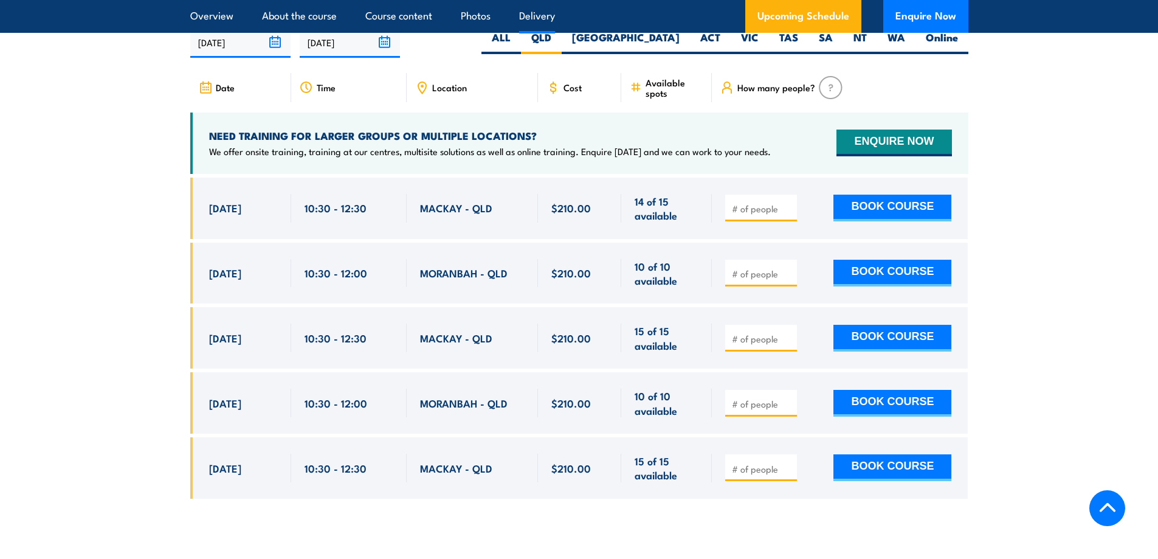
scroll to position [1976, 0]
click at [763, 215] on input "number" at bounding box center [762, 208] width 61 height 12
type input "1"
click at [882, 219] on button "BOOK COURSE" at bounding box center [892, 207] width 118 height 27
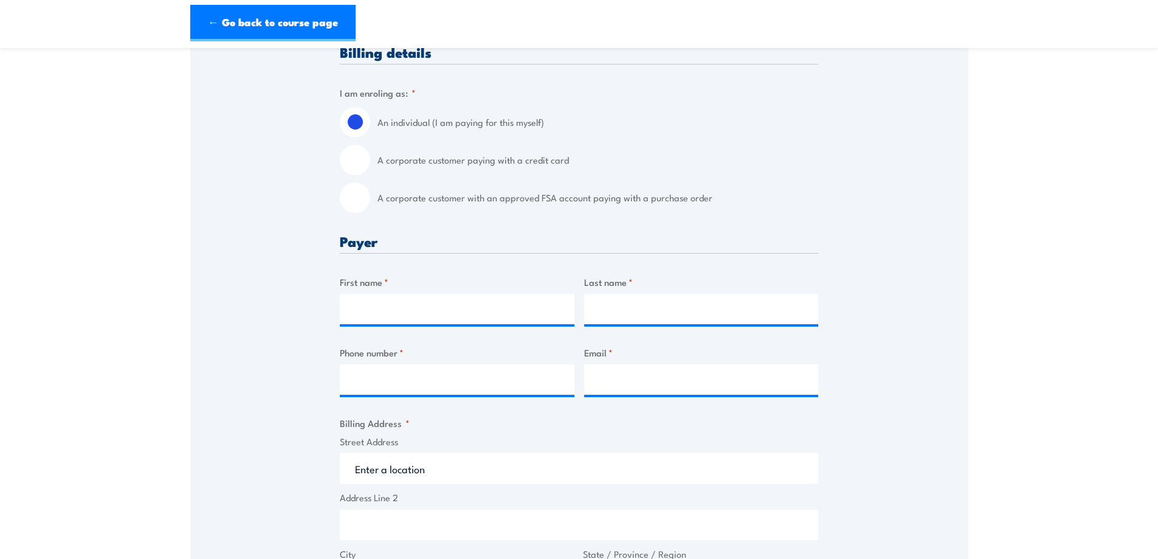
scroll to position [365, 0]
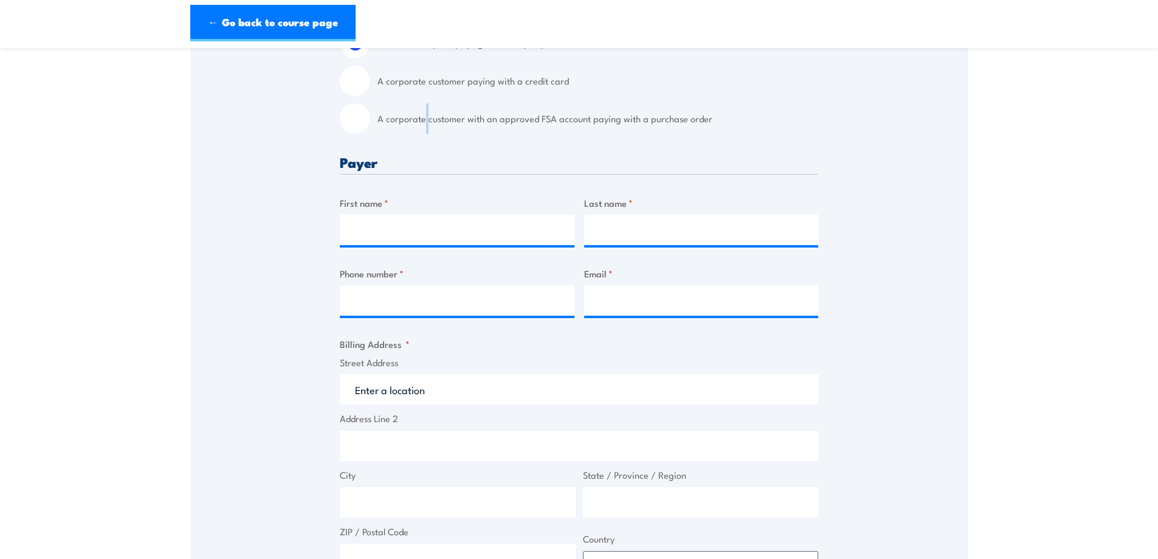
click at [425, 122] on label "A corporate customer with an approved FSA account paying with a purchase order" at bounding box center [597, 118] width 441 height 30
click at [373, 122] on div "A corporate customer with an approved FSA account paying with a purchase order" at bounding box center [579, 118] width 478 height 30
drag, startPoint x: 357, startPoint y: 126, endPoint x: 399, endPoint y: 124, distance: 42.0
click at [357, 126] on input "A corporate customer with an approved FSA account paying with a purchase order" at bounding box center [355, 118] width 30 height 30
radio input "true"
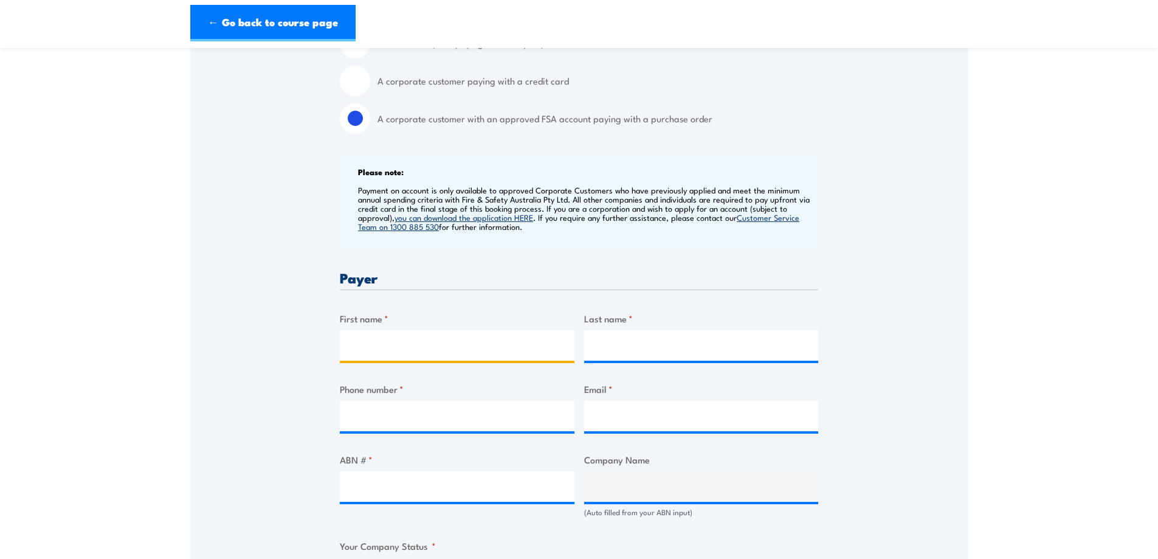
click at [393, 345] on input "First name *" at bounding box center [457, 345] width 235 height 30
type input "[PERSON_NAME]"
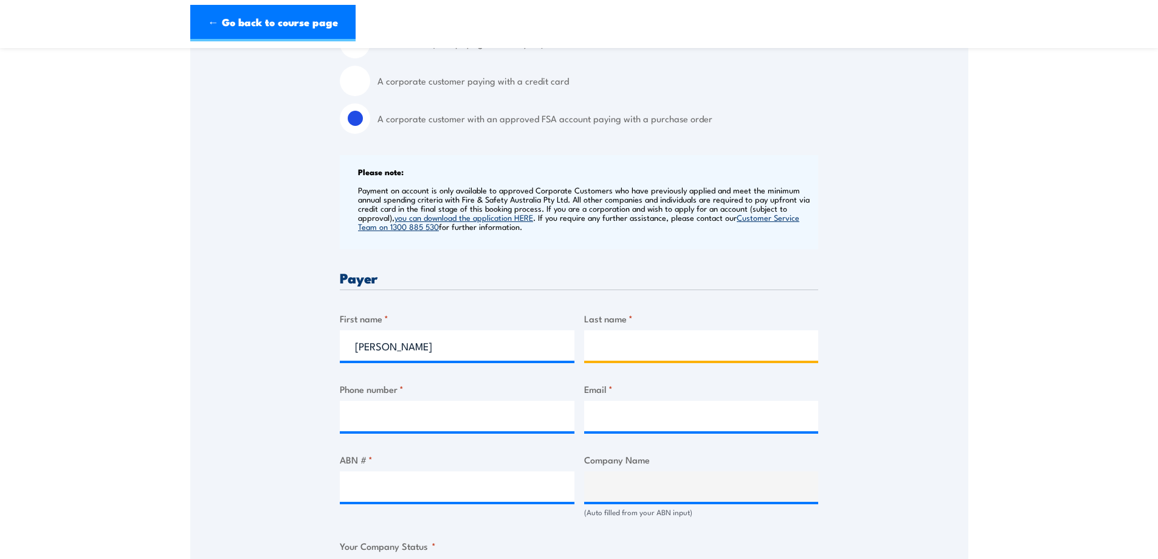
type input "Walker"
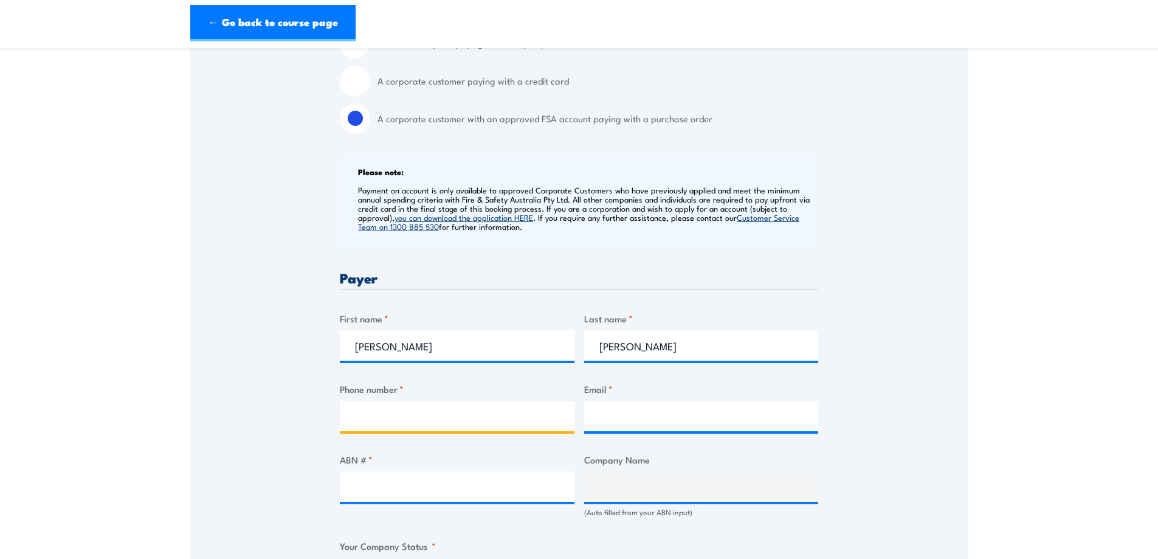
type input "0749404354"
type input "BMATrainingBookingFormInbox@bhp.com"
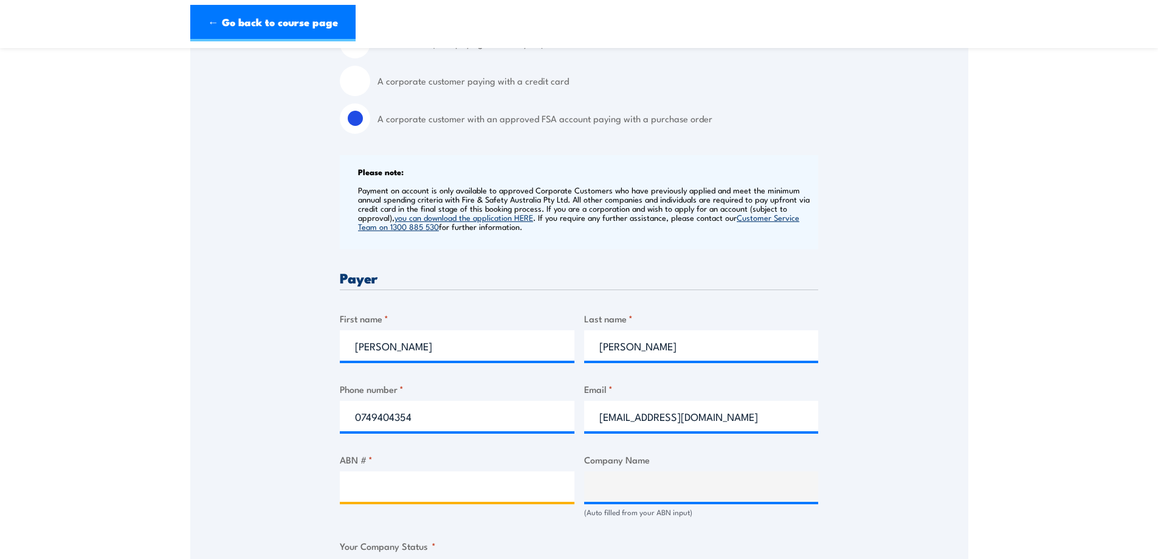
click at [392, 501] on input "ABN # *" at bounding box center [457, 486] width 235 height 30
type input "67096412752"
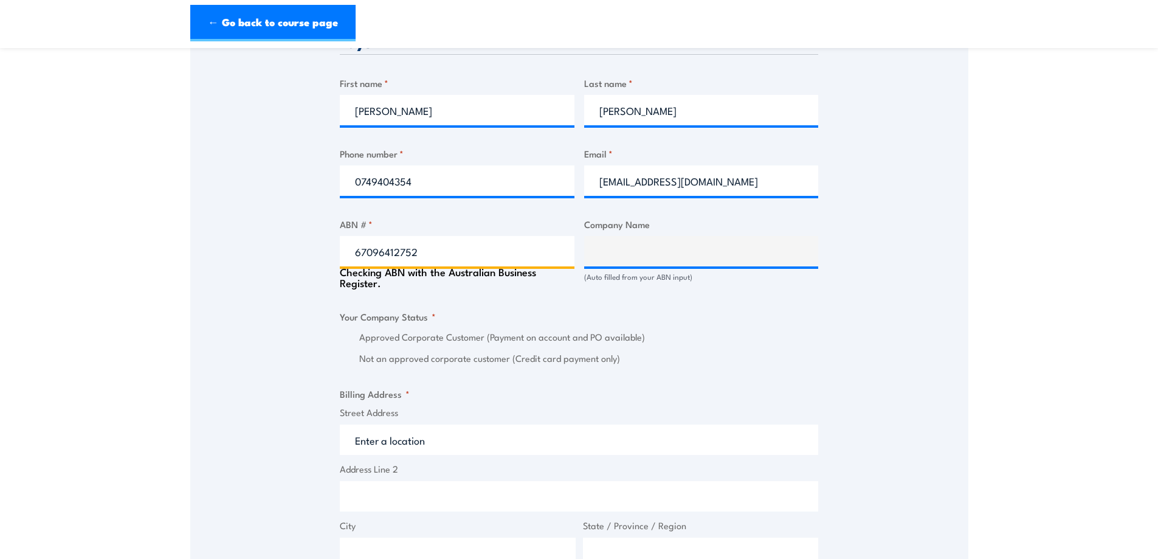
scroll to position [608, 0]
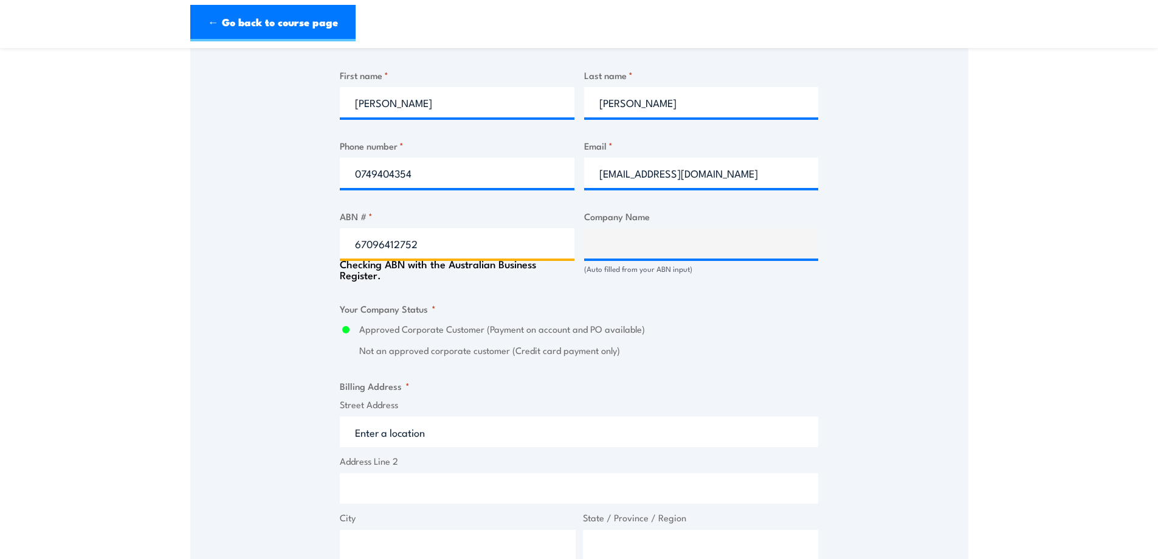
type input "BM ALLIANCE COAL OPERATIONS PTY LIMITED"
radio input "true"
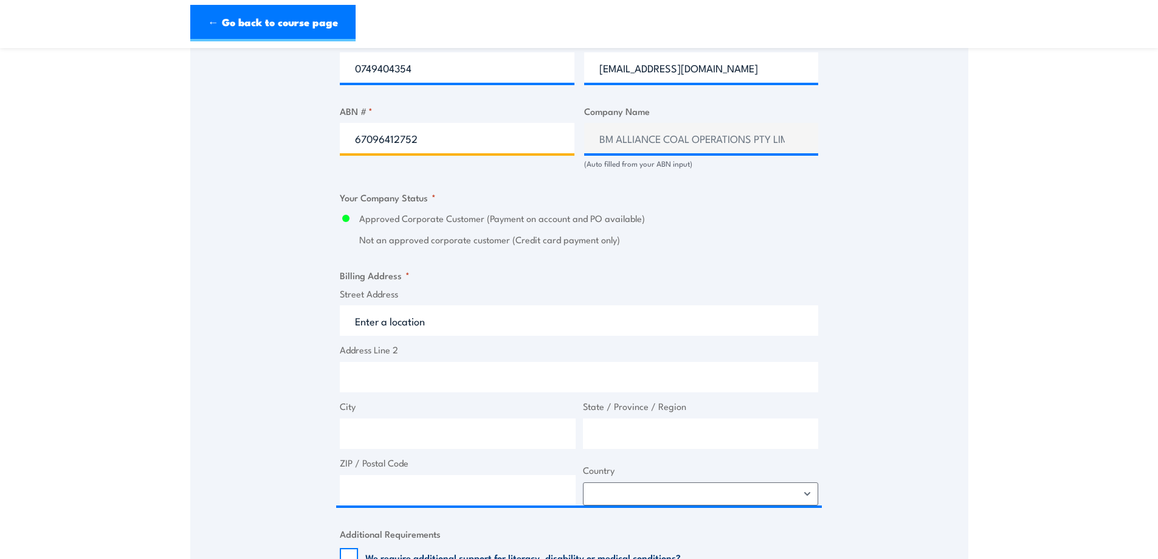
scroll to position [790, 0]
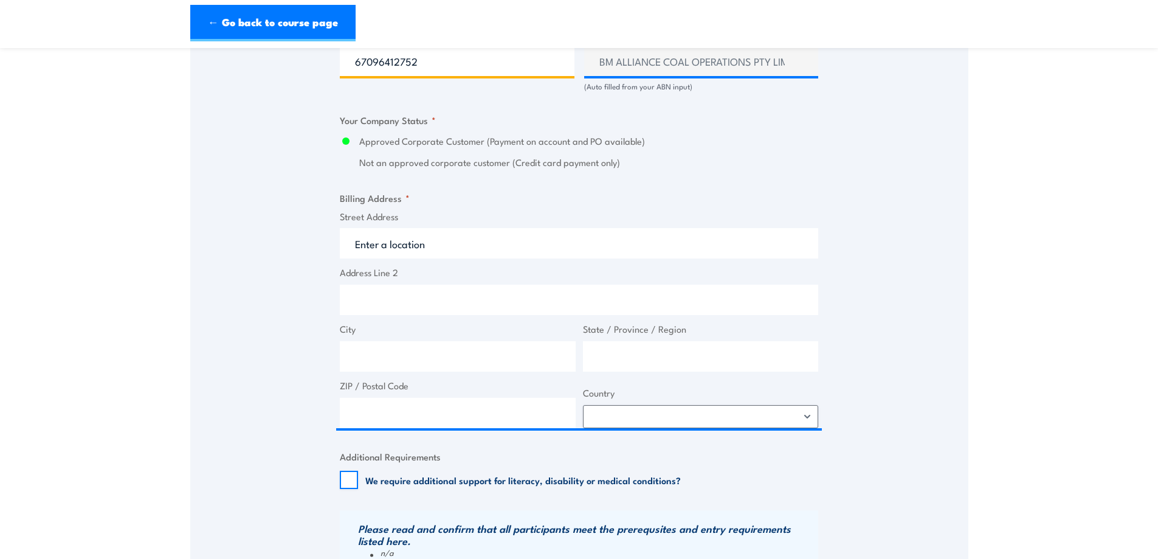
type input "67096412752"
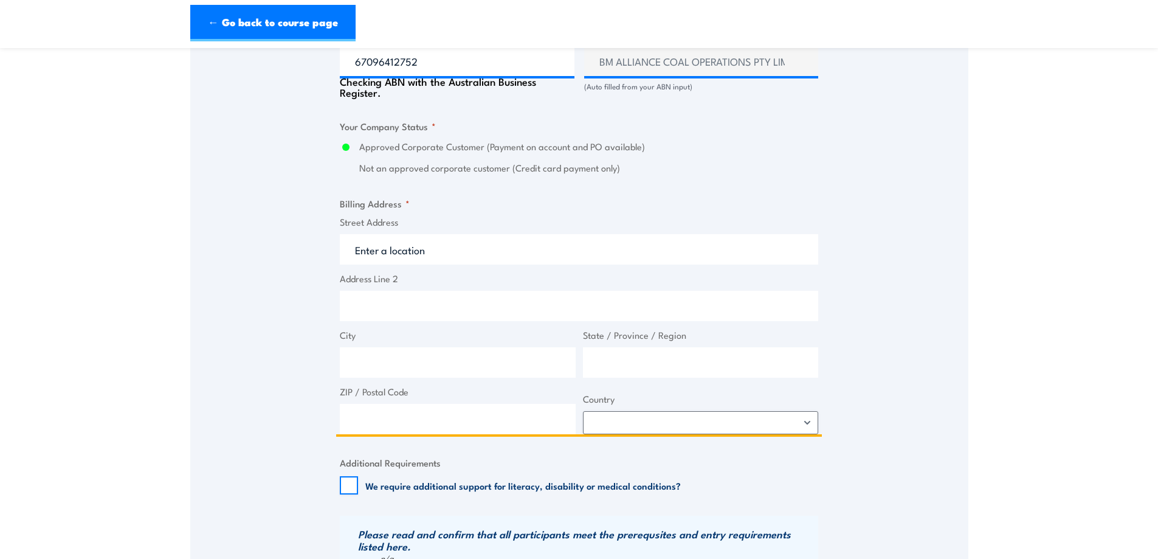
click at [390, 247] on input "Street Address" at bounding box center [579, 249] width 478 height 30
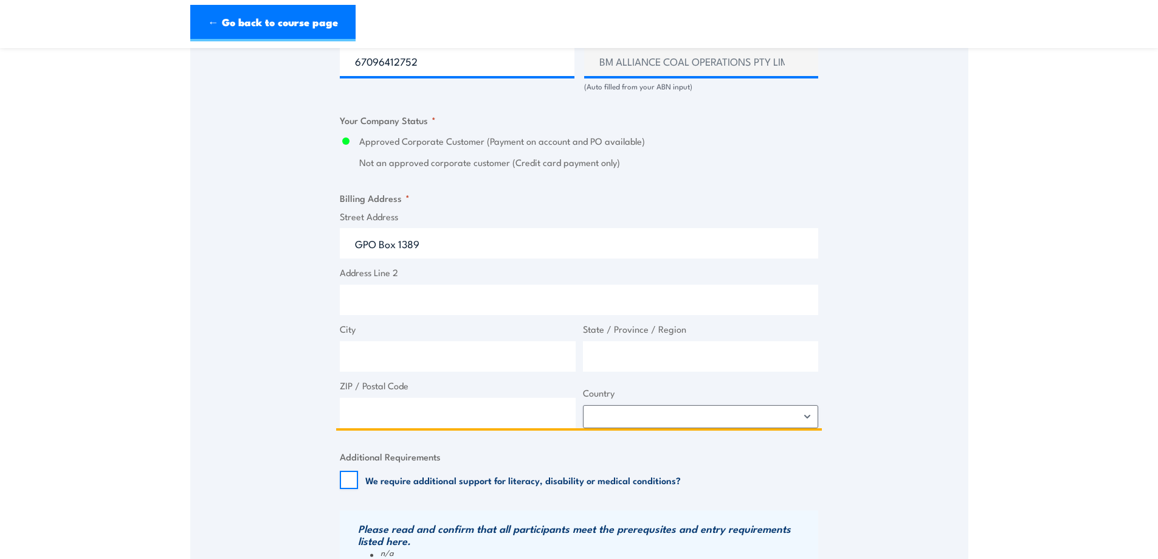
type input "GPO Box 1389"
type input "Brisbane"
type input "Queensland"
type input "4001"
select select "Australia"
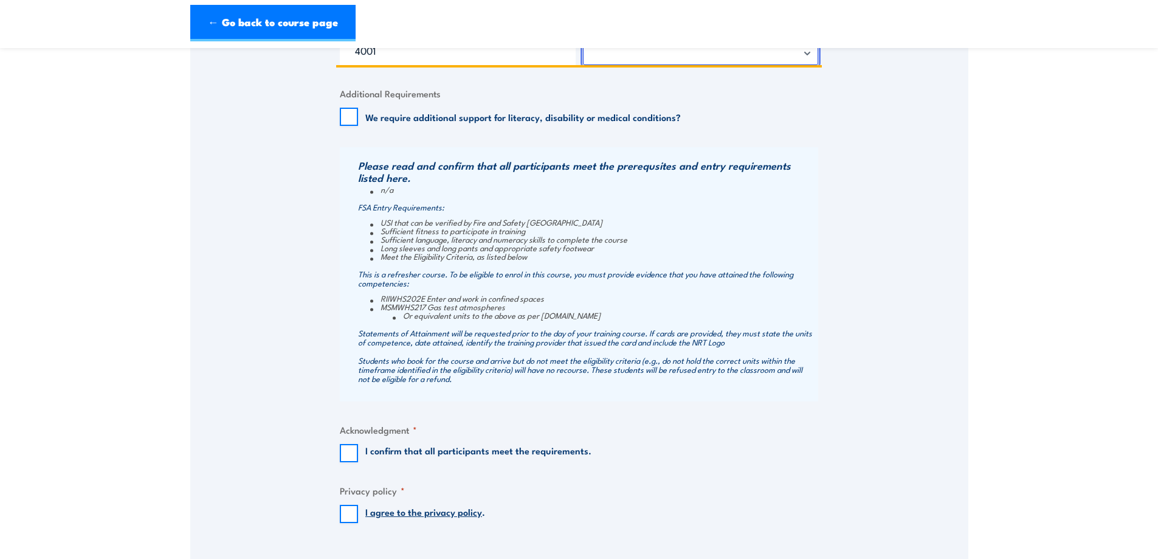
scroll to position [1276, 0]
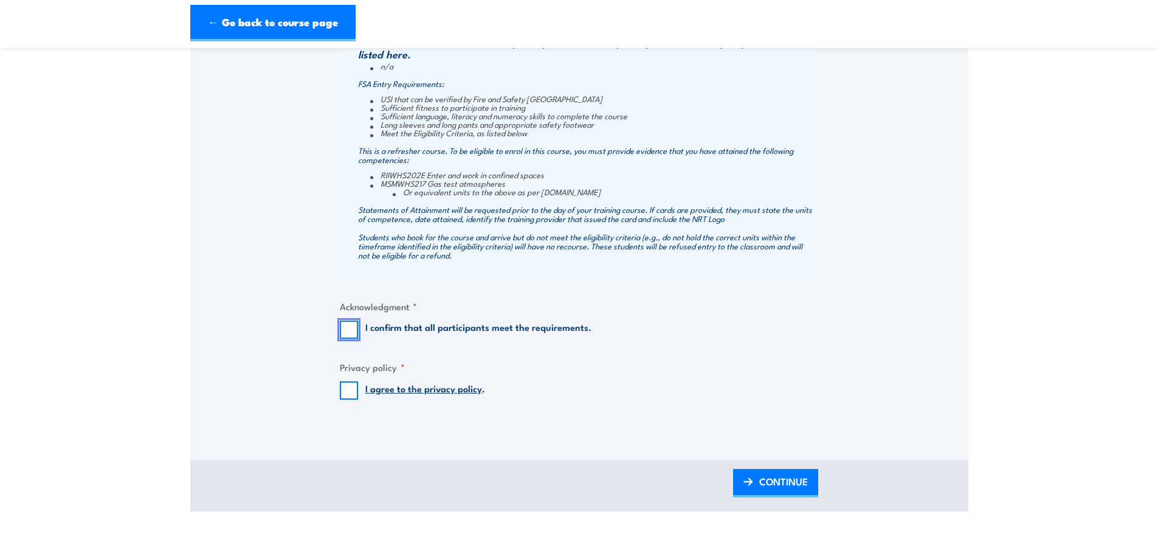
click at [349, 332] on input "I confirm that all participants meet the requirements." at bounding box center [349, 329] width 18 height 18
checkbox input "true"
click at [342, 394] on input "I agree to the privacy policy ." at bounding box center [349, 390] width 18 height 18
checkbox input "true"
click at [785, 493] on span "CONTINUE" at bounding box center [783, 481] width 49 height 32
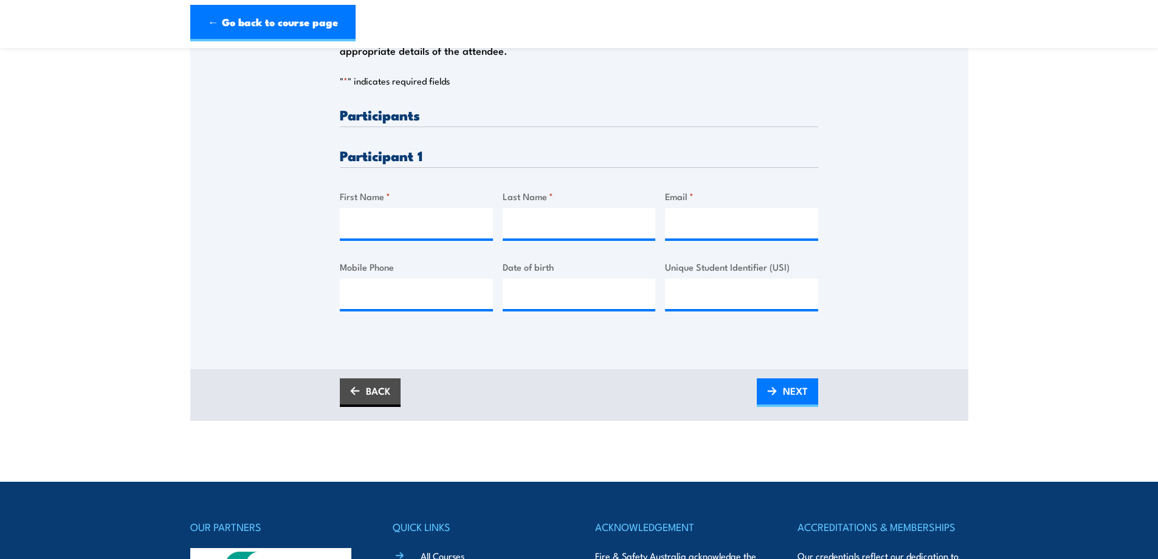
scroll to position [0, 0]
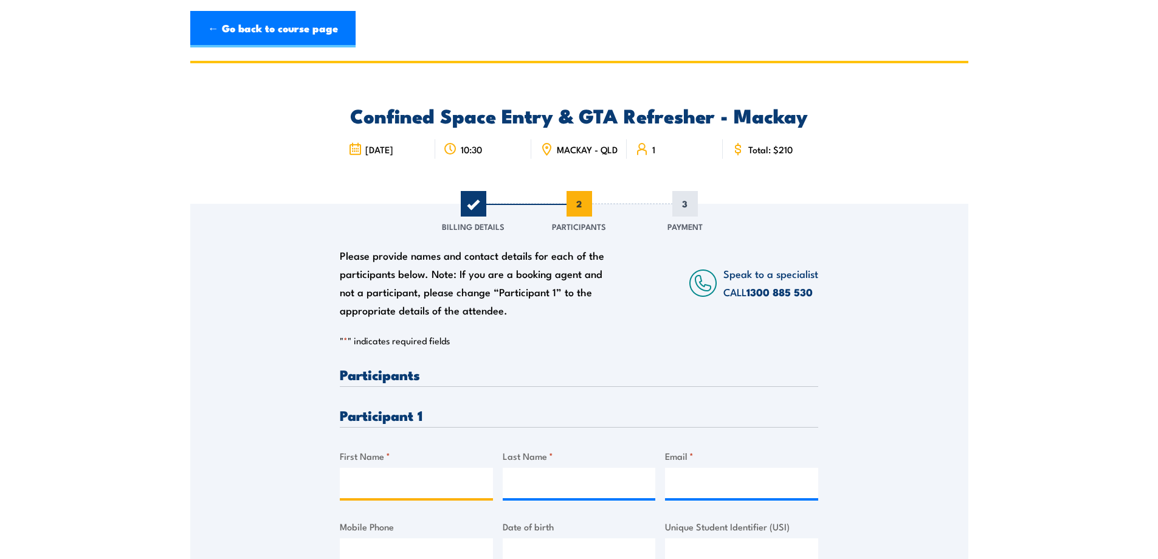
click at [384, 491] on input "First Name *" at bounding box center [416, 482] width 153 height 30
type input "Braden"
type input "Sauer"
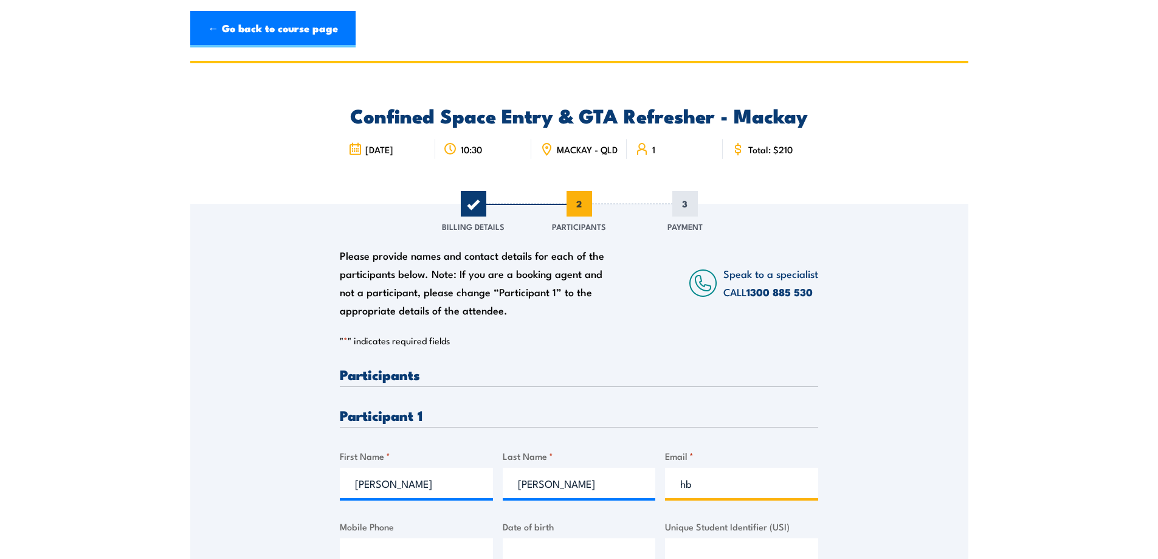
type input "h"
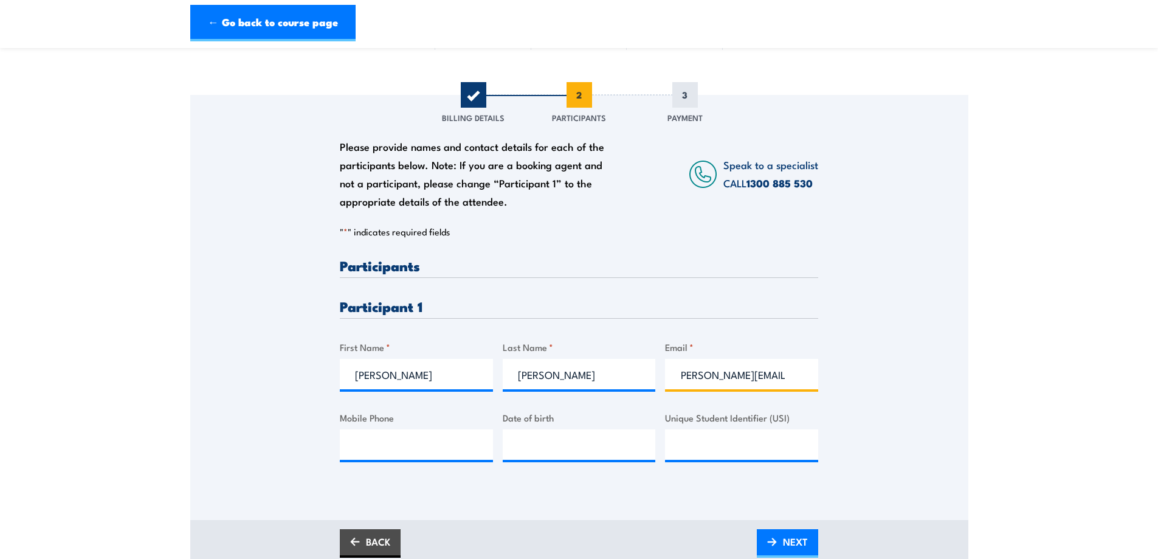
scroll to position [243, 0]
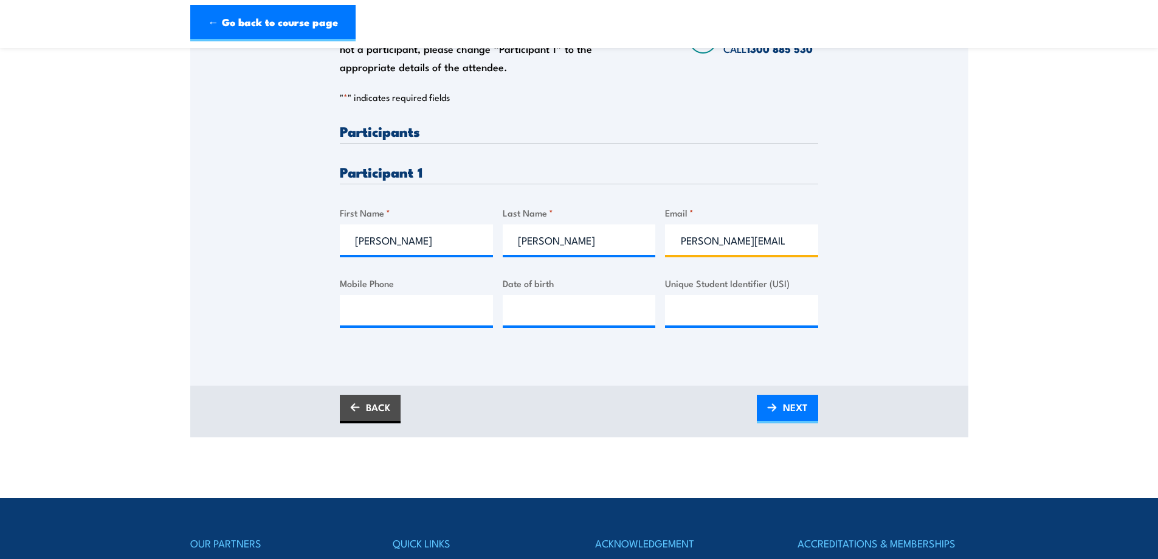
type input "braden.sauer@bhp.com"
click at [399, 305] on input "Mobile Phone" at bounding box center [416, 310] width 153 height 30
type input "0418 784 535"
click at [561, 316] on input "__/__/____" at bounding box center [579, 310] width 153 height 30
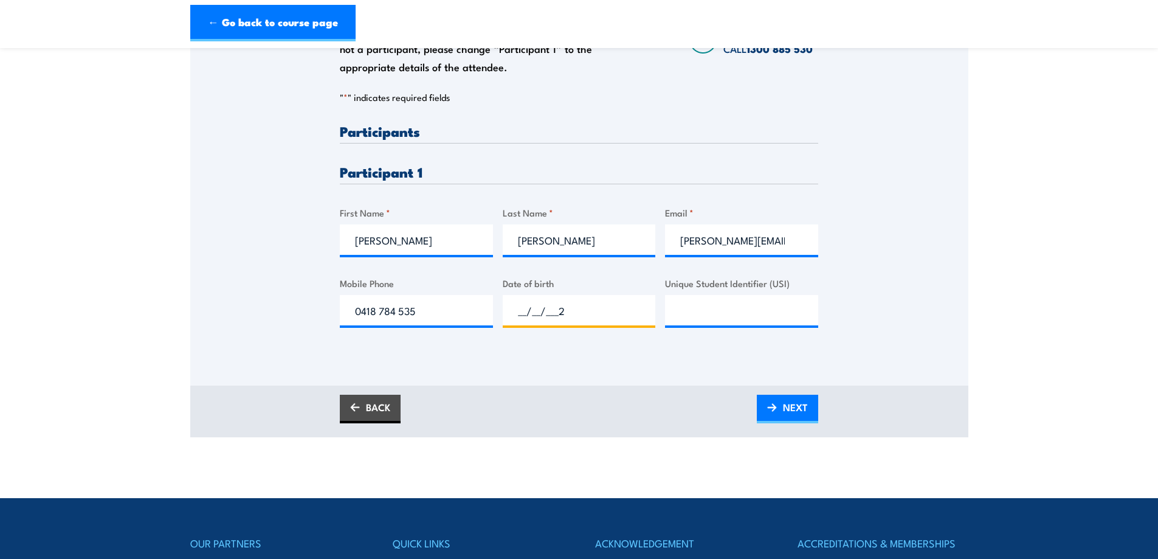
drag, startPoint x: 574, startPoint y: 318, endPoint x: 483, endPoint y: 316, distance: 91.2
click at [486, 316] on div "Please provide names and contact details for each of the participants below. No…" at bounding box center [579, 235] width 478 height 222
type input "21/06/1987"
click at [697, 316] on input "Unique Student Identifier (USI)" at bounding box center [741, 310] width 153 height 30
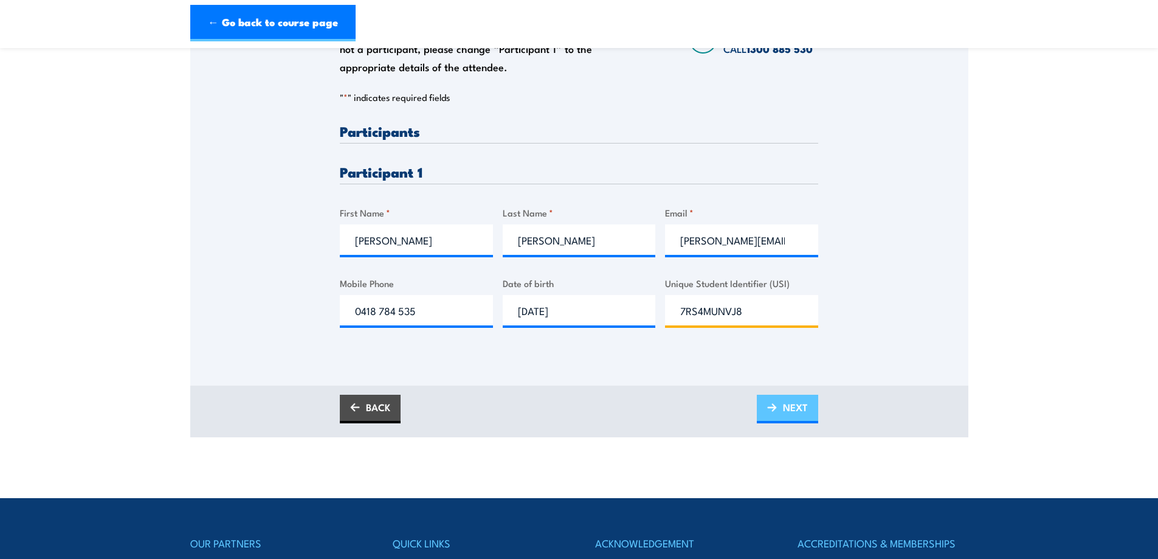
type input "7RS4MUNVJ8"
click at [786, 410] on span "NEXT" at bounding box center [795, 407] width 25 height 32
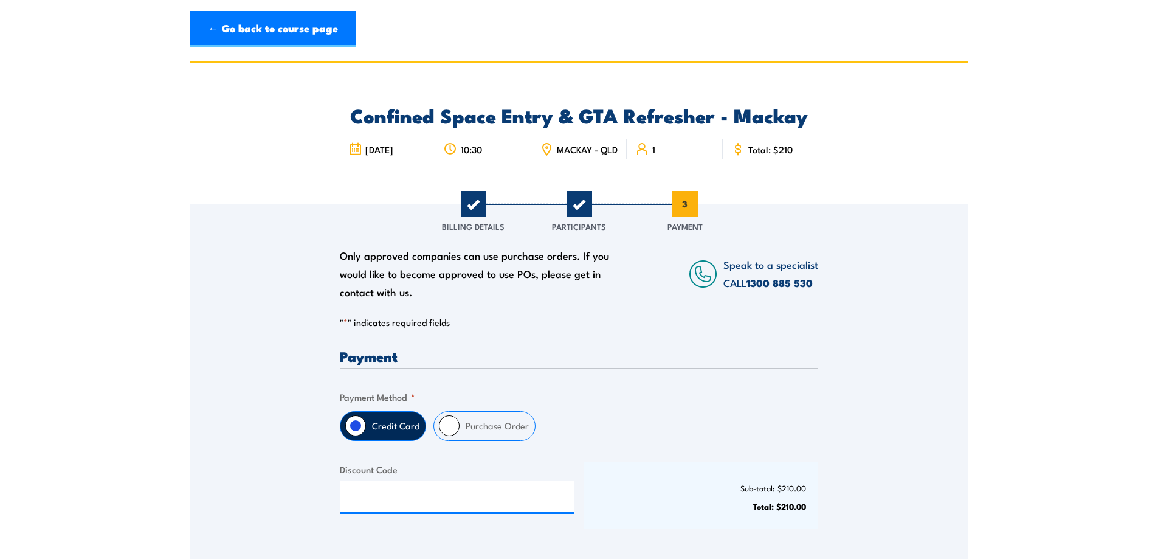
click at [473, 428] on label "Purchase Order" at bounding box center [496, 425] width 75 height 29
click at [459, 428] on input "Purchase Order" at bounding box center [449, 425] width 21 height 21
radio input "true"
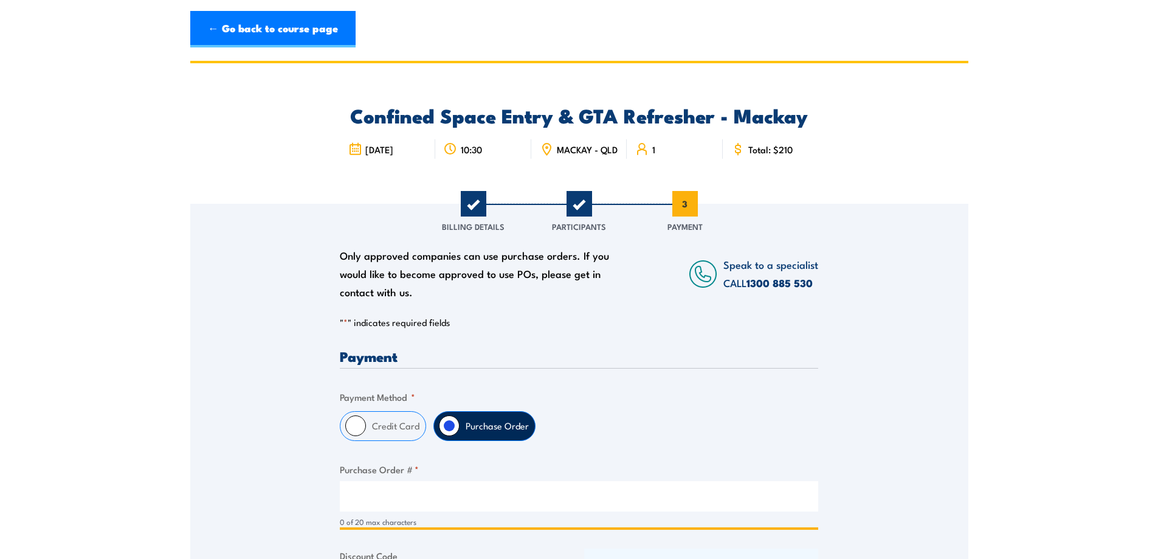
click at [407, 511] on input "Purchase Order # *" at bounding box center [579, 496] width 478 height 30
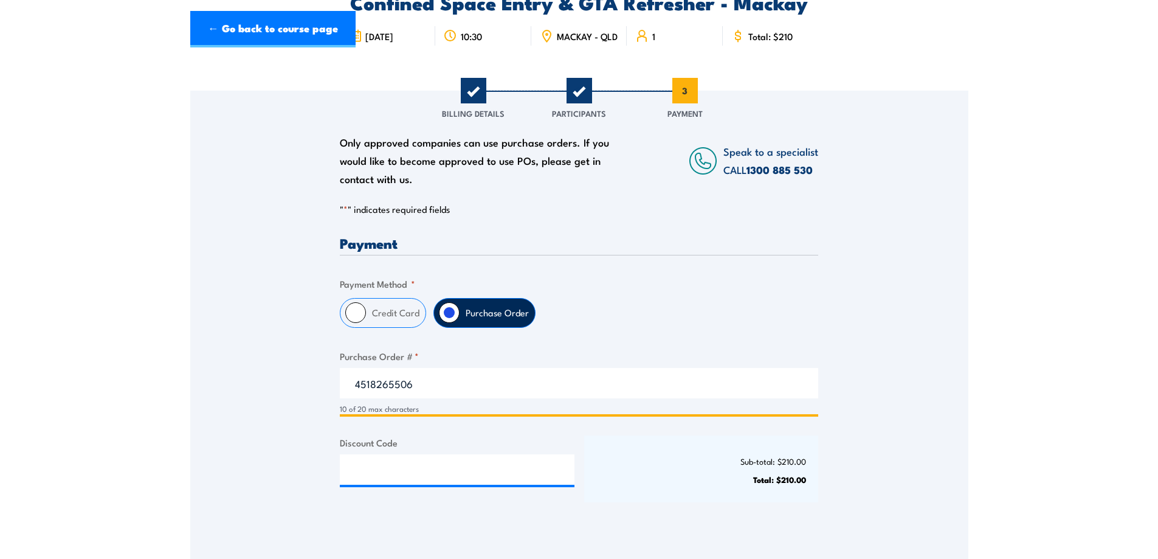
scroll to position [243, 0]
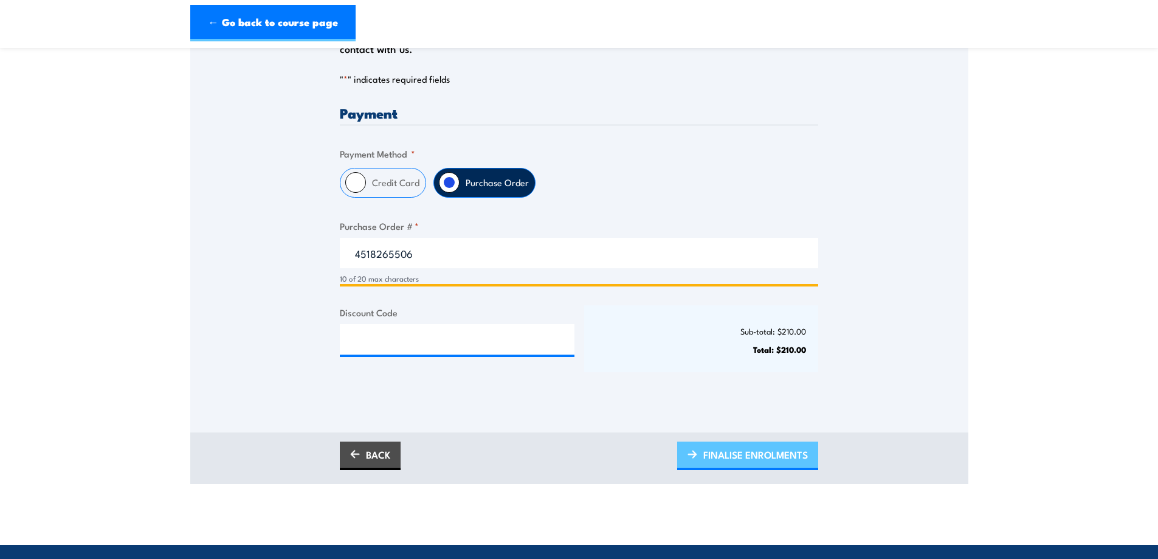
type input "4518265506"
click at [750, 464] on span "FINALISE ENROLMENTS" at bounding box center [755, 454] width 105 height 32
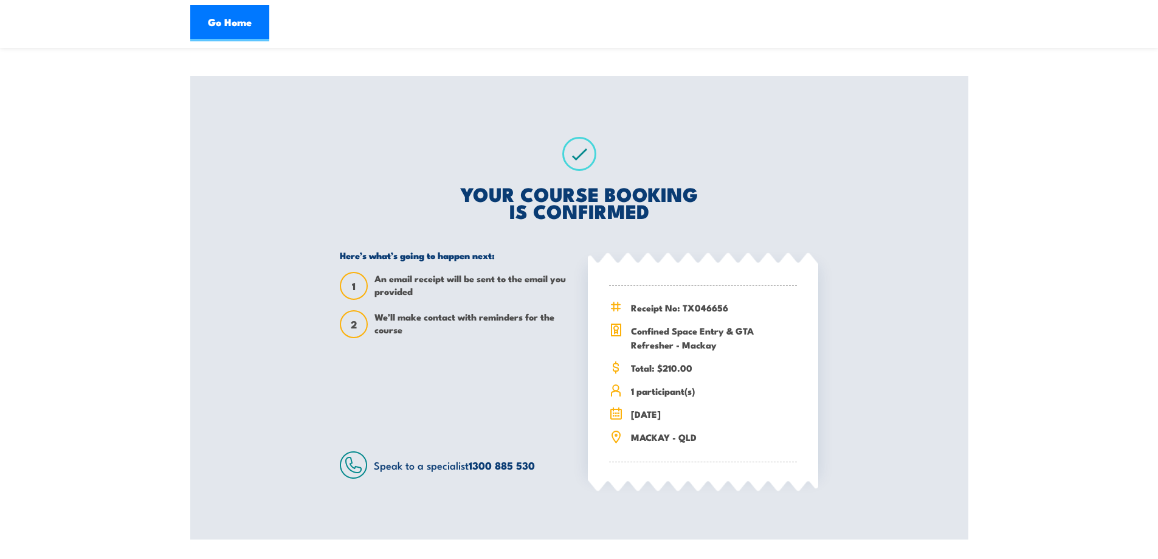
scroll to position [243, 0]
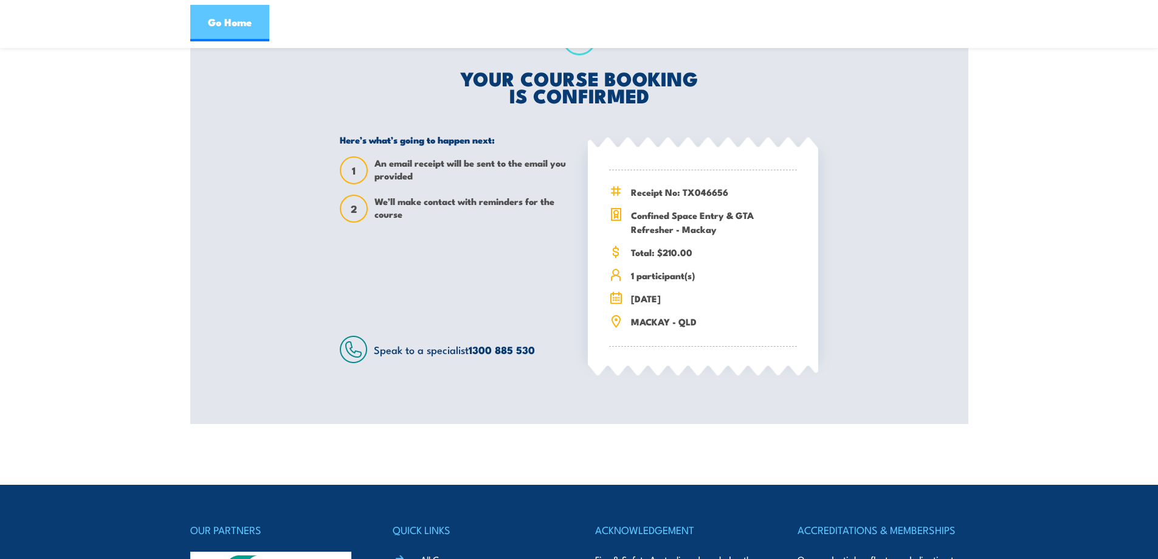
click at [229, 21] on link "Go Home" at bounding box center [229, 23] width 79 height 36
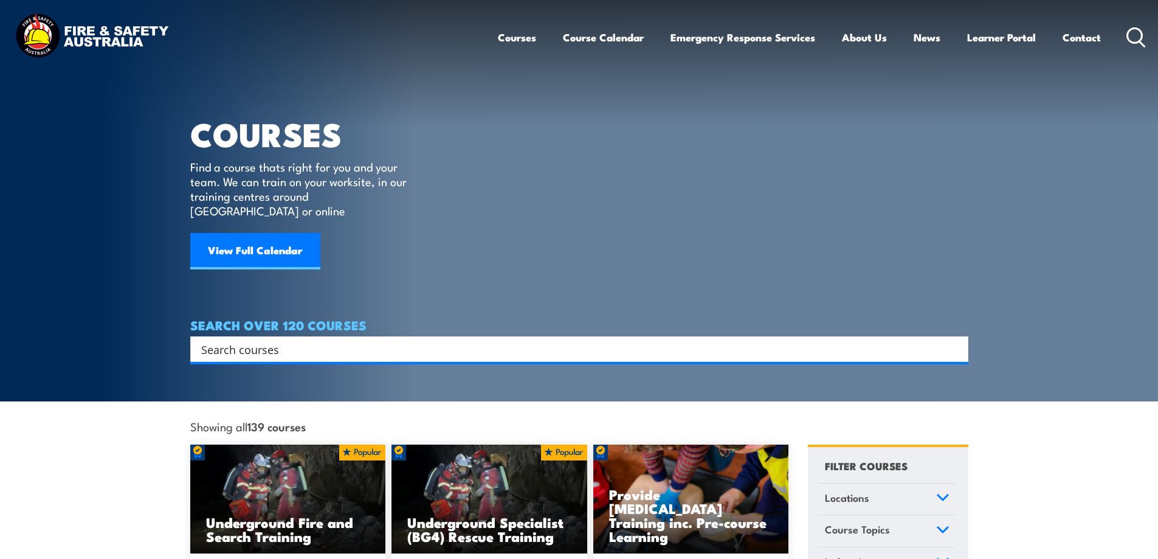
click at [298, 340] on input "Search input" at bounding box center [571, 349] width 740 height 18
click at [295, 340] on input "Search input" at bounding box center [571, 349] width 740 height 18
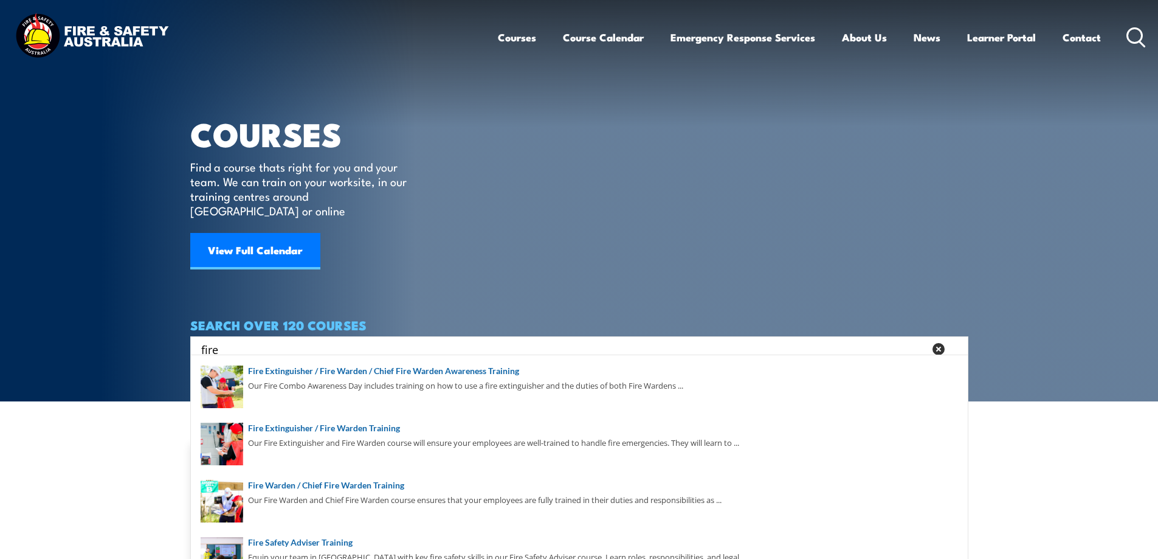
type input "fire"
click at [1134, 32] on icon at bounding box center [1135, 37] width 19 height 20
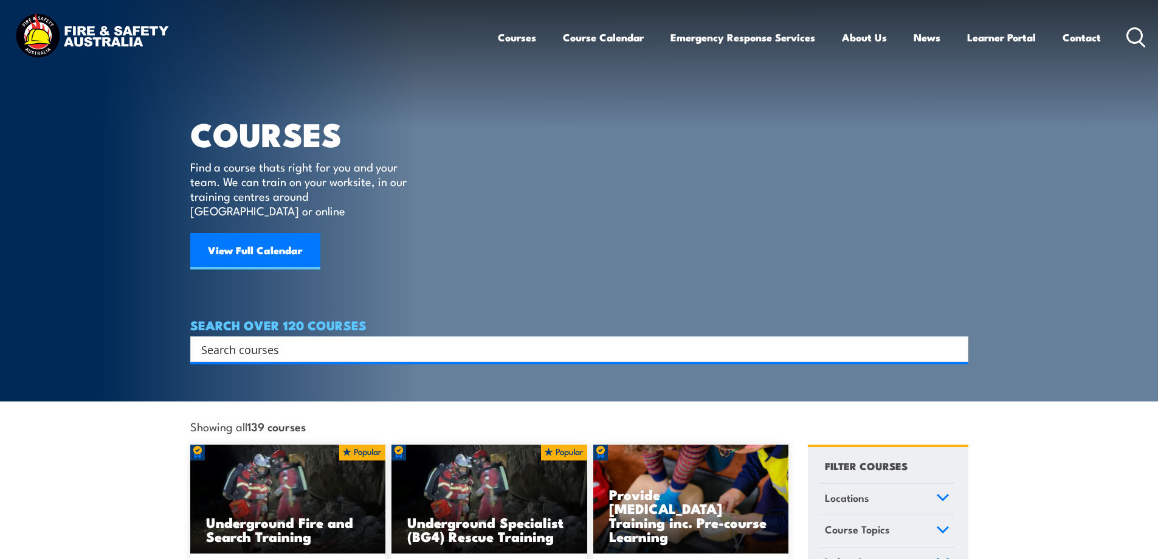
click at [270, 340] on input "Search input" at bounding box center [571, 349] width 740 height 18
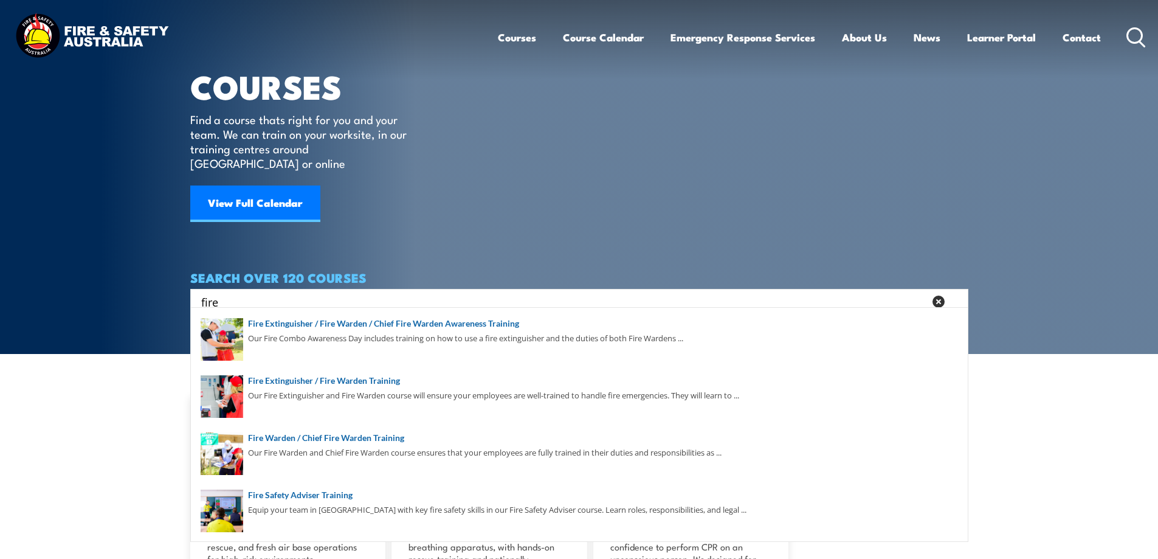
scroll to position [61, 0]
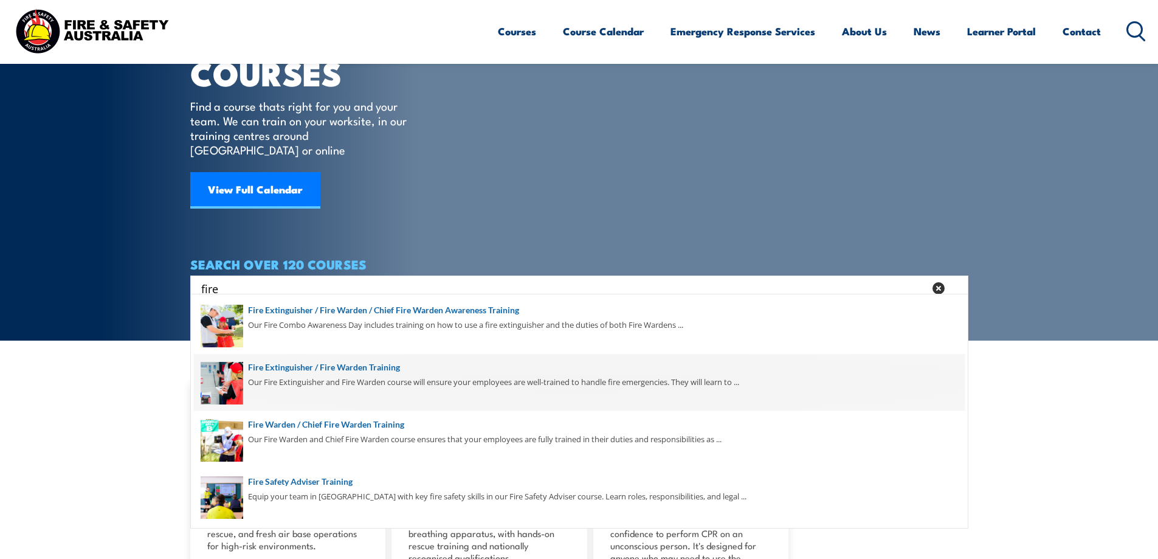
type input "fire"
click at [372, 365] on span at bounding box center [579, 382] width 771 height 57
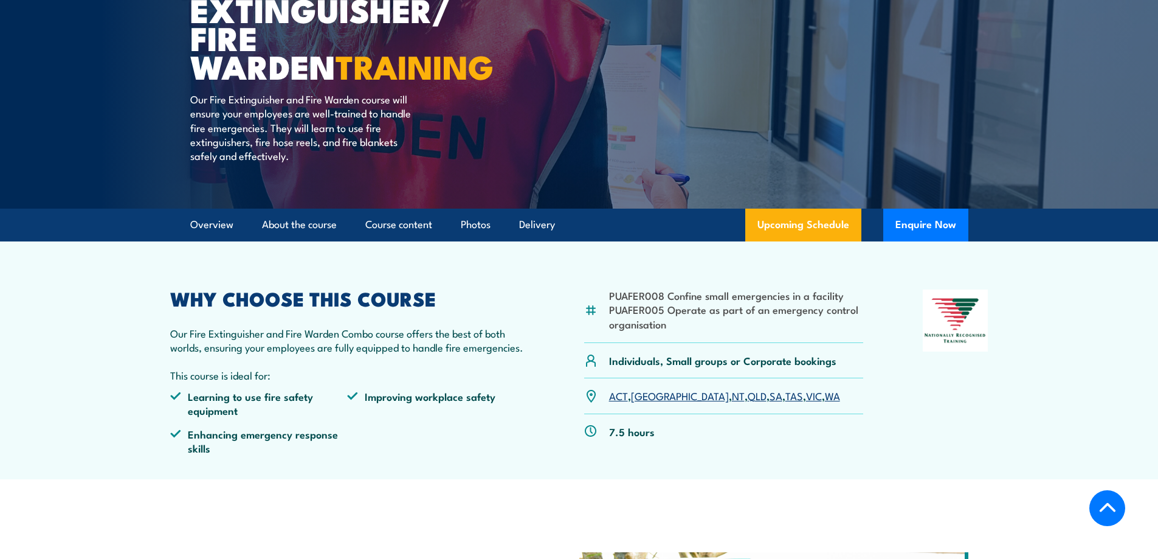
scroll to position [304, 0]
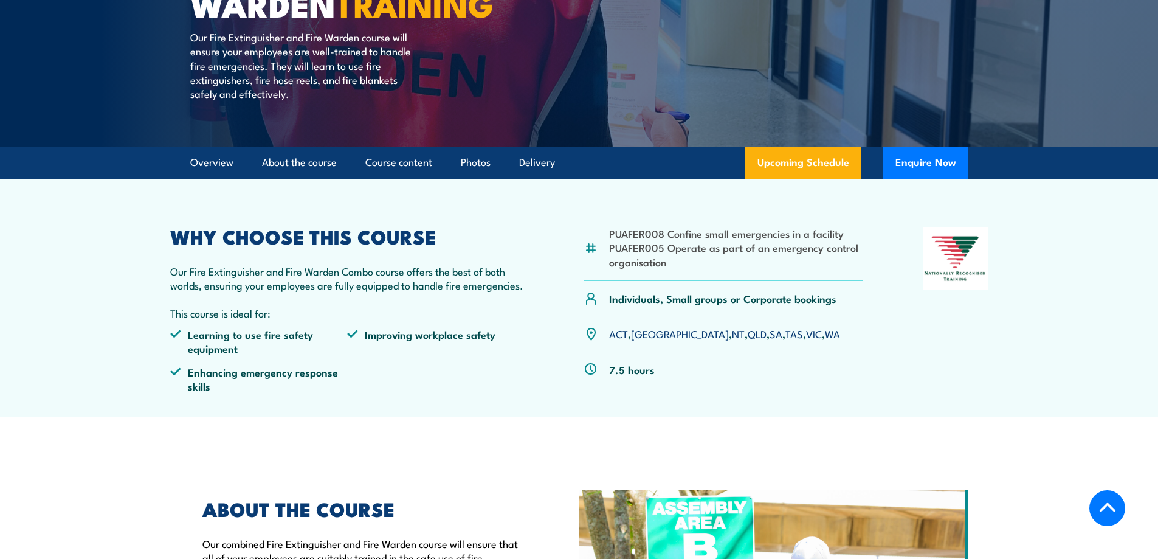
click at [769, 334] on link "SA" at bounding box center [775, 333] width 13 height 15
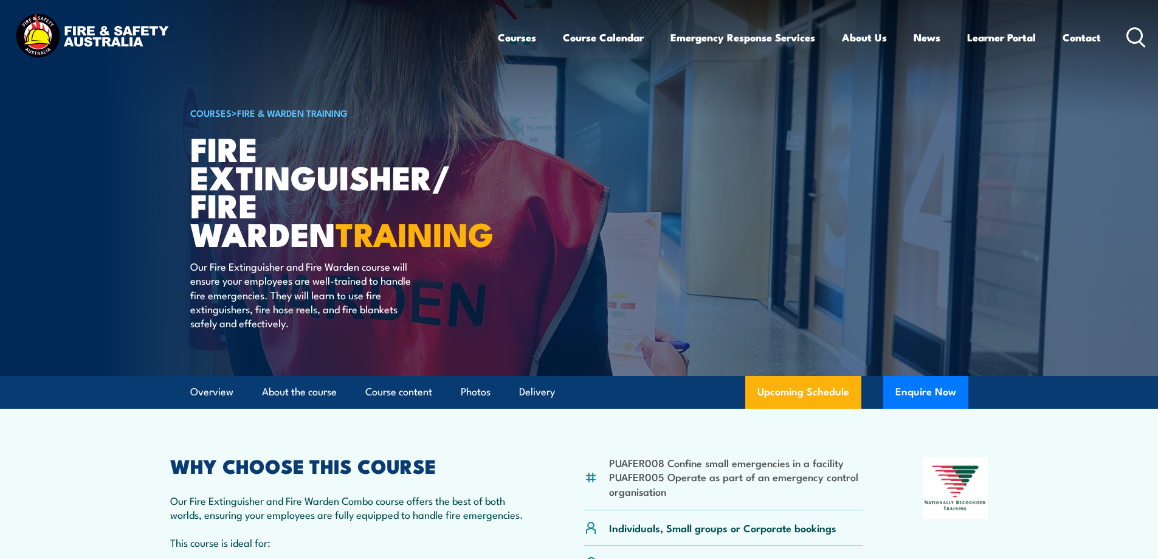
scroll to position [182, 0]
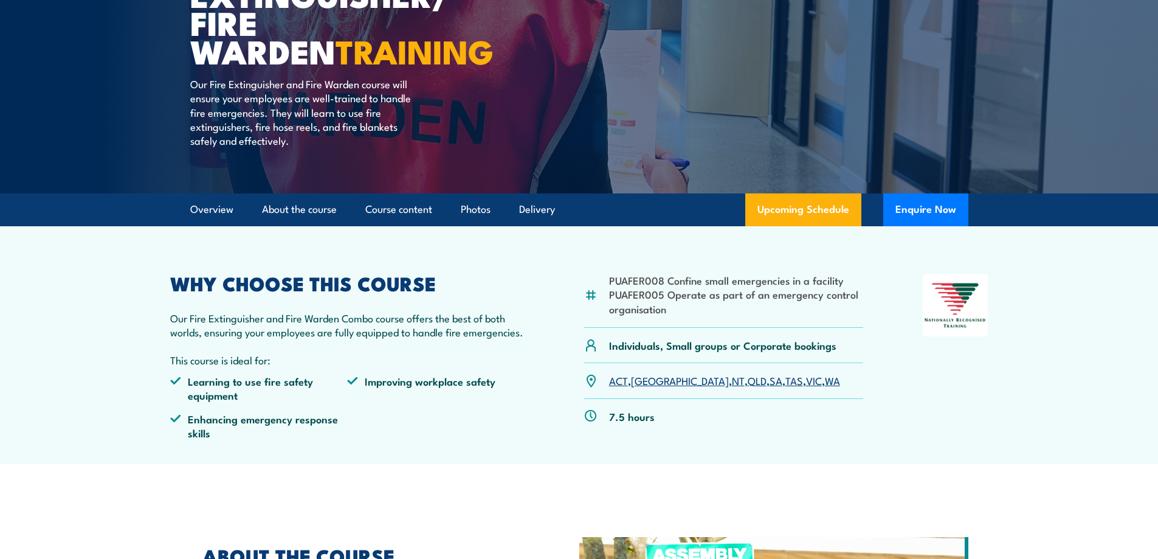
click at [769, 379] on link "SA" at bounding box center [775, 380] width 13 height 15
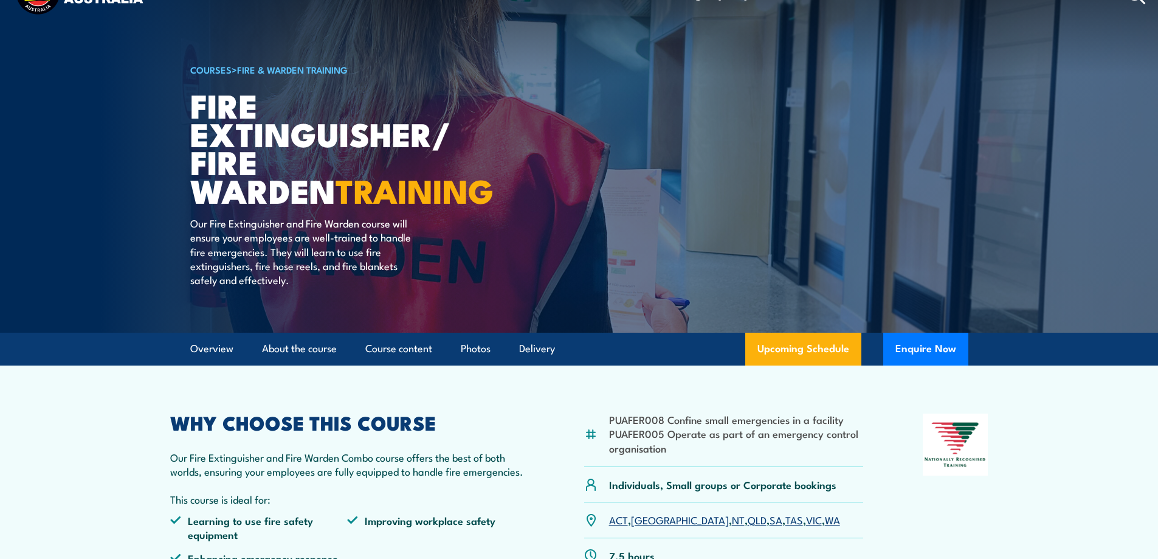
scroll to position [0, 0]
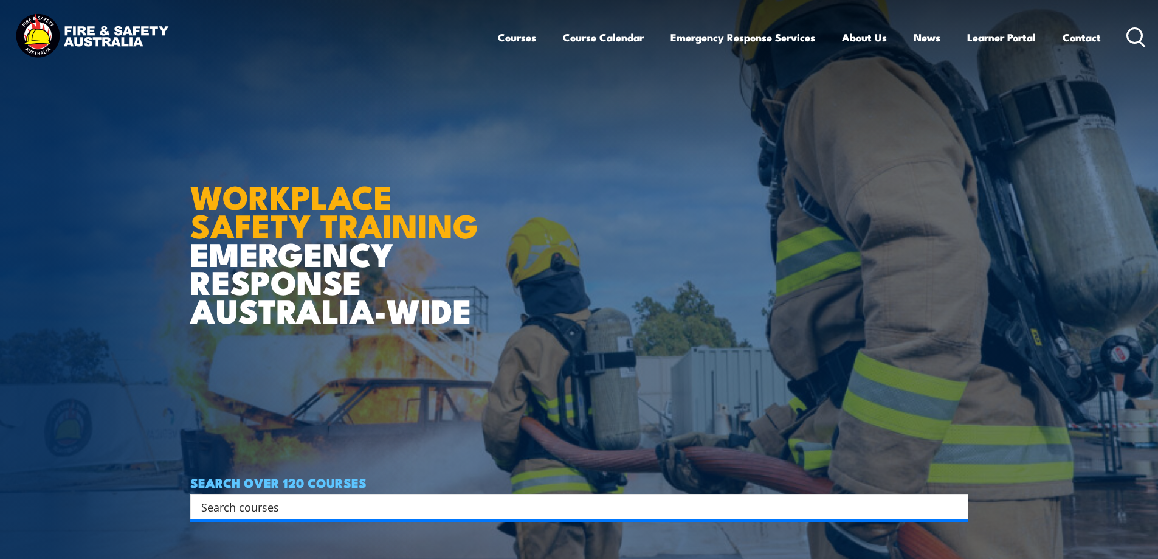
click at [280, 509] on input "Search input" at bounding box center [571, 506] width 740 height 18
click at [1133, 35] on icon at bounding box center [1135, 37] width 19 height 20
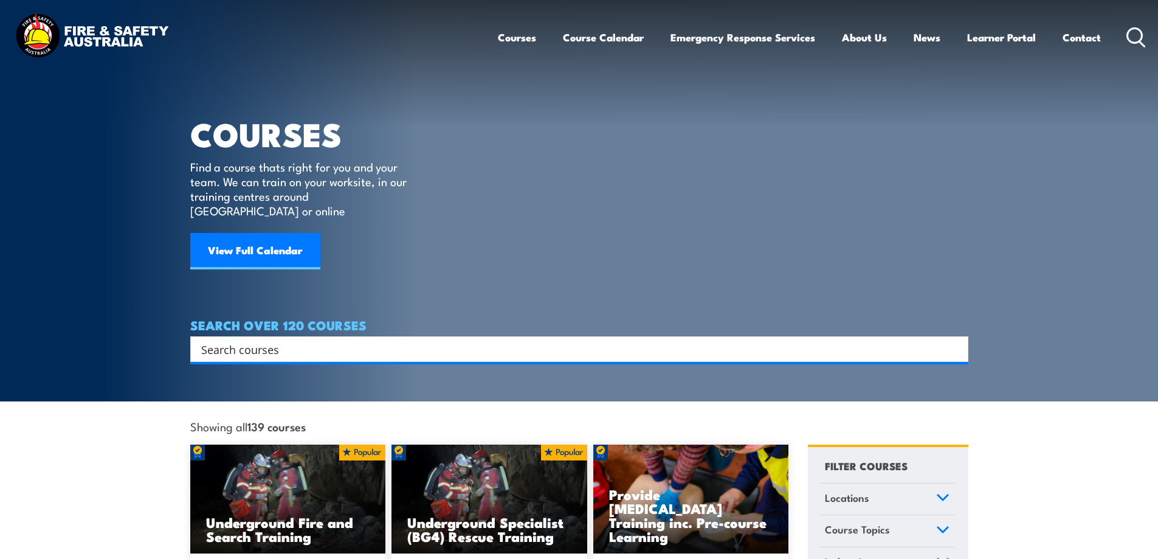
click at [267, 340] on input "Search input" at bounding box center [571, 349] width 740 height 18
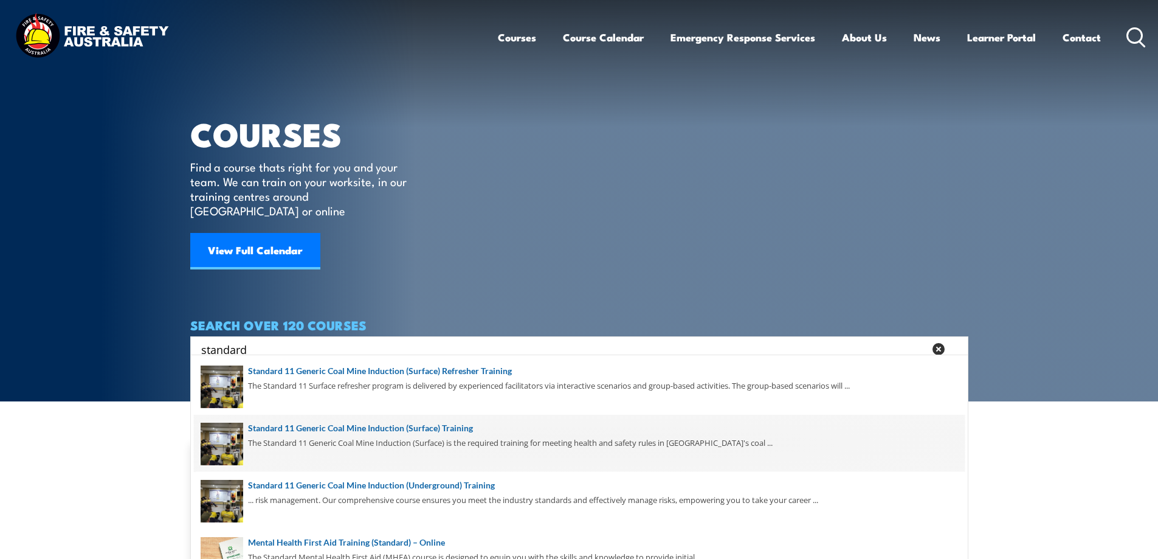
type input "standard"
click at [459, 427] on span at bounding box center [579, 443] width 771 height 57
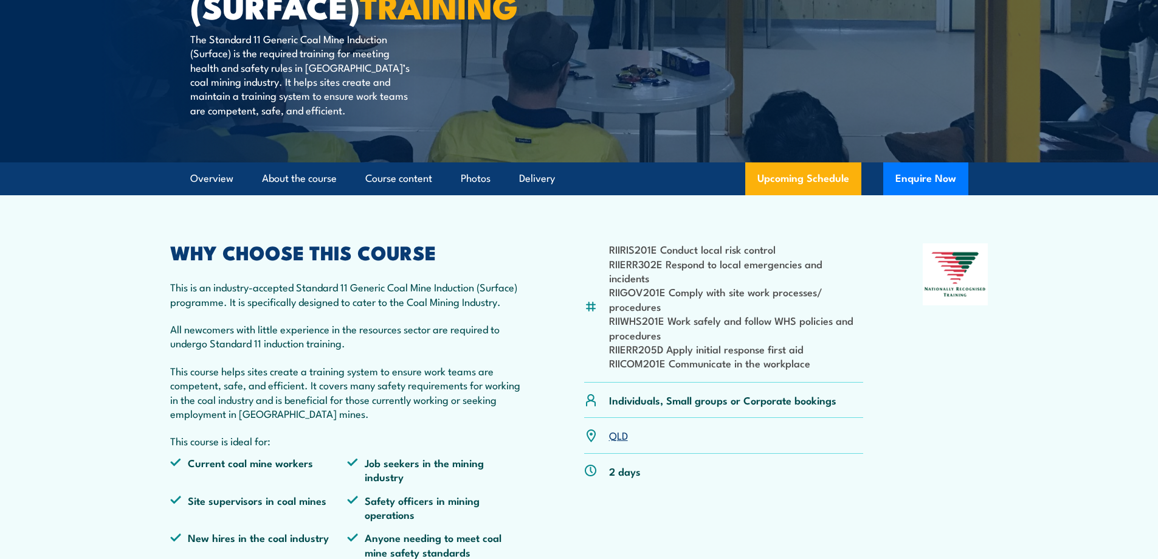
scroll to position [365, 0]
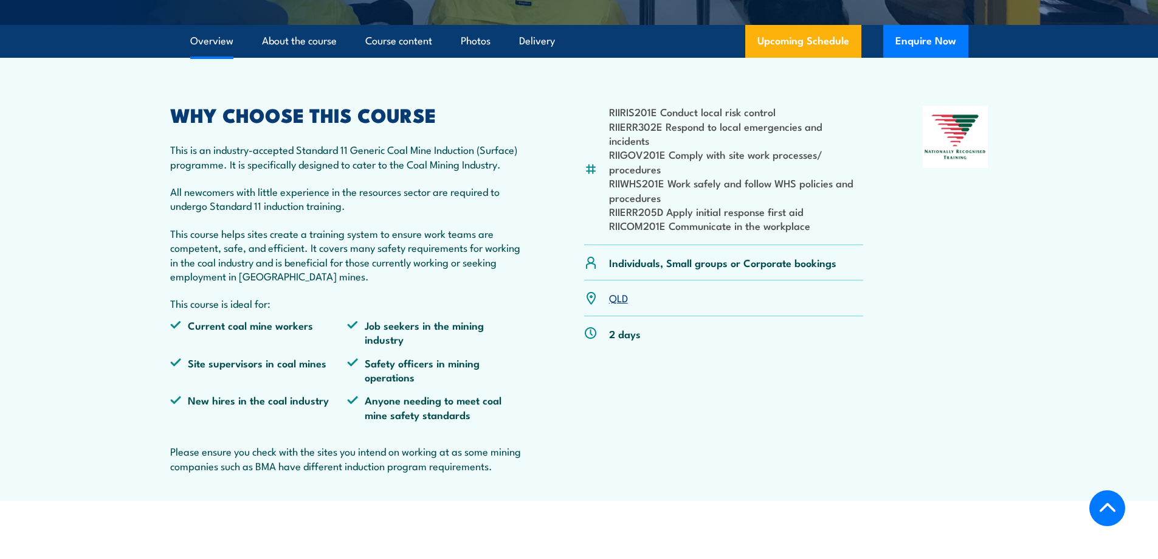
click at [617, 304] on link "QLD" at bounding box center [618, 297] width 19 height 15
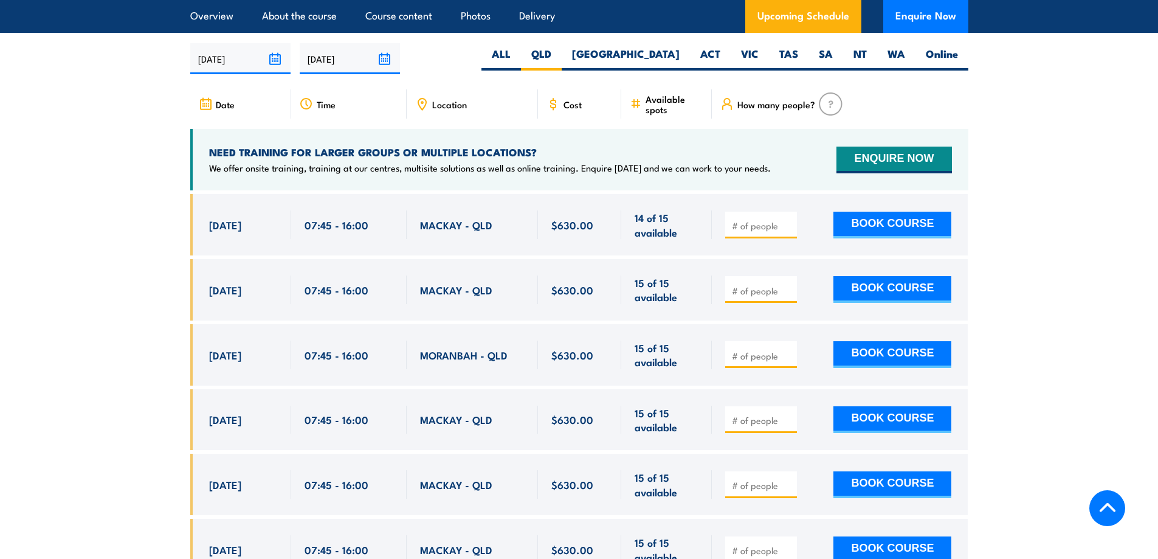
click at [756, 232] on input "number" at bounding box center [762, 225] width 61 height 12
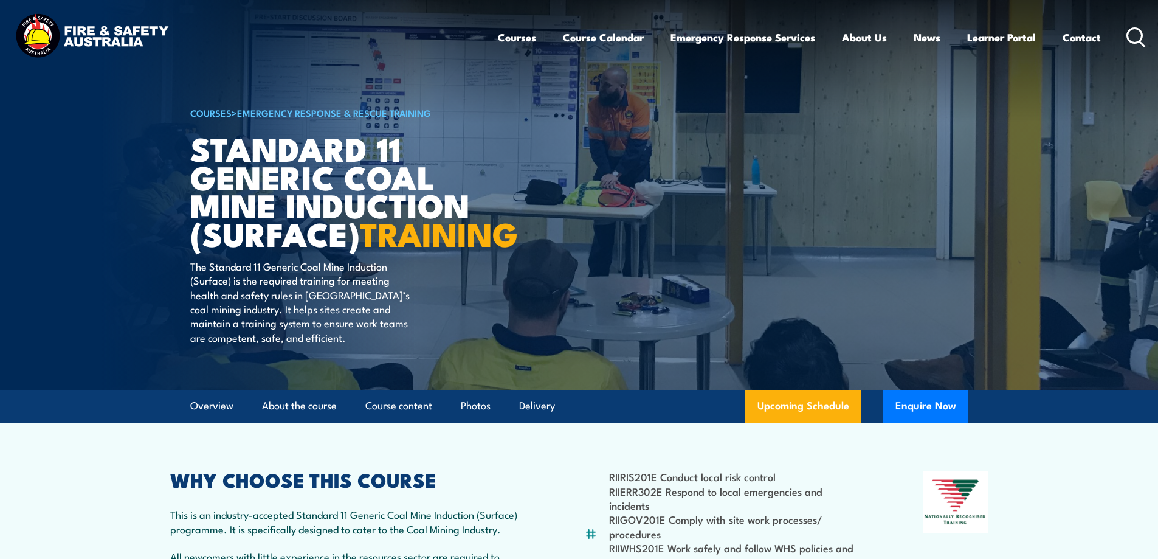
click at [1135, 35] on icon at bounding box center [1135, 37] width 19 height 20
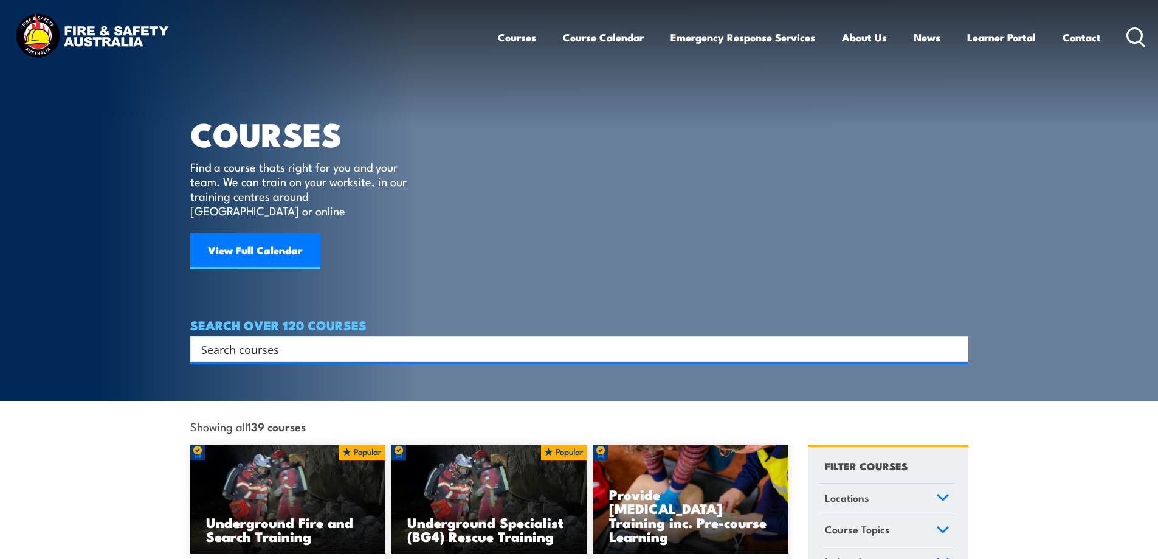
click at [255, 340] on input "Search input" at bounding box center [571, 349] width 740 height 18
click at [264, 340] on input "Search input" at bounding box center [571, 349] width 740 height 18
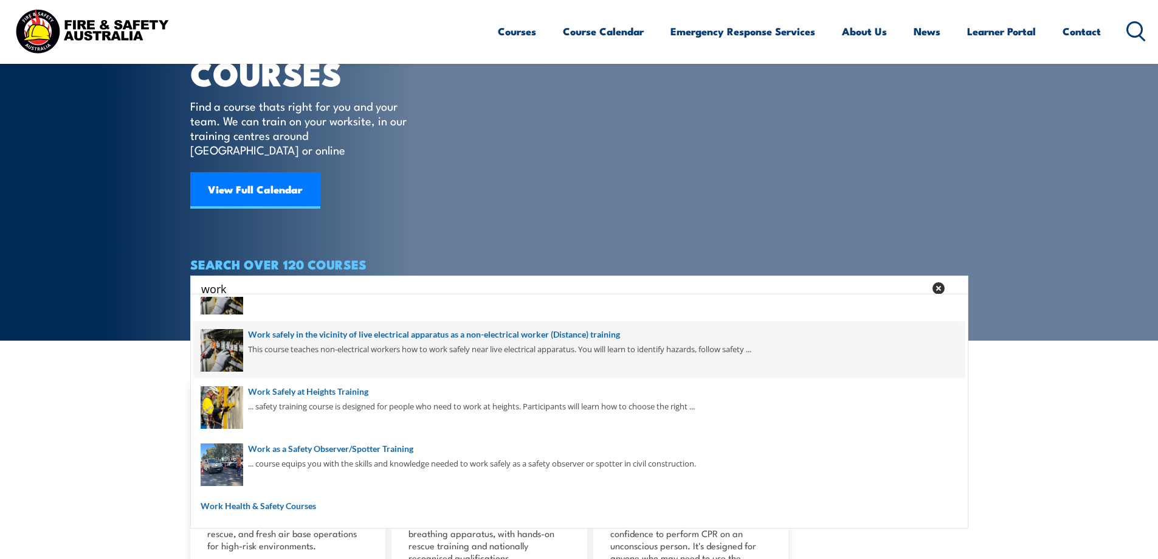
scroll to position [61, 0]
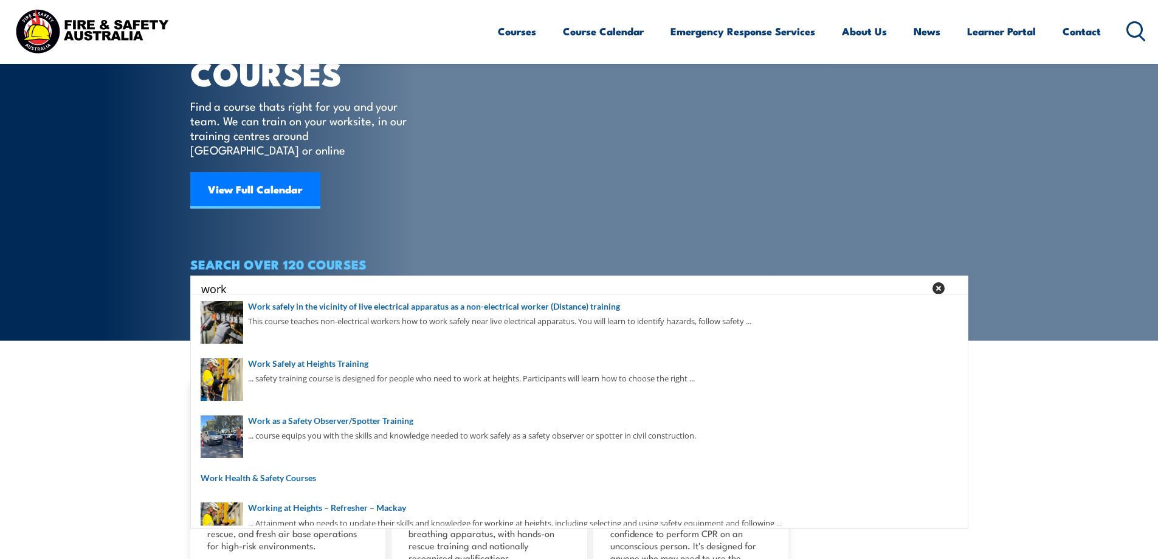
drag, startPoint x: 260, startPoint y: 273, endPoint x: 128, endPoint y: 263, distance: 132.9
click at [138, 266] on section "COURSES Find a course thats right for you and your team. We can train on your w…" at bounding box center [579, 139] width 1158 height 401
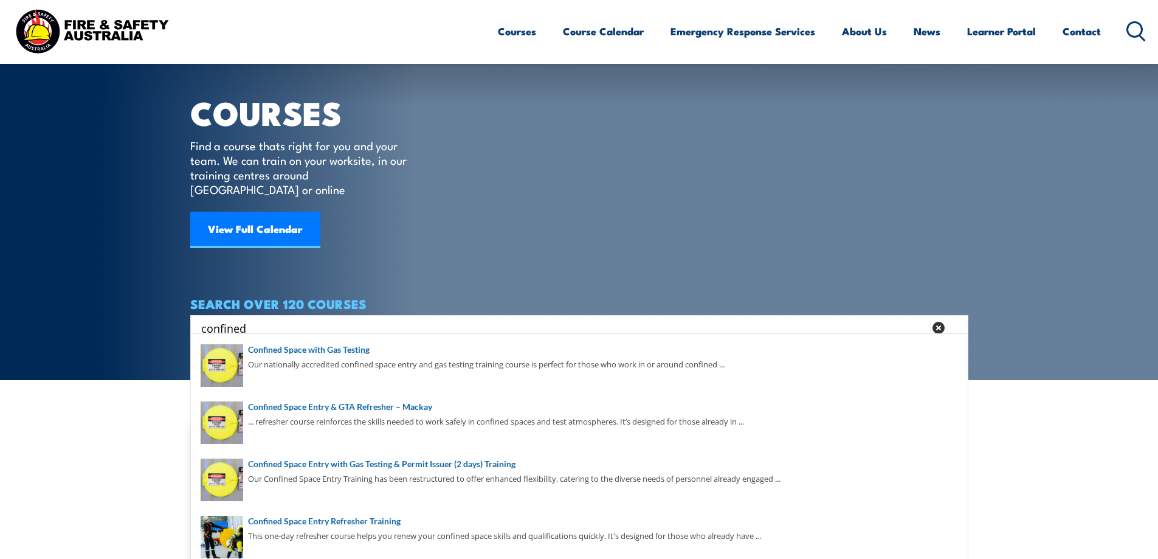
scroll to position [0, 0]
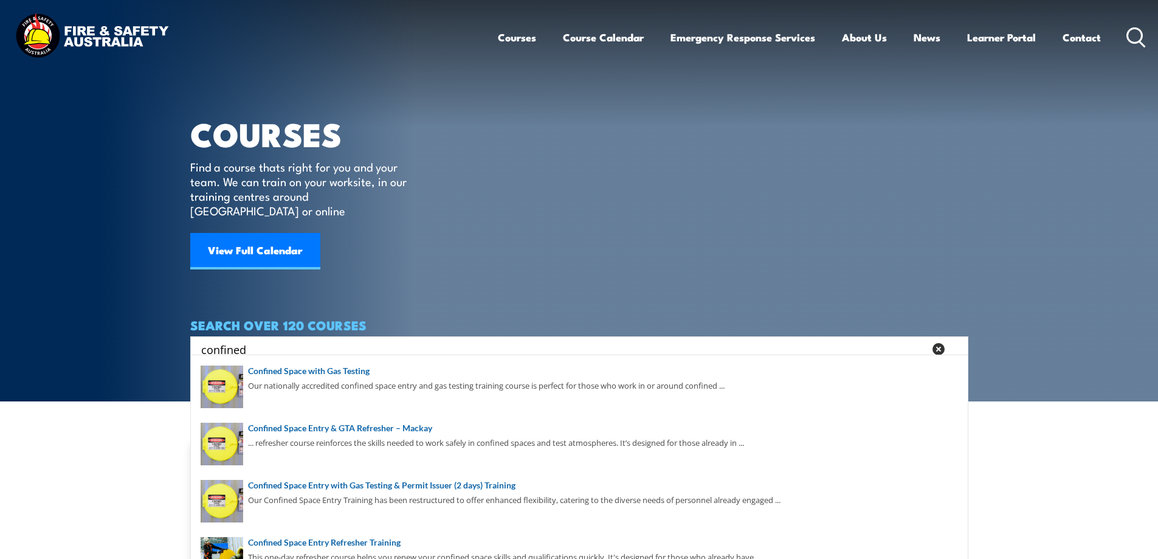
type input "confined"
click at [1101, 148] on section "COURSES Find a course thats right for you and your team. We can train on your w…" at bounding box center [579, 200] width 1158 height 401
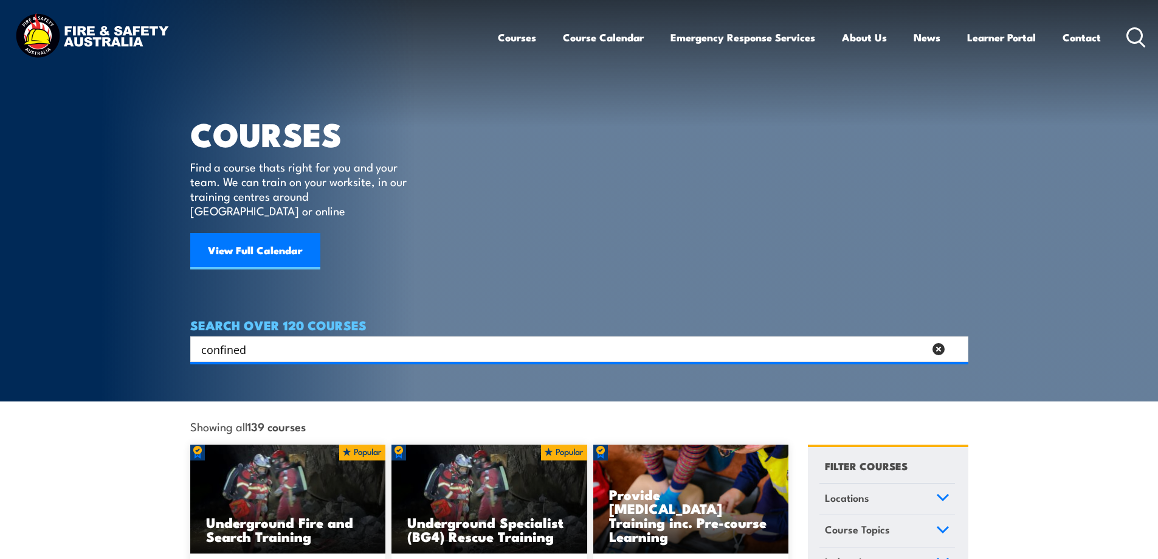
click at [252, 340] on input "confined" at bounding box center [562, 349] width 723 height 18
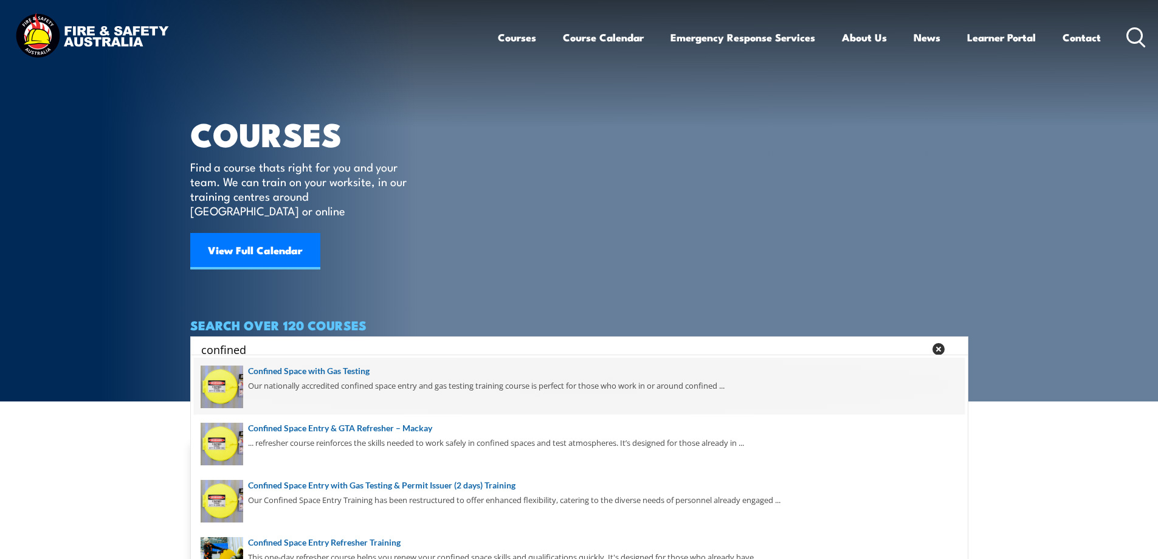
click at [349, 370] on span at bounding box center [579, 385] width 771 height 57
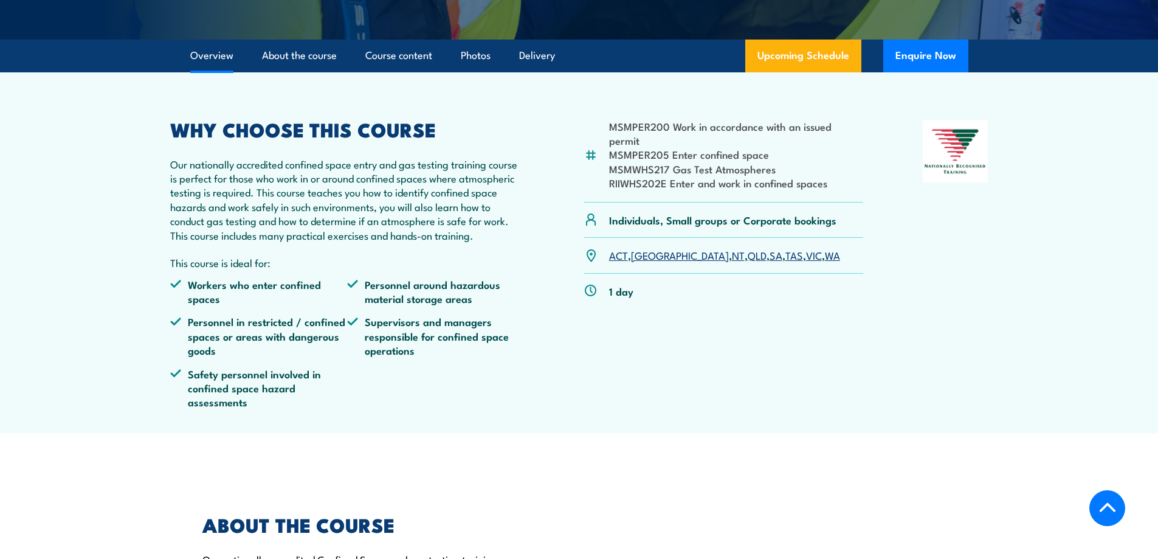
click at [748, 262] on link "QLD" at bounding box center [757, 254] width 19 height 15
